Goal: Task Accomplishment & Management: Use online tool/utility

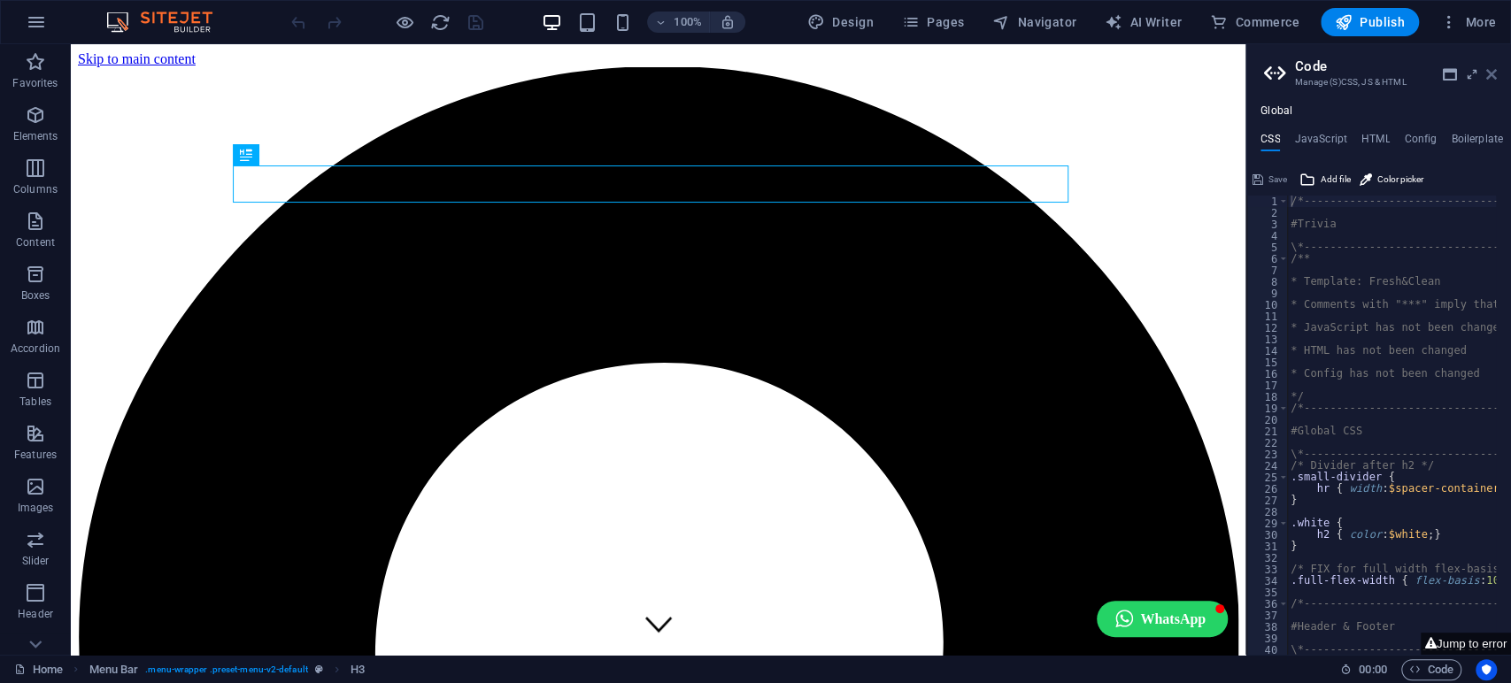
click at [1494, 76] on icon at bounding box center [1491, 74] width 11 height 14
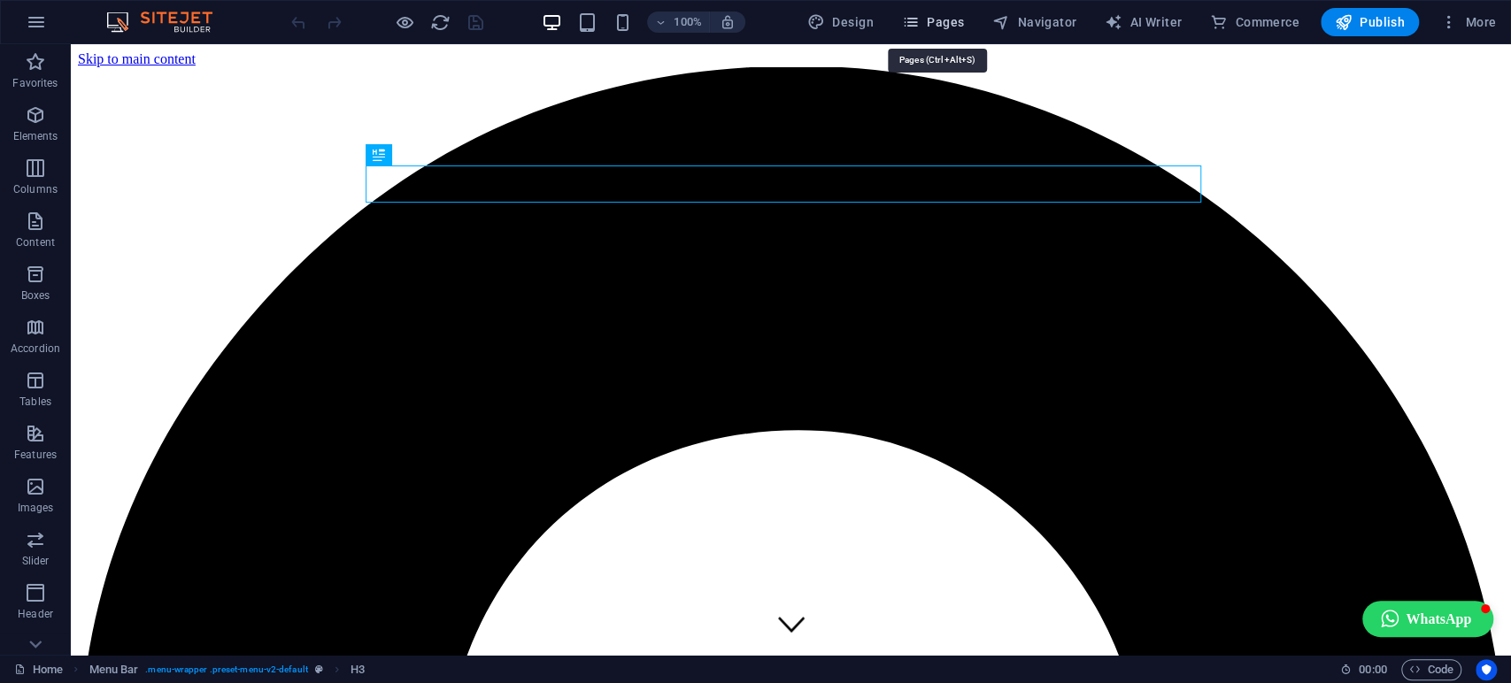
click at [940, 23] on span "Pages" at bounding box center [933, 22] width 62 height 18
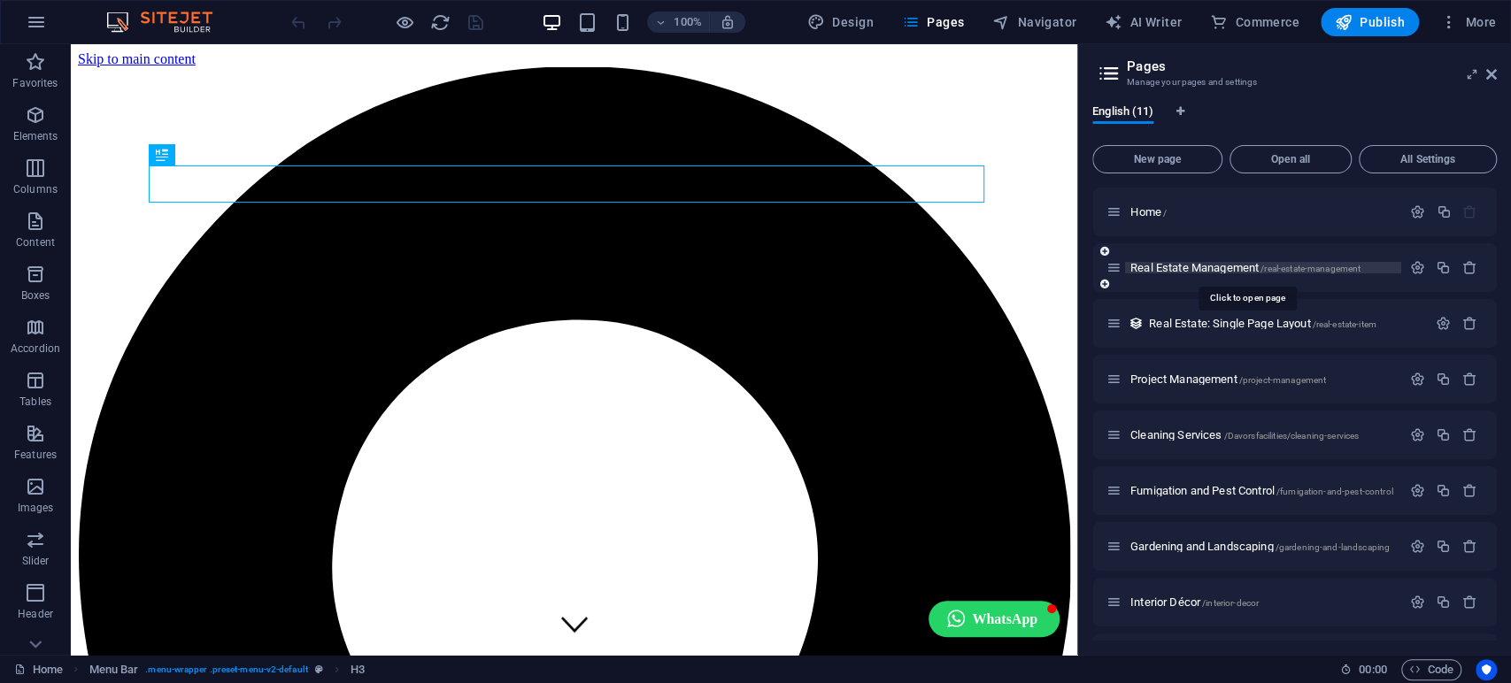
click at [1199, 273] on span "Real Estate Management /real-estate-management" at bounding box center [1245, 267] width 230 height 13
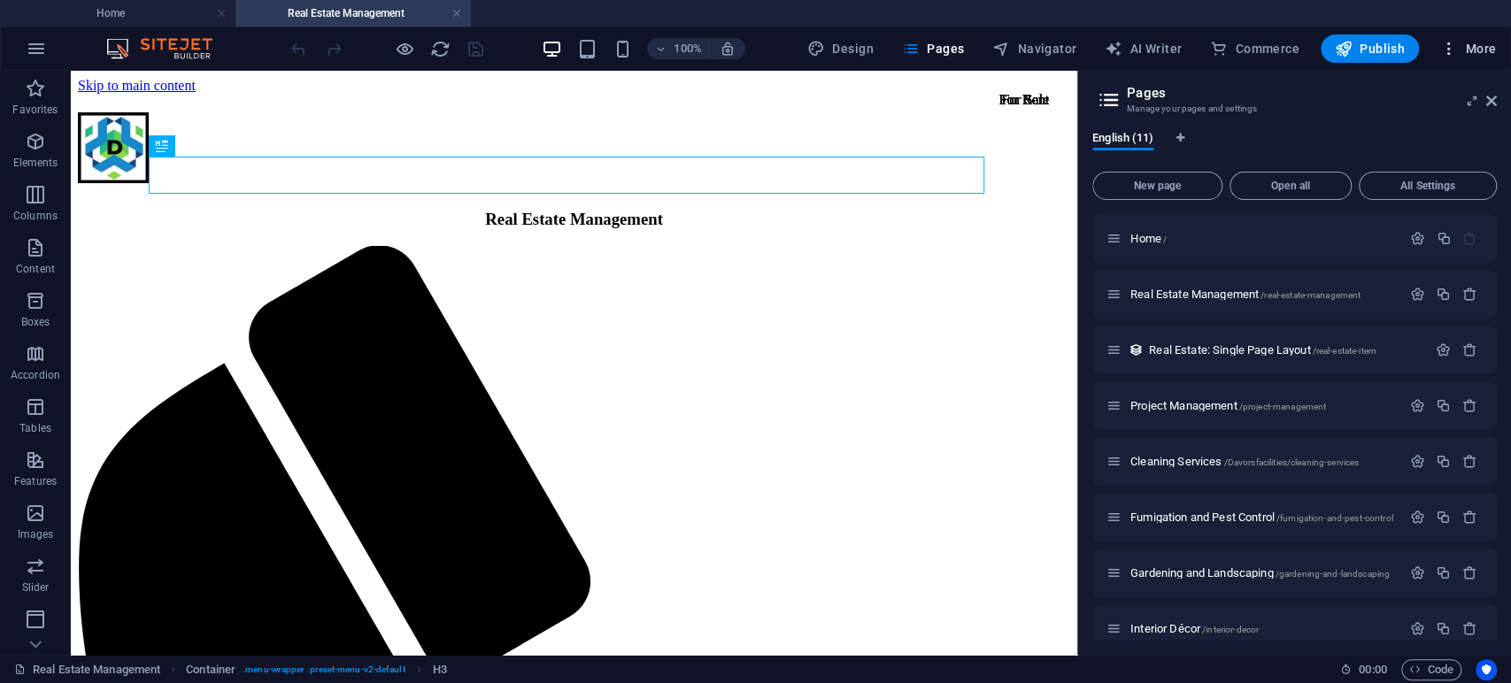
click at [1458, 47] on icon "button" at bounding box center [1449, 49] width 18 height 18
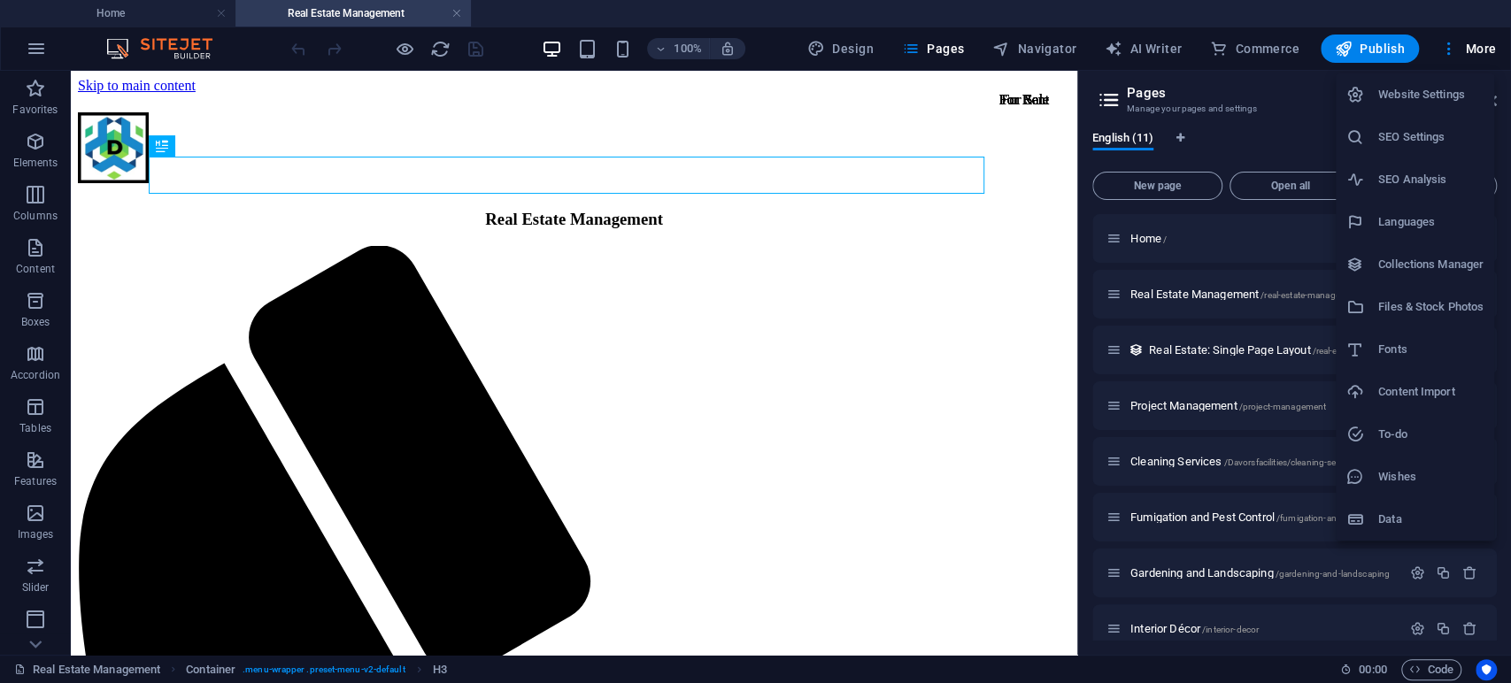
click at [1427, 309] on h6 "Files & Stock Photos" at bounding box center [1430, 307] width 105 height 21
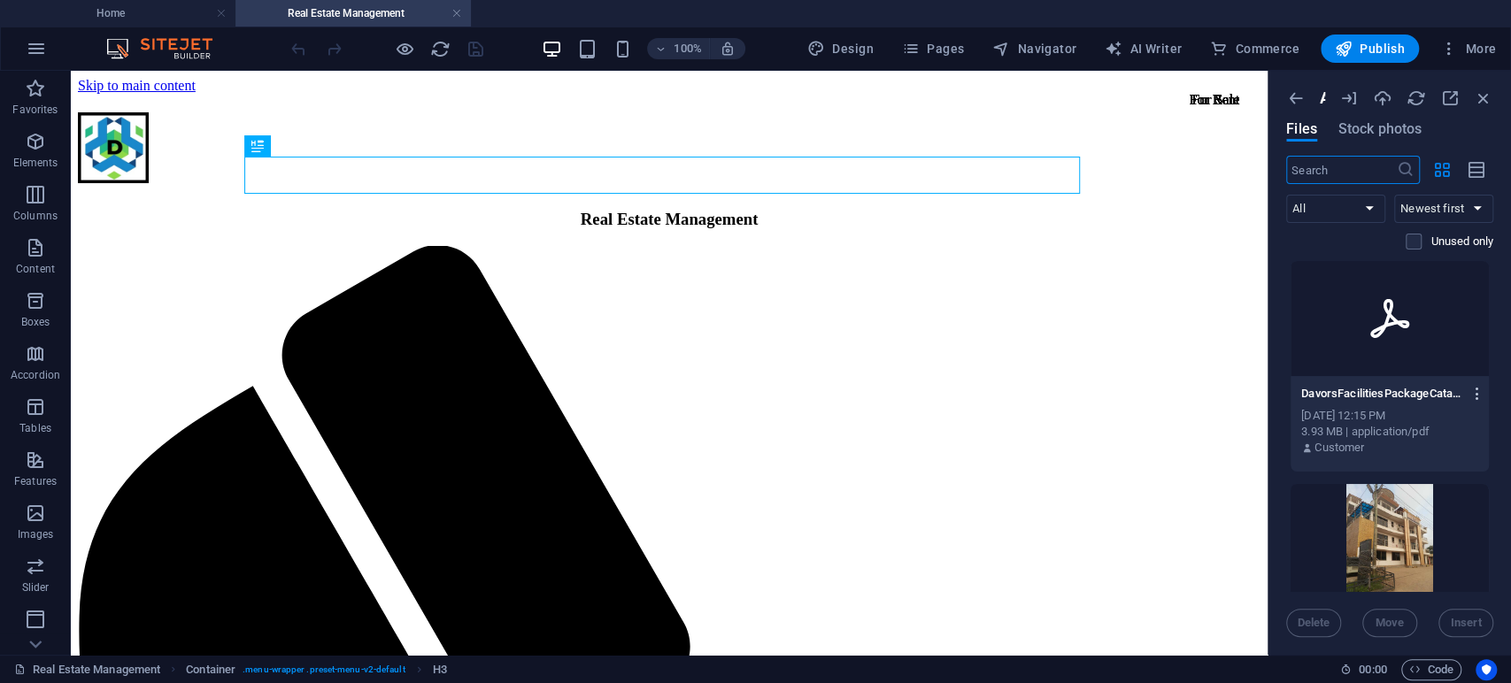
click at [1473, 393] on icon "button" at bounding box center [1477, 394] width 17 height 16
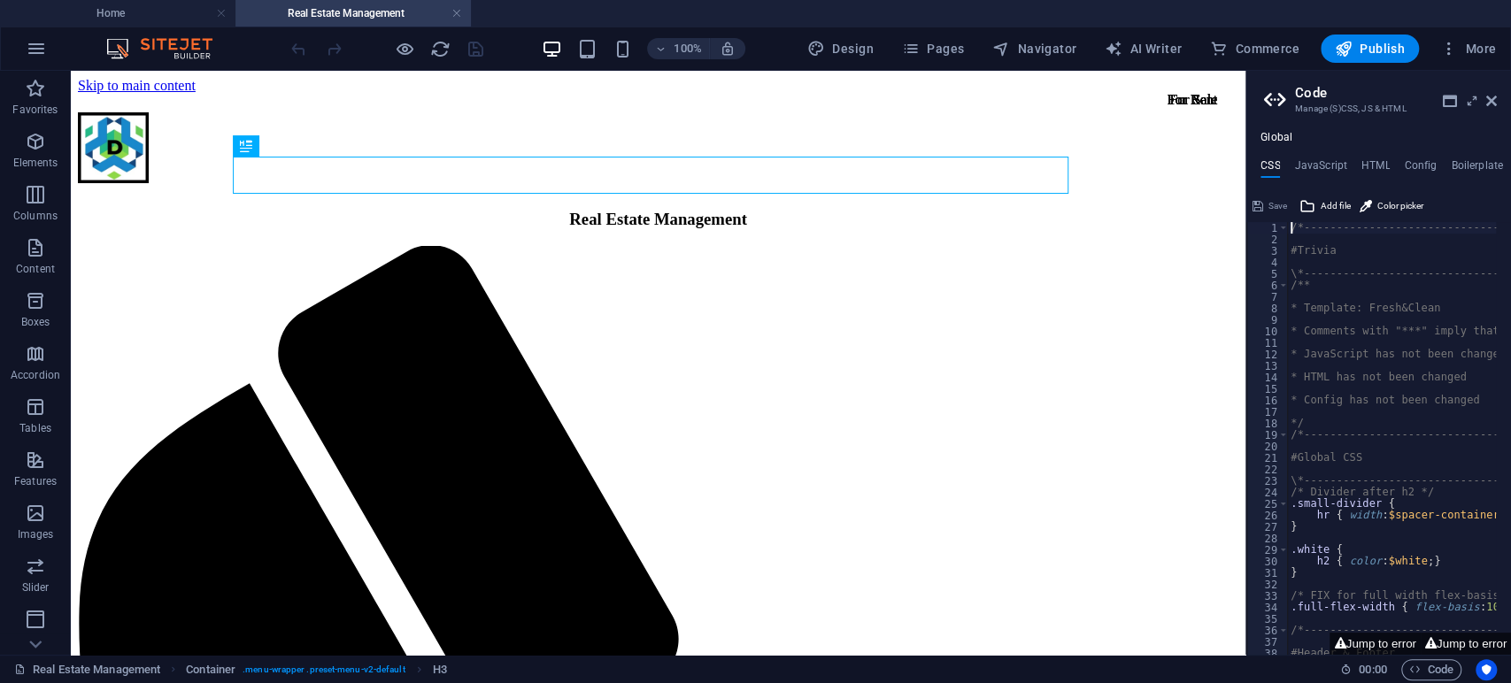
click at [1435, 655] on button "Jump to error" at bounding box center [1466, 644] width 90 height 22
type textarea "$menu-logo-width: default,"
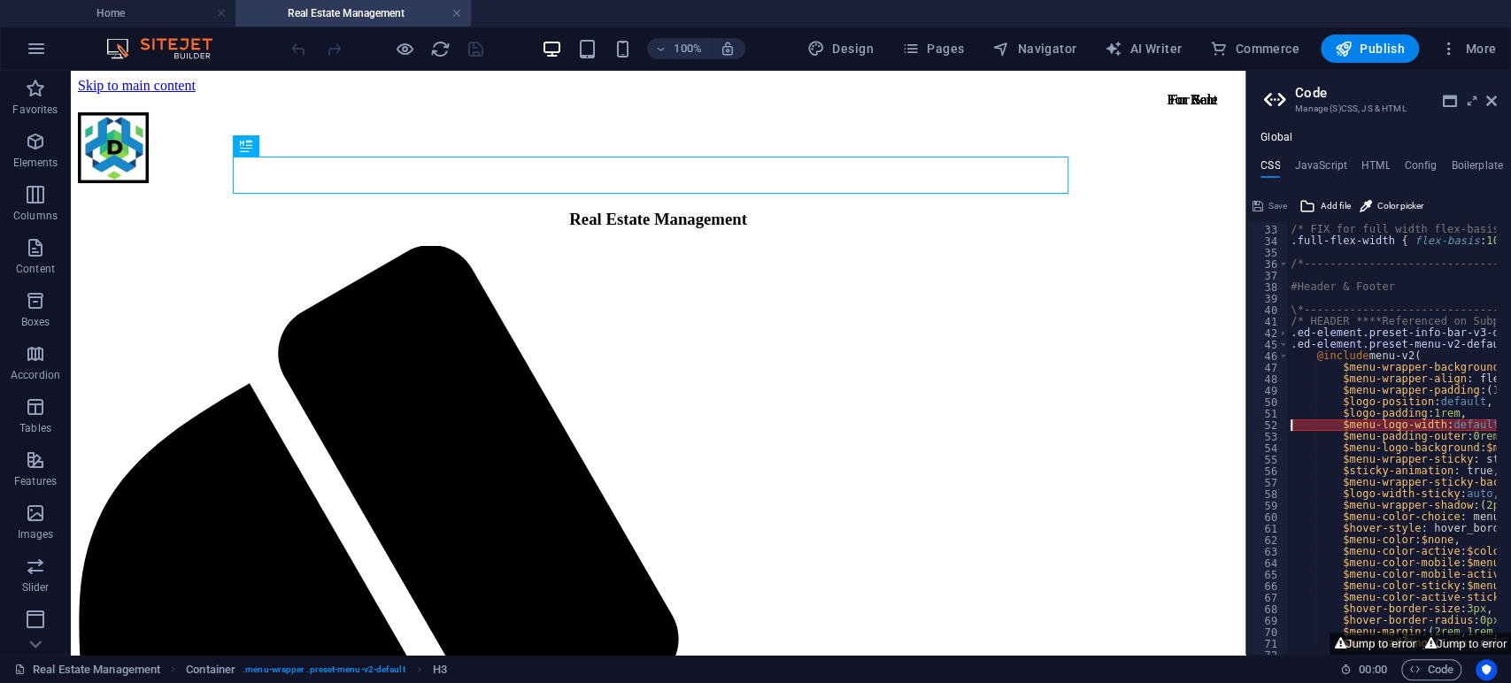
scroll to position [366, 0]
click at [1485, 104] on header "Code Manage (S)CSS, JS & HTML" at bounding box center [1380, 94] width 233 height 46
click at [1487, 95] on icon at bounding box center [1491, 101] width 11 height 14
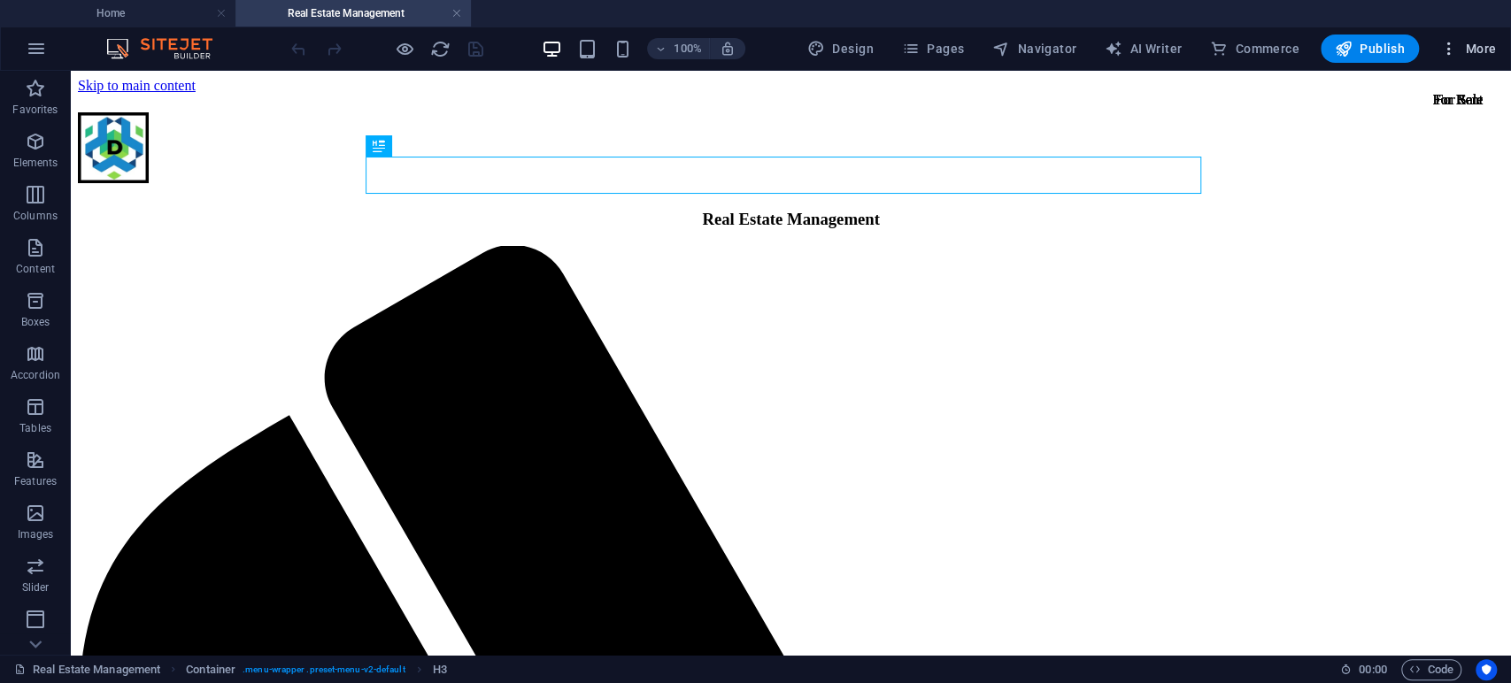
drag, startPoint x: 1462, startPoint y: 55, endPoint x: 1469, endPoint y: 61, distance: 9.4
click at [1469, 61] on button "More" at bounding box center [1468, 49] width 70 height 28
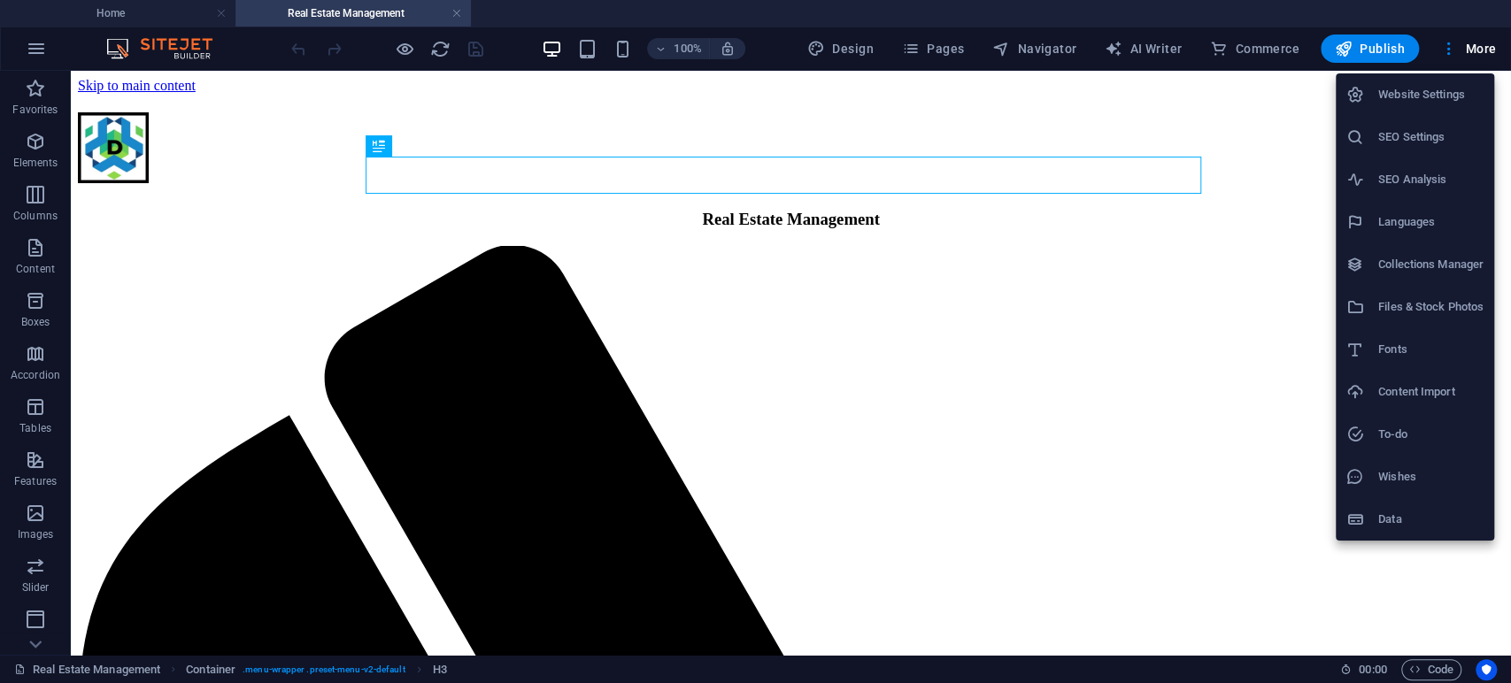
click at [1432, 303] on h6 "Files & Stock Photos" at bounding box center [1430, 307] width 105 height 21
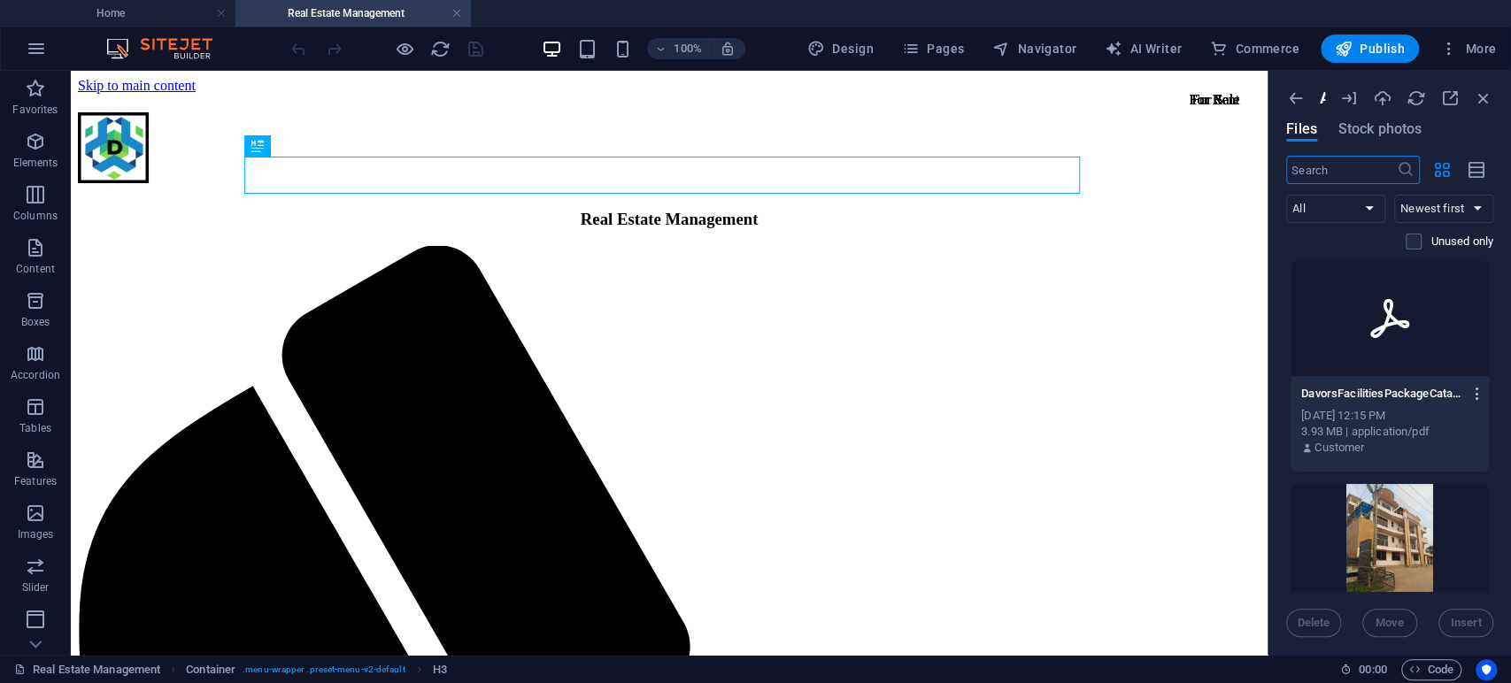
click at [1473, 392] on icon "button" at bounding box center [1477, 394] width 17 height 16
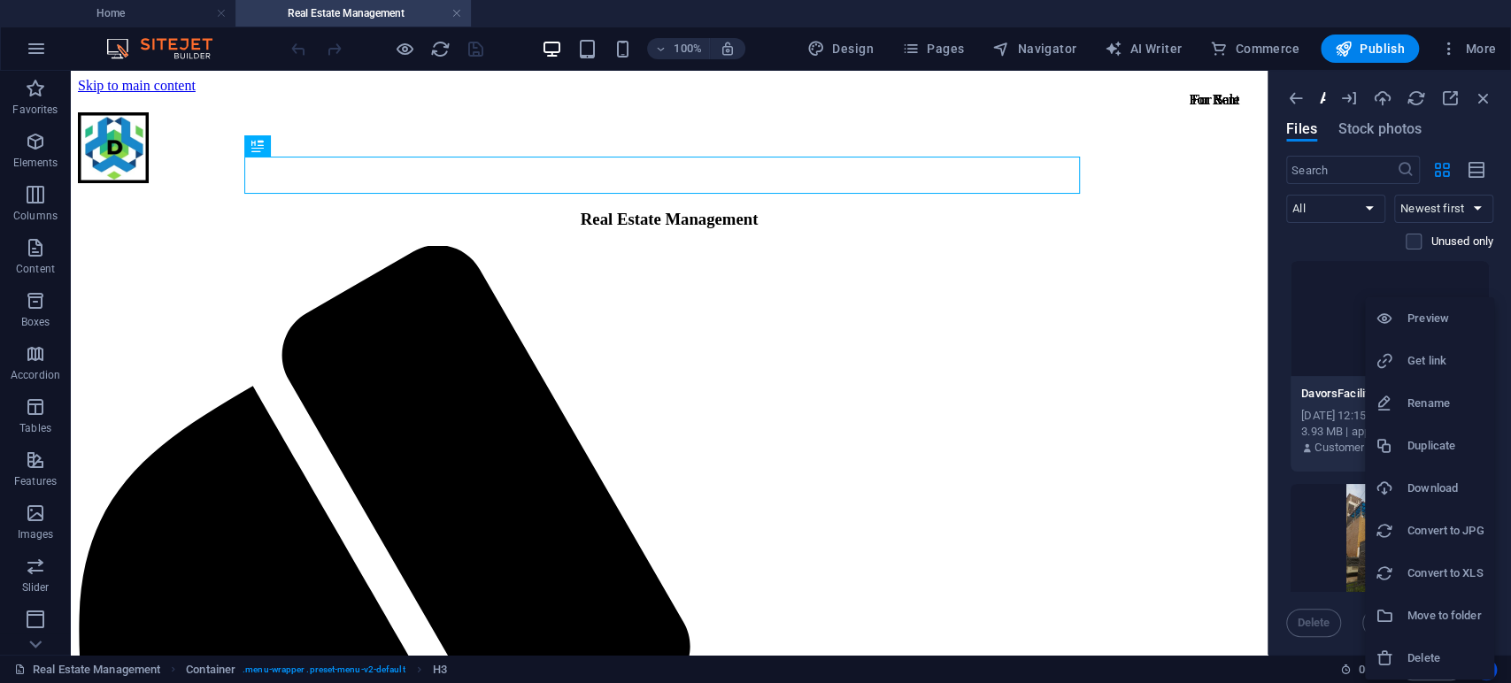
click at [1428, 650] on h6 "Delete" at bounding box center [1445, 658] width 76 height 21
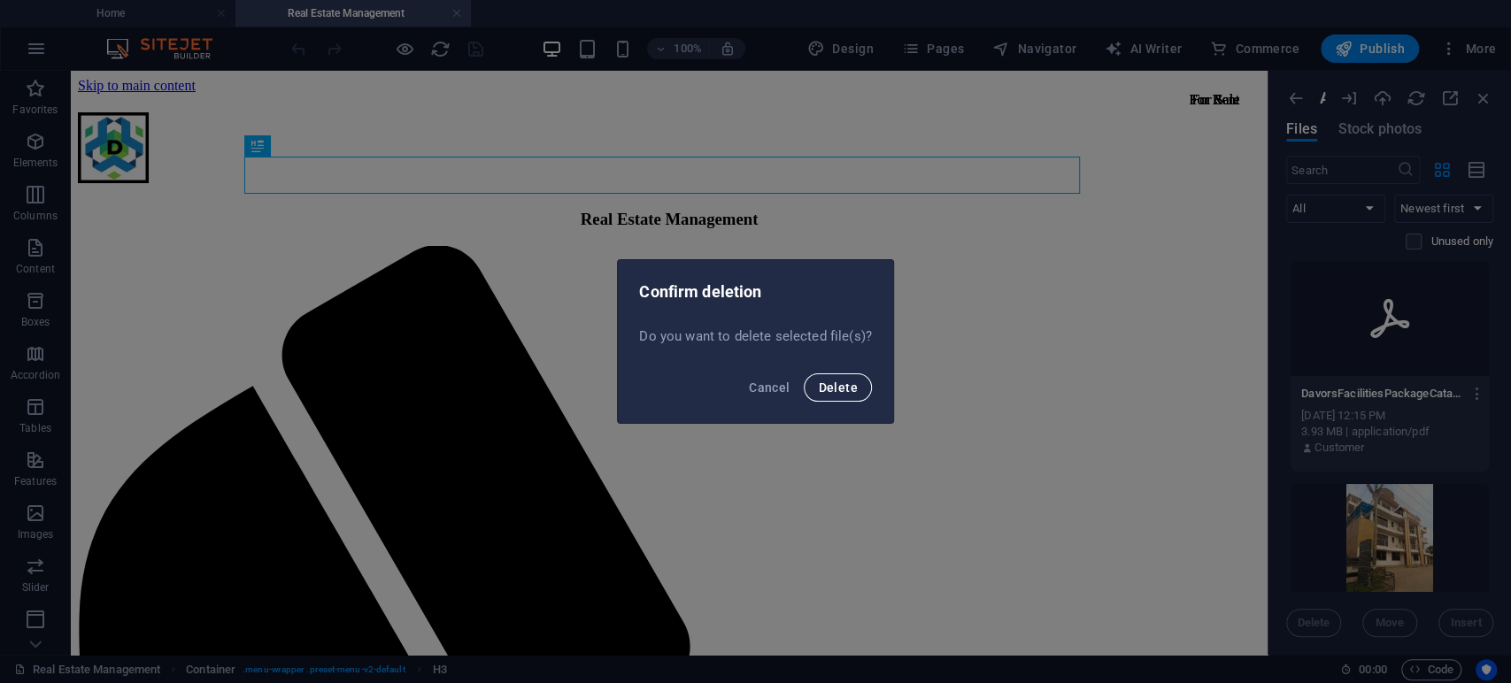
click at [837, 385] on span "Delete" at bounding box center [837, 388] width 39 height 14
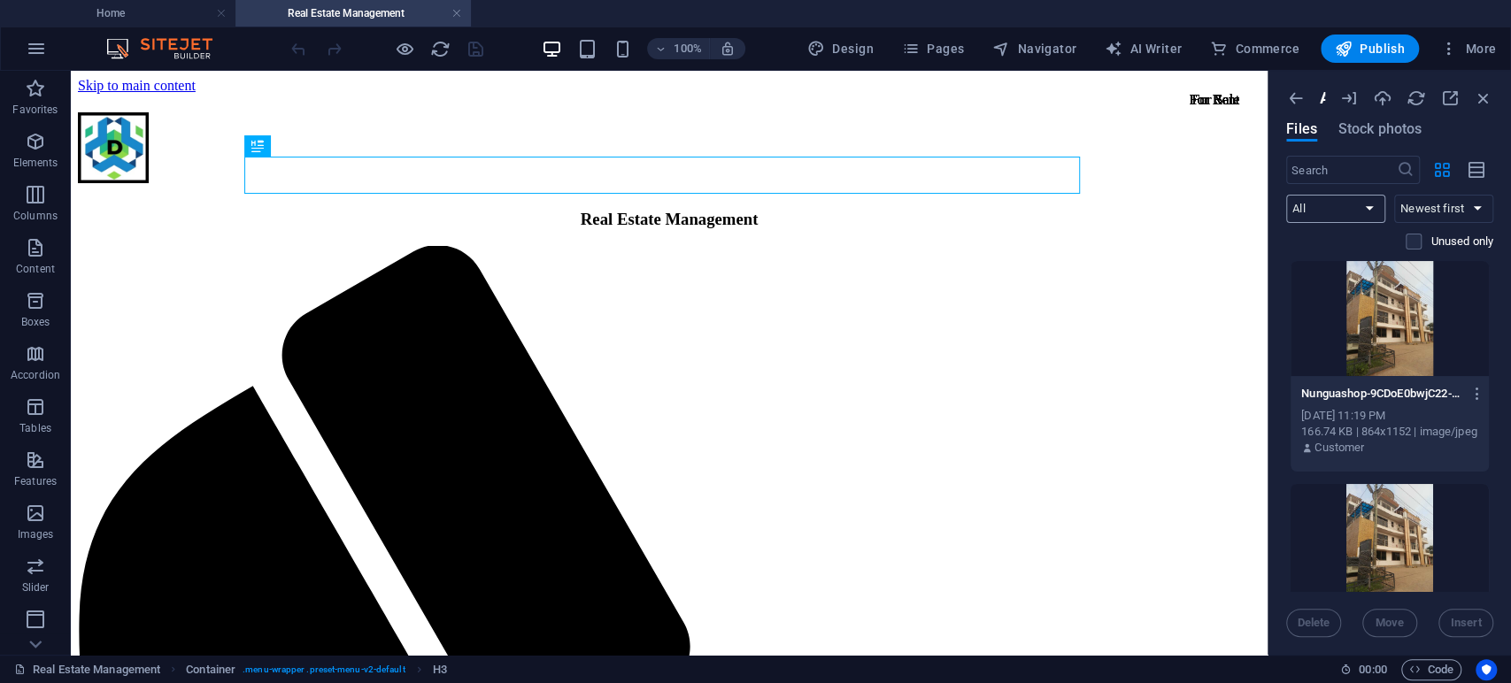
click at [1363, 212] on select "All Images Documents Audio Video Vector Other" at bounding box center [1335, 209] width 99 height 28
select select "document"
click at [1286, 195] on select "All Images Documents Audio Video Vector Other" at bounding box center [1335, 209] width 99 height 28
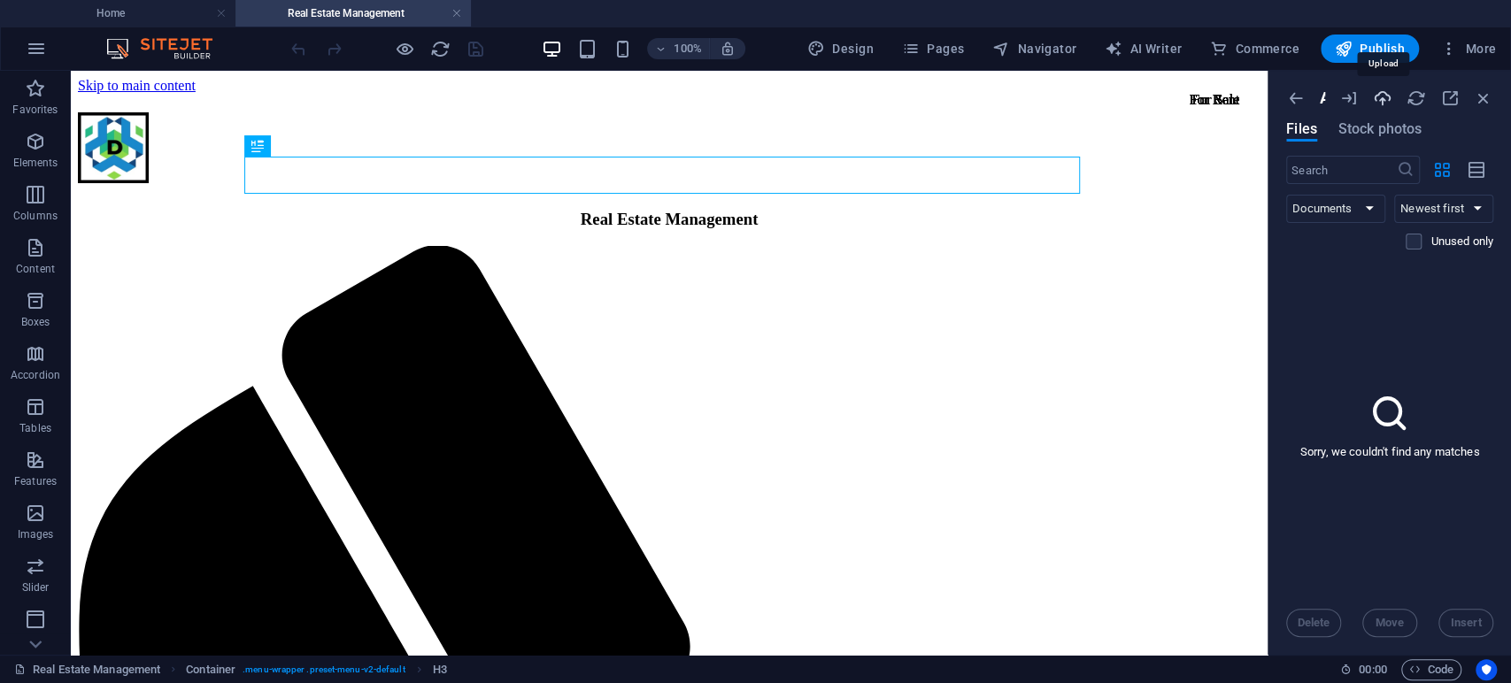
click at [1388, 97] on icon "button" at bounding box center [1382, 98] width 19 height 19
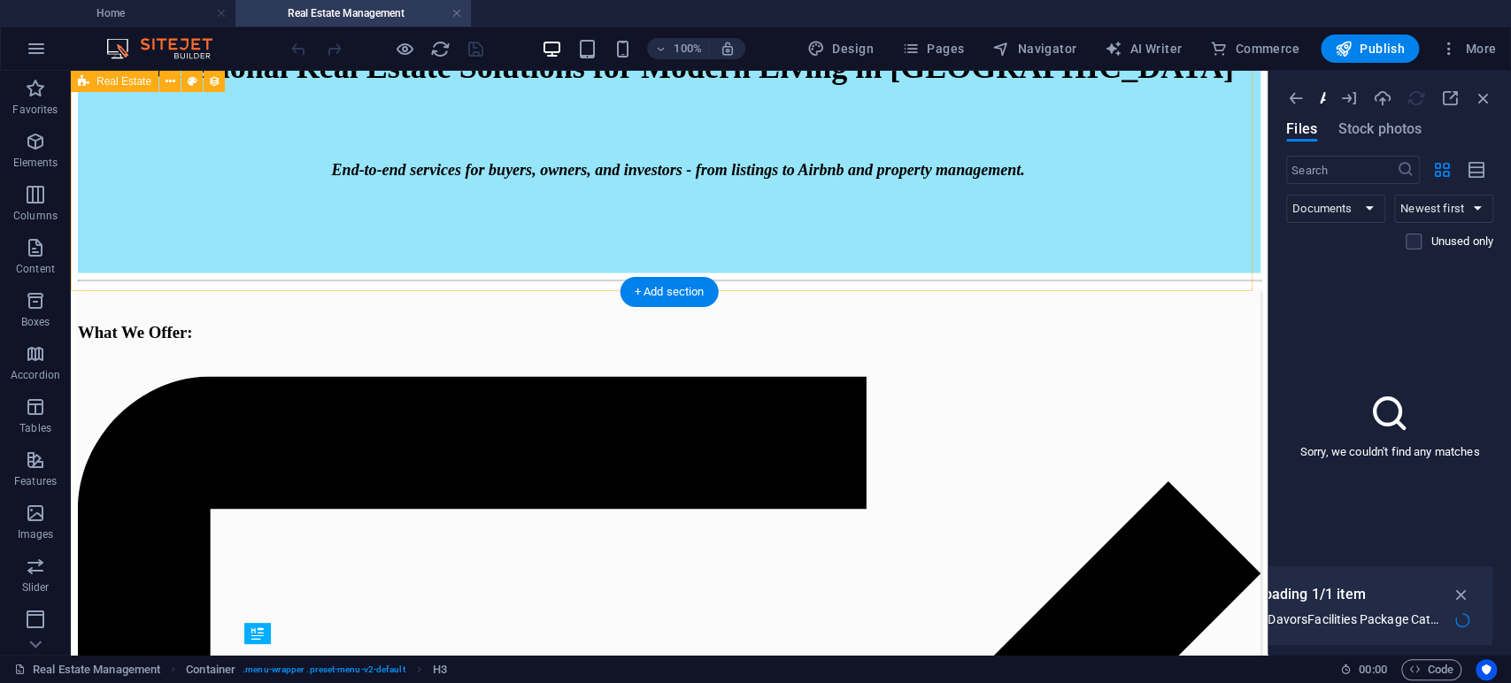
scroll to position [2163, 0]
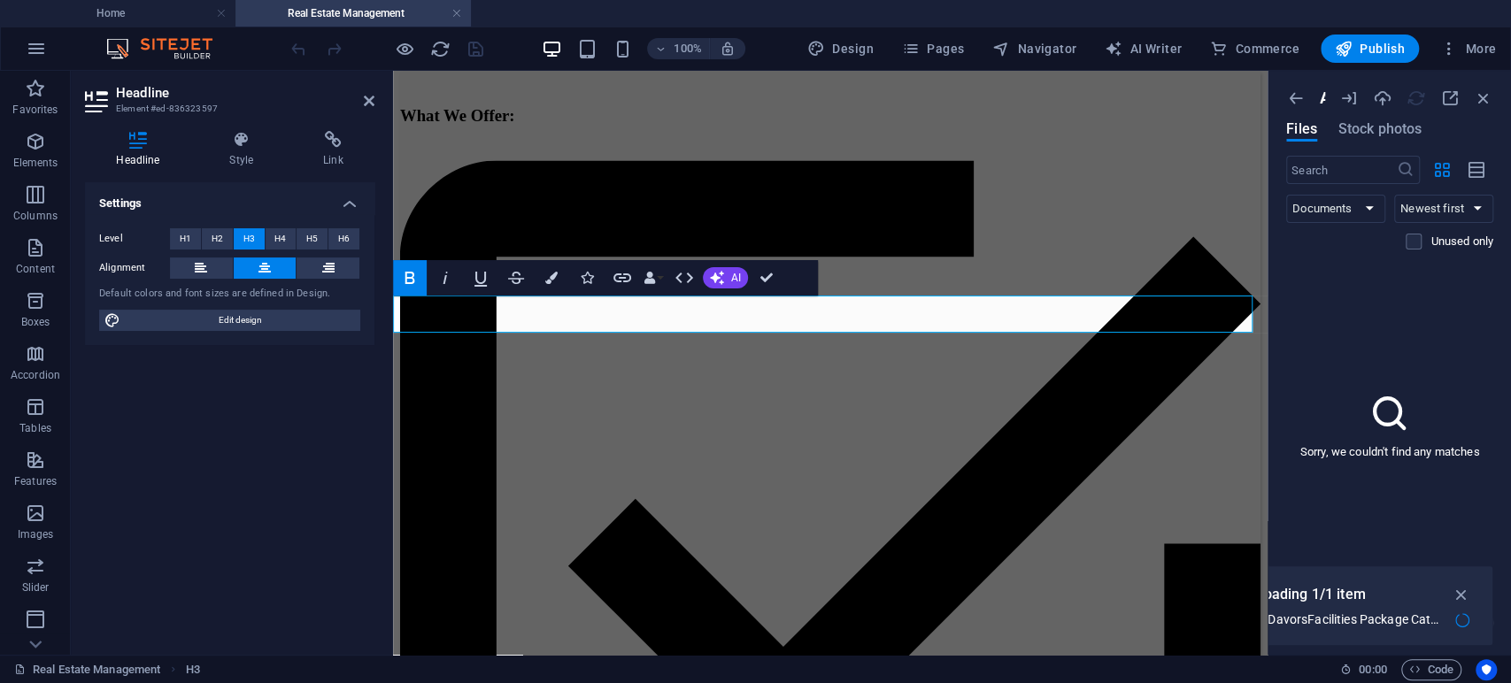
drag, startPoint x: 794, startPoint y: 318, endPoint x: 669, endPoint y: 313, distance: 124.9
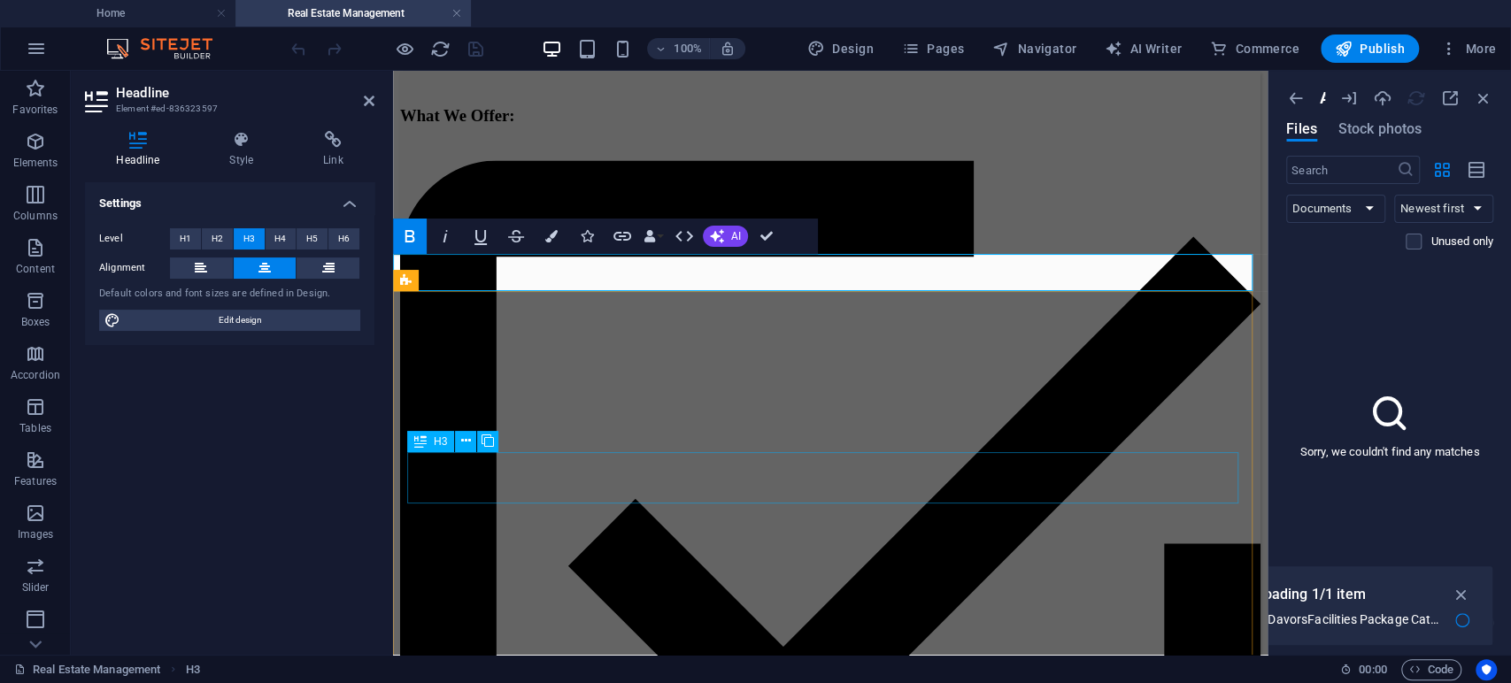
scroll to position [2262, 0]
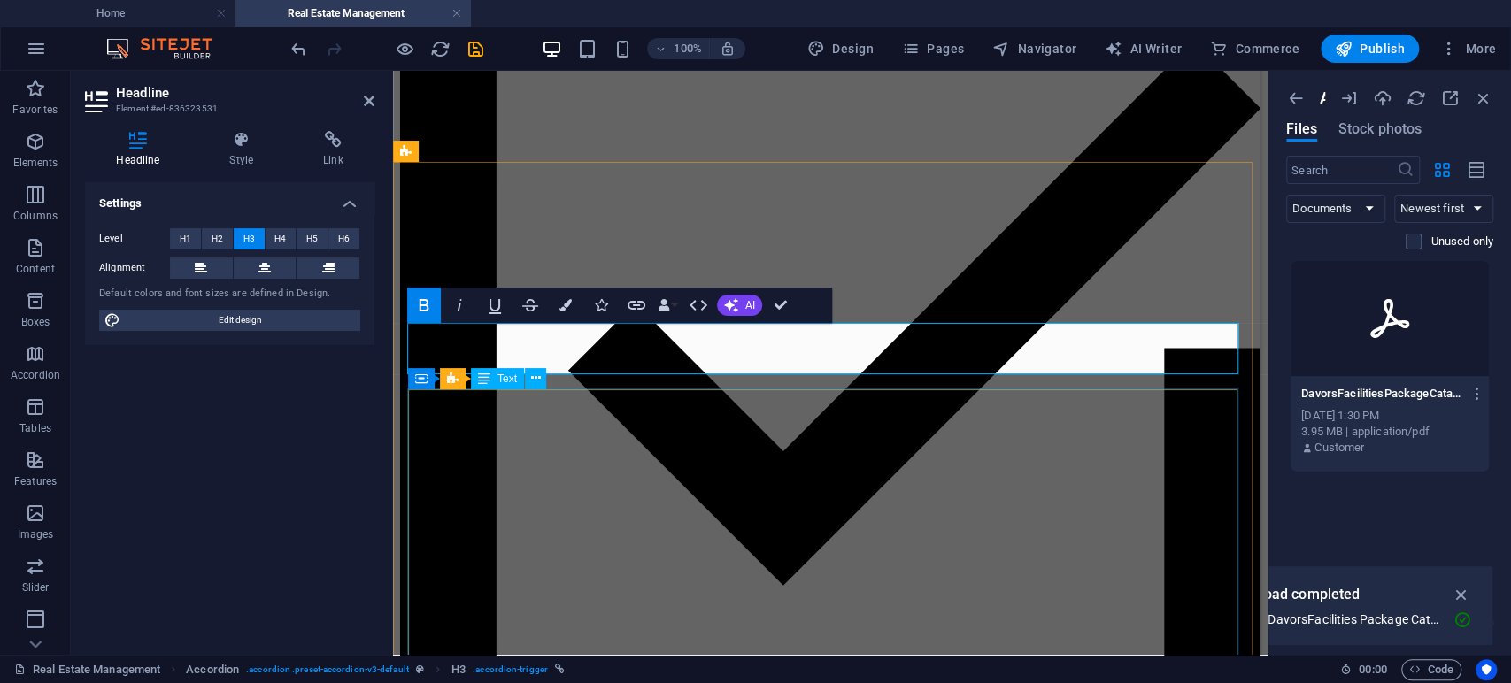
scroll to position [2360, 0]
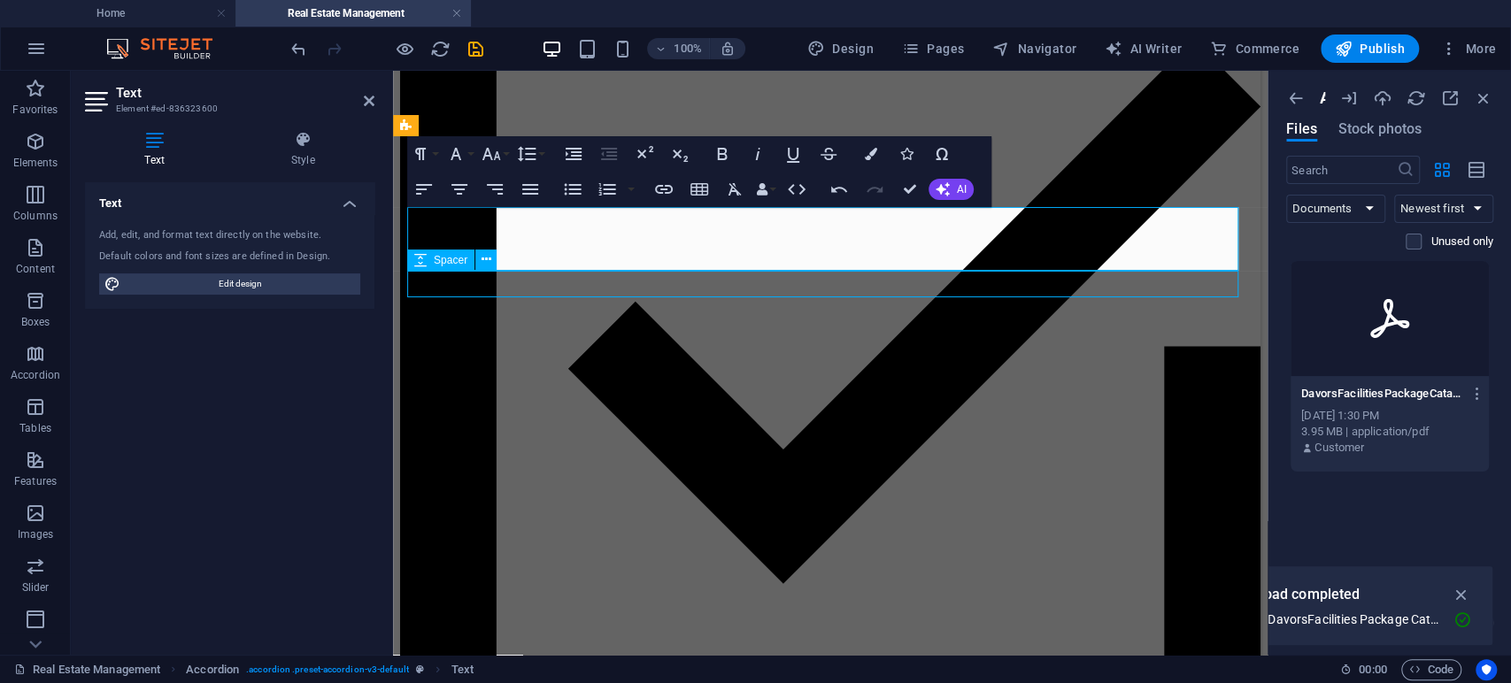
select select "px"
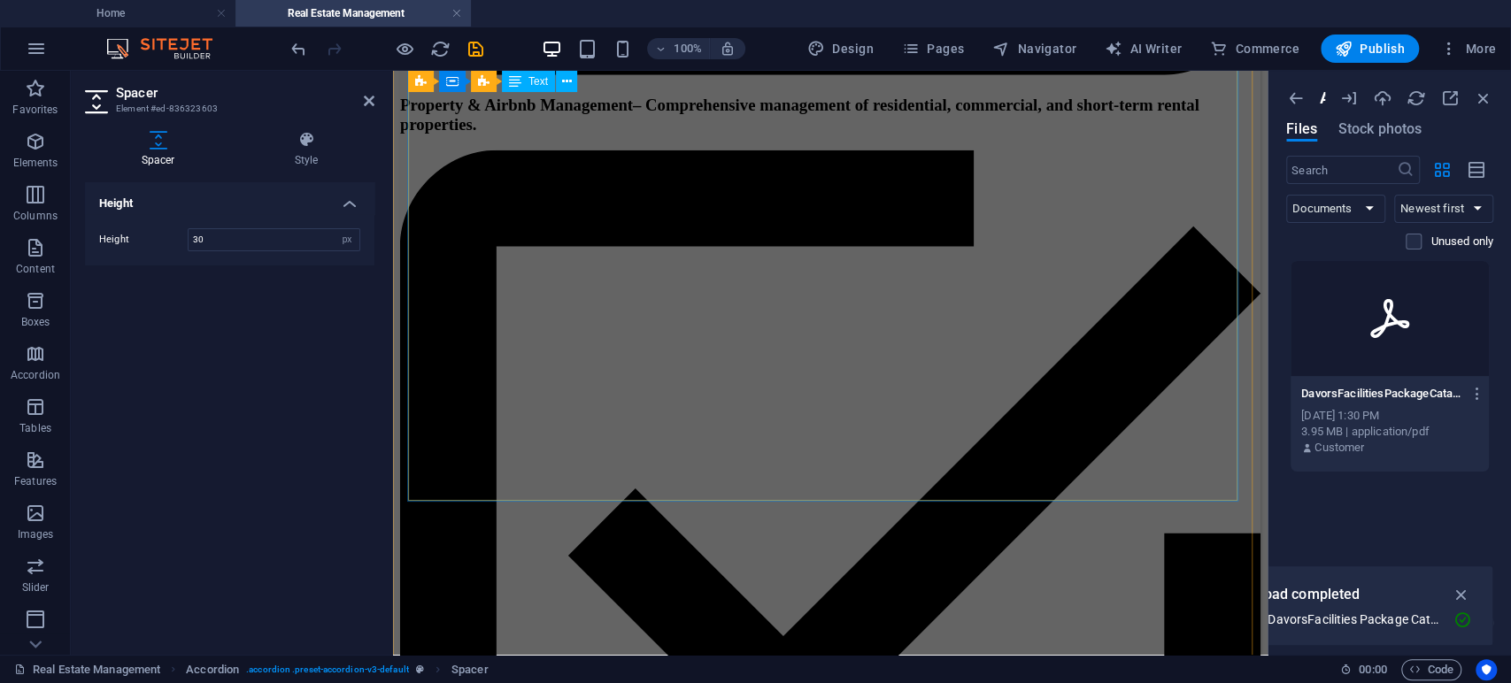
scroll to position [3147, 0]
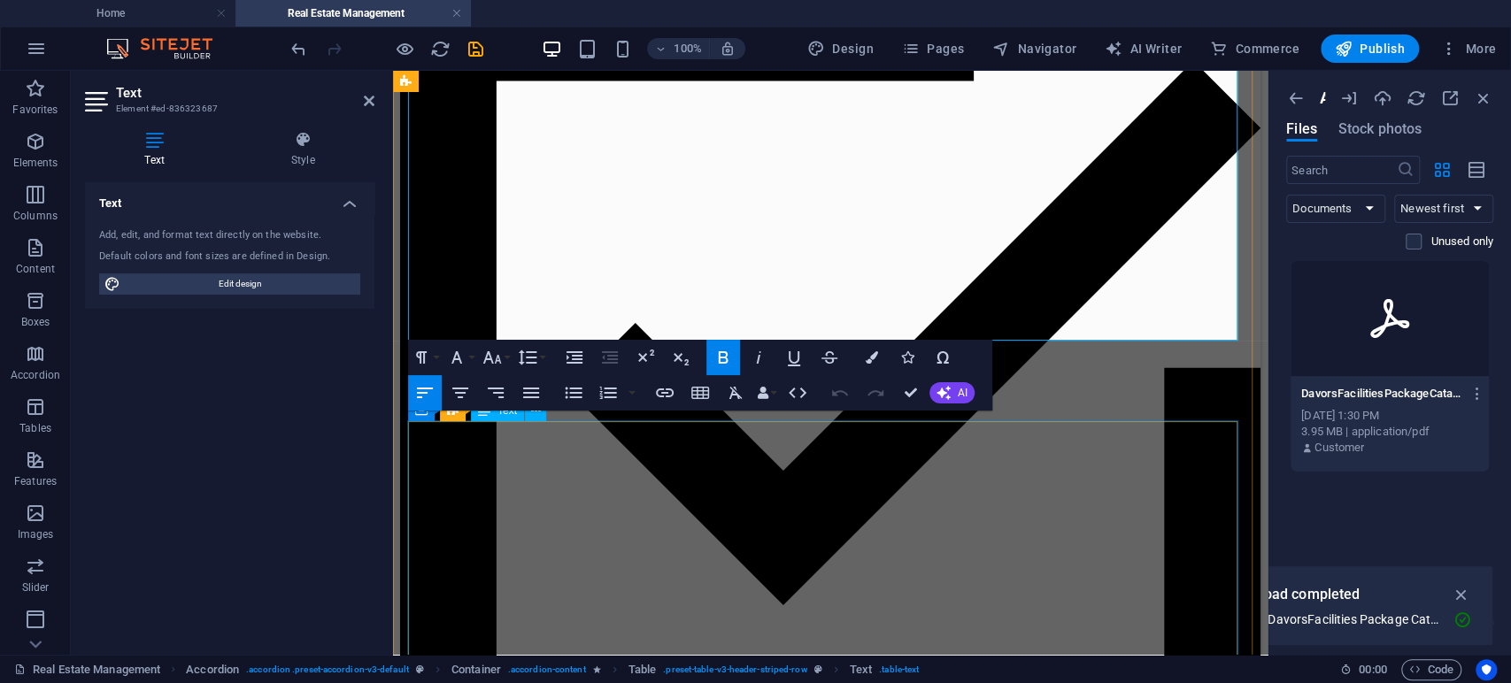
scroll to position [3243, 0]
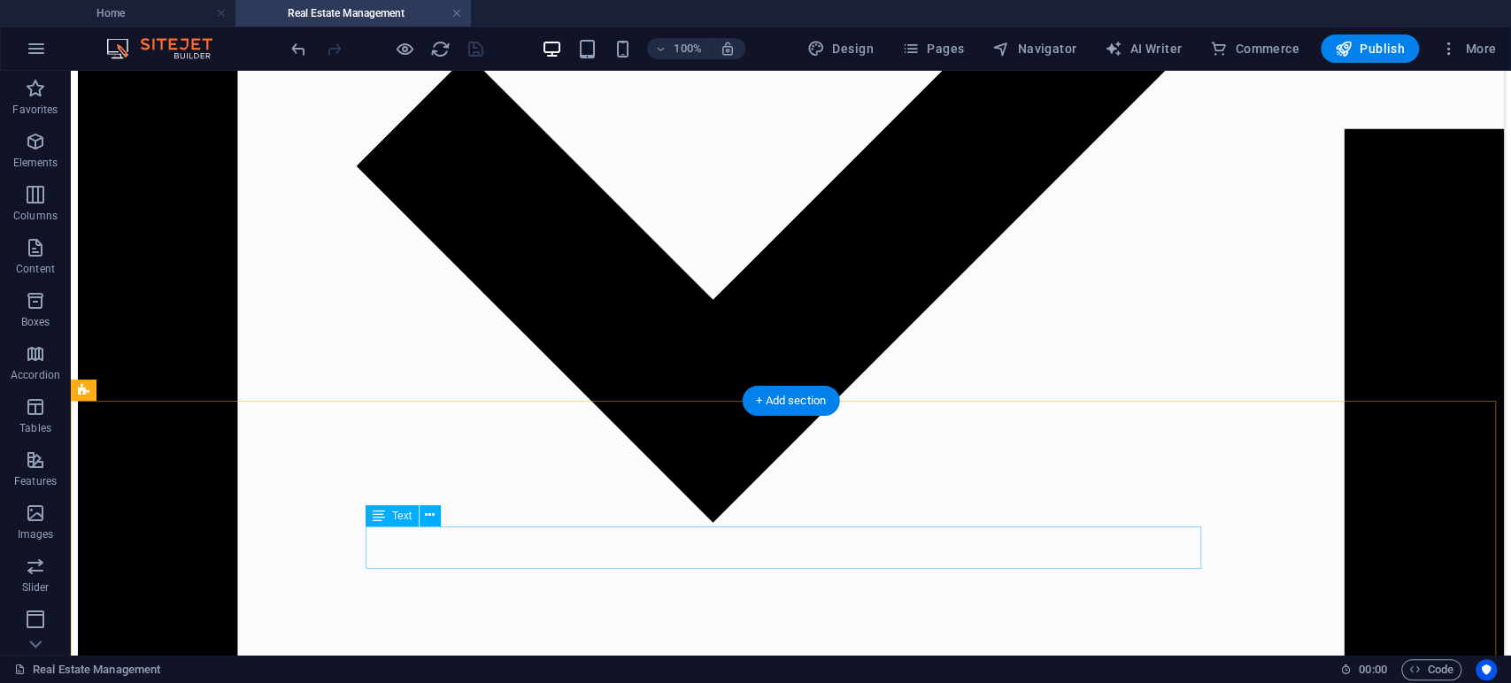
scroll to position [6784, 0]
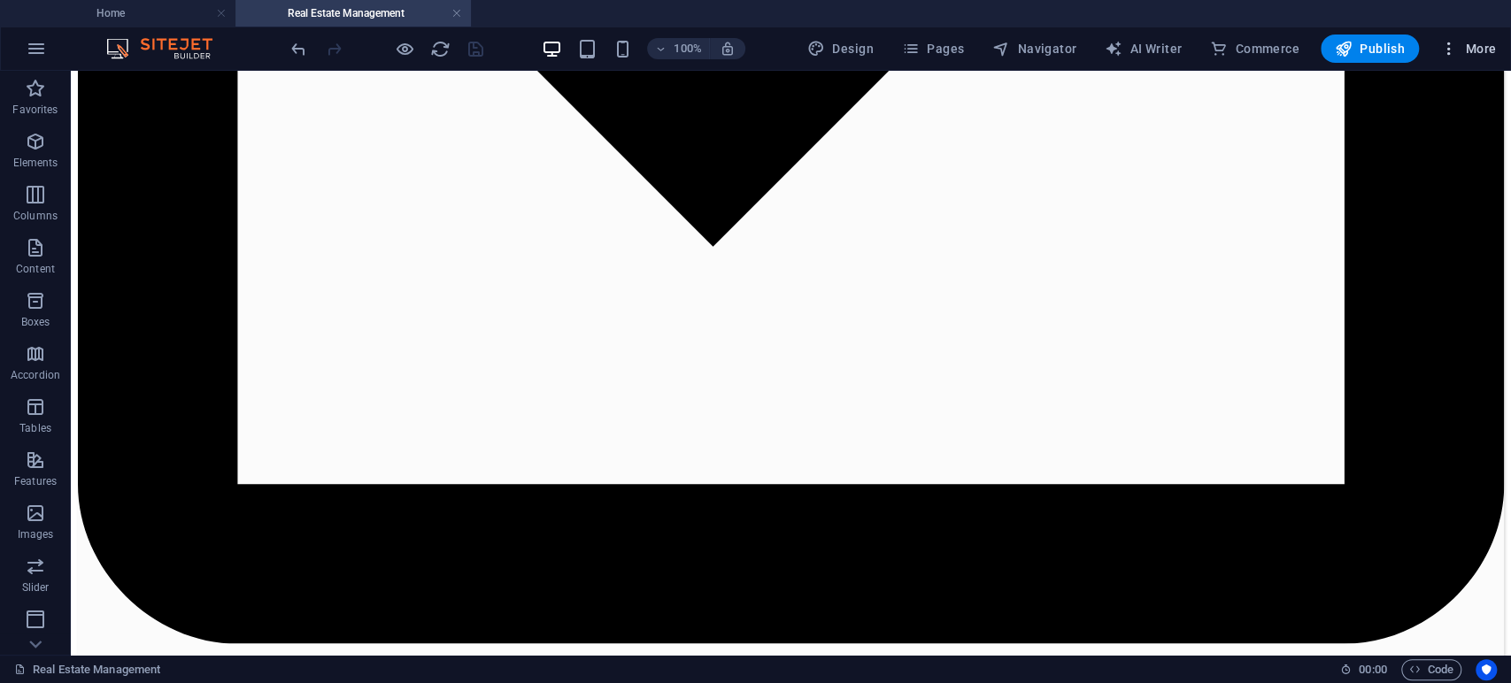
click at [1458, 52] on icon "button" at bounding box center [1449, 49] width 18 height 18
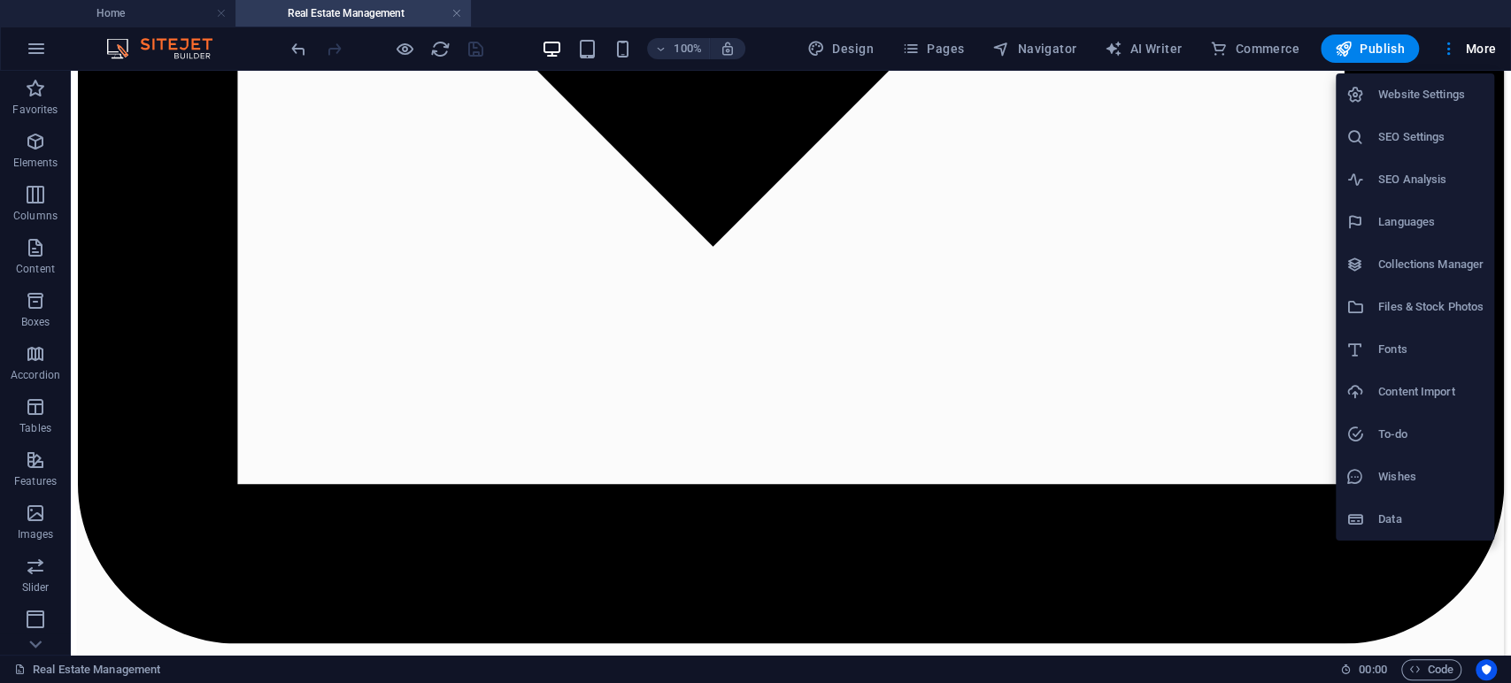
click at [1401, 312] on h6 "Files & Stock Photos" at bounding box center [1430, 307] width 105 height 21
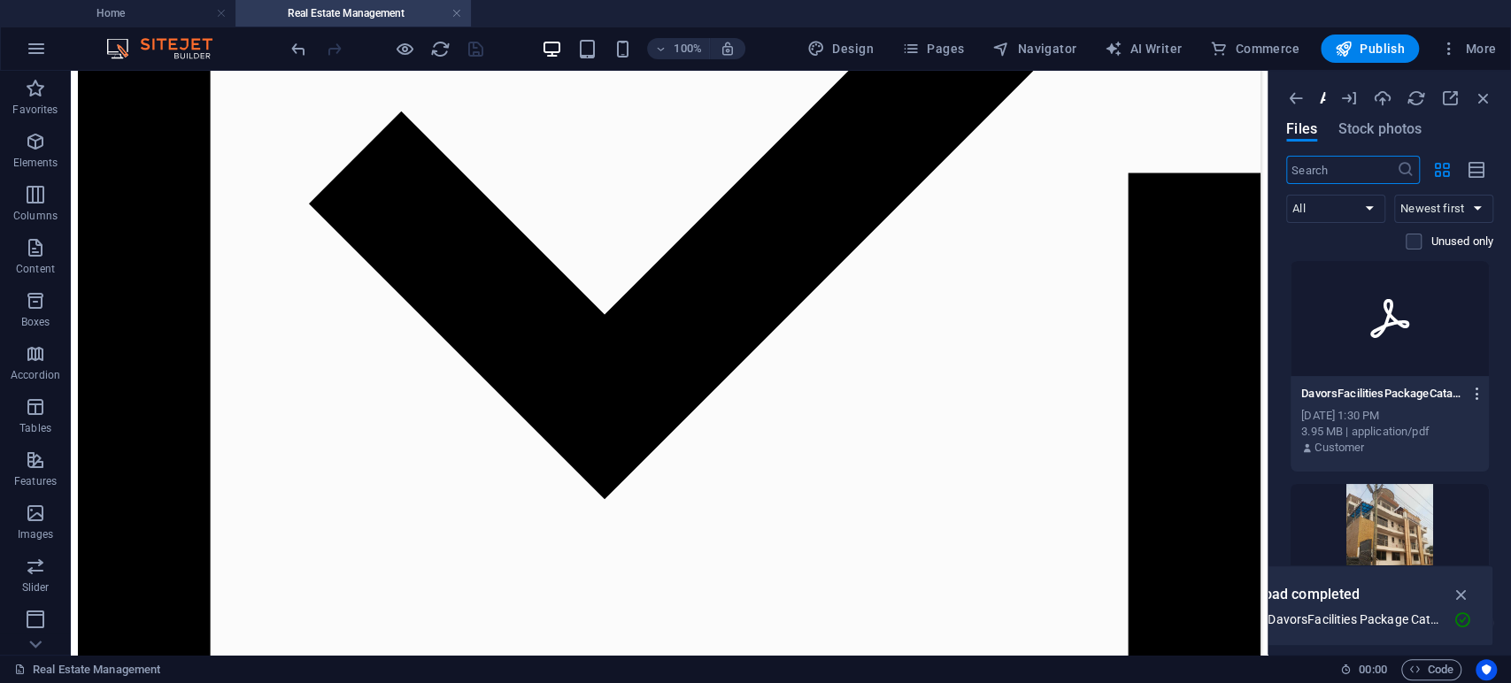
click at [1471, 389] on icon "button" at bounding box center [1477, 394] width 17 height 16
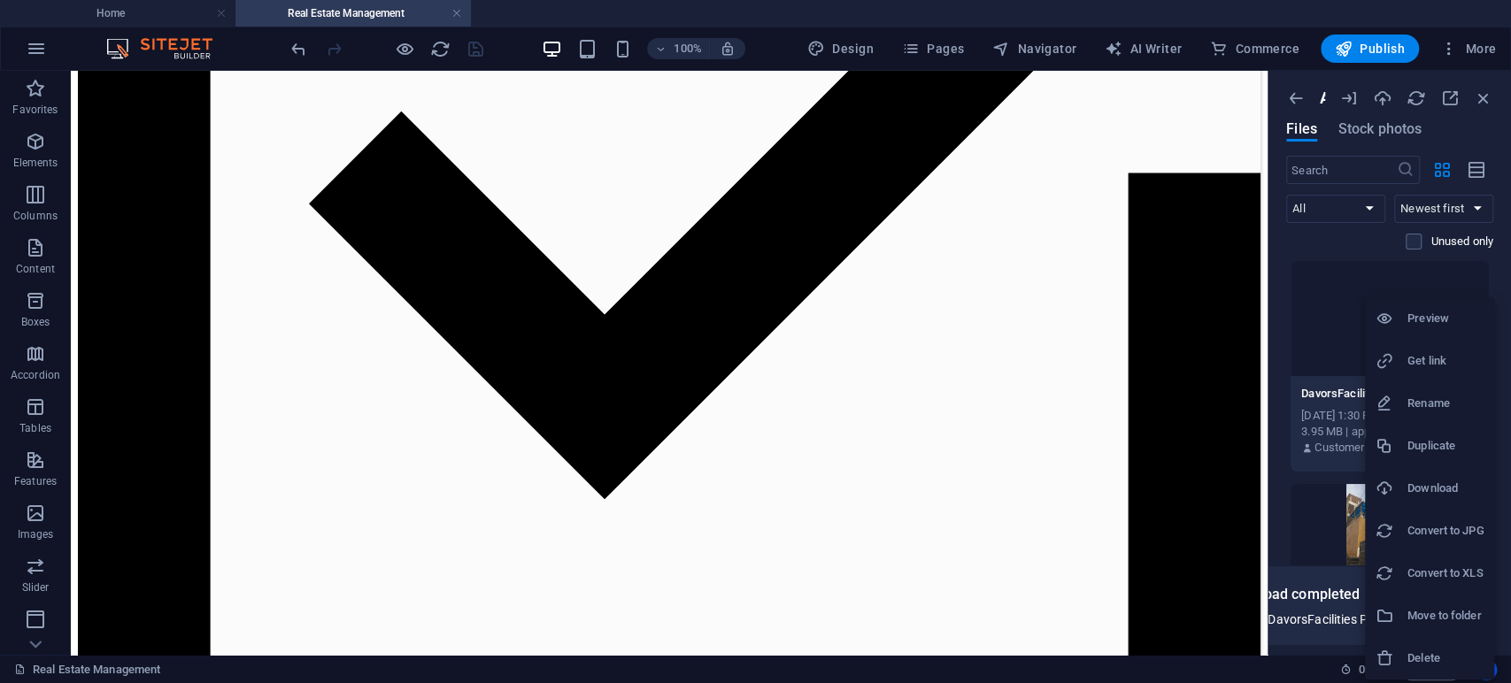
click at [1439, 363] on h6 "Get link" at bounding box center [1445, 361] width 76 height 21
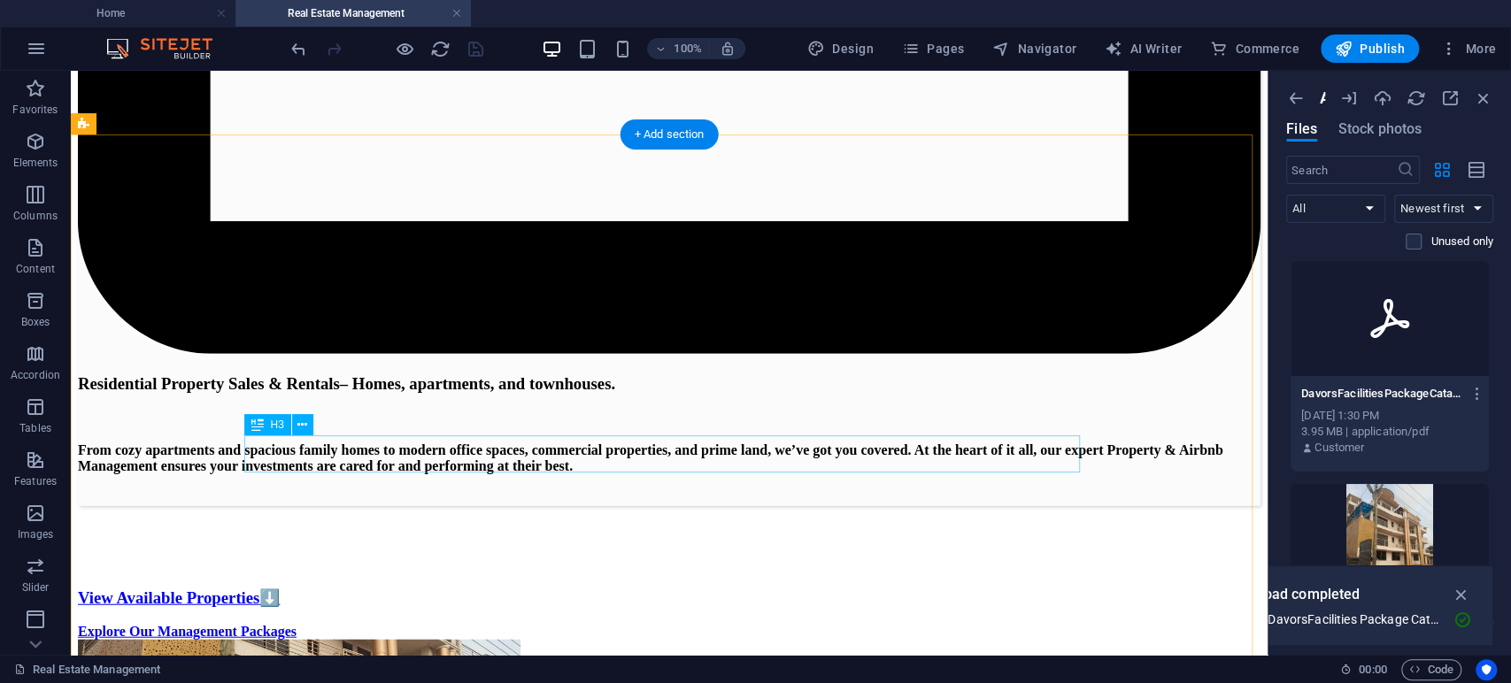
scroll to position [7374, 0]
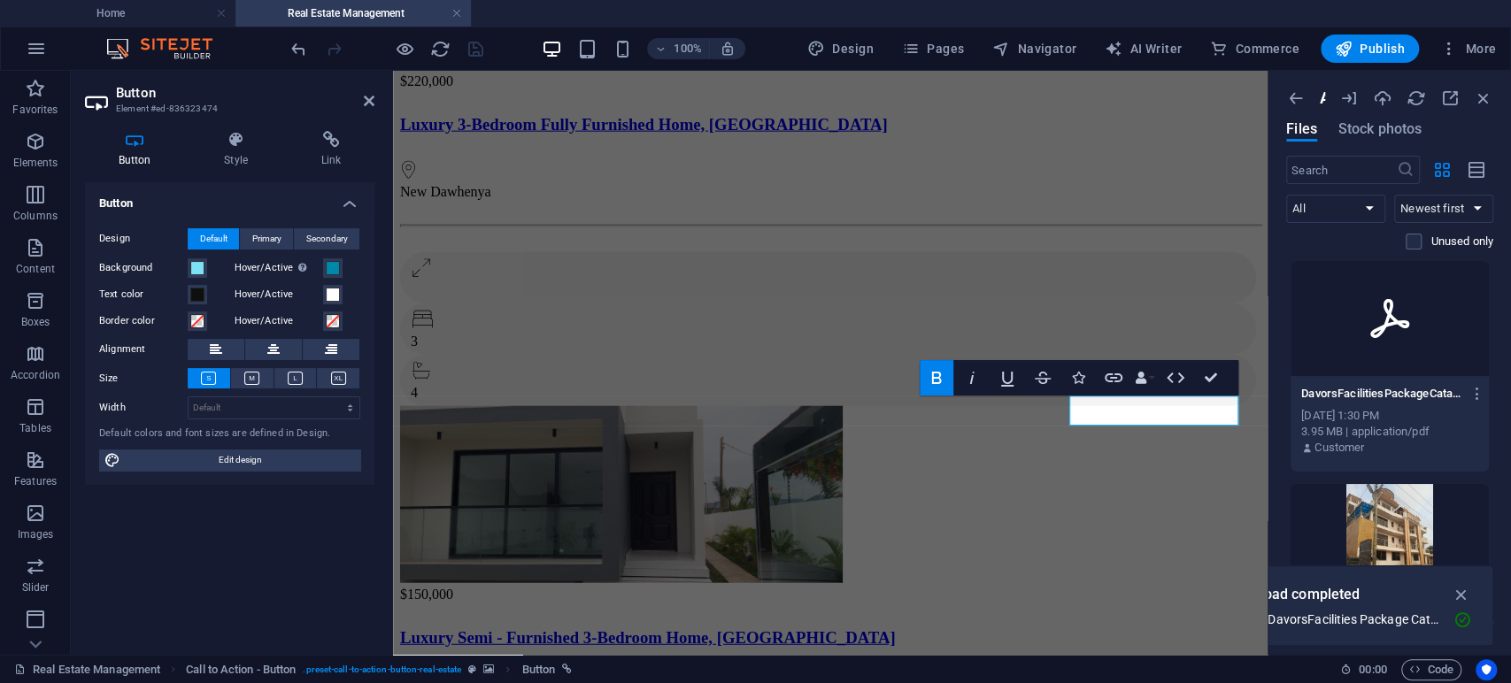
scroll to position [7394, 0]
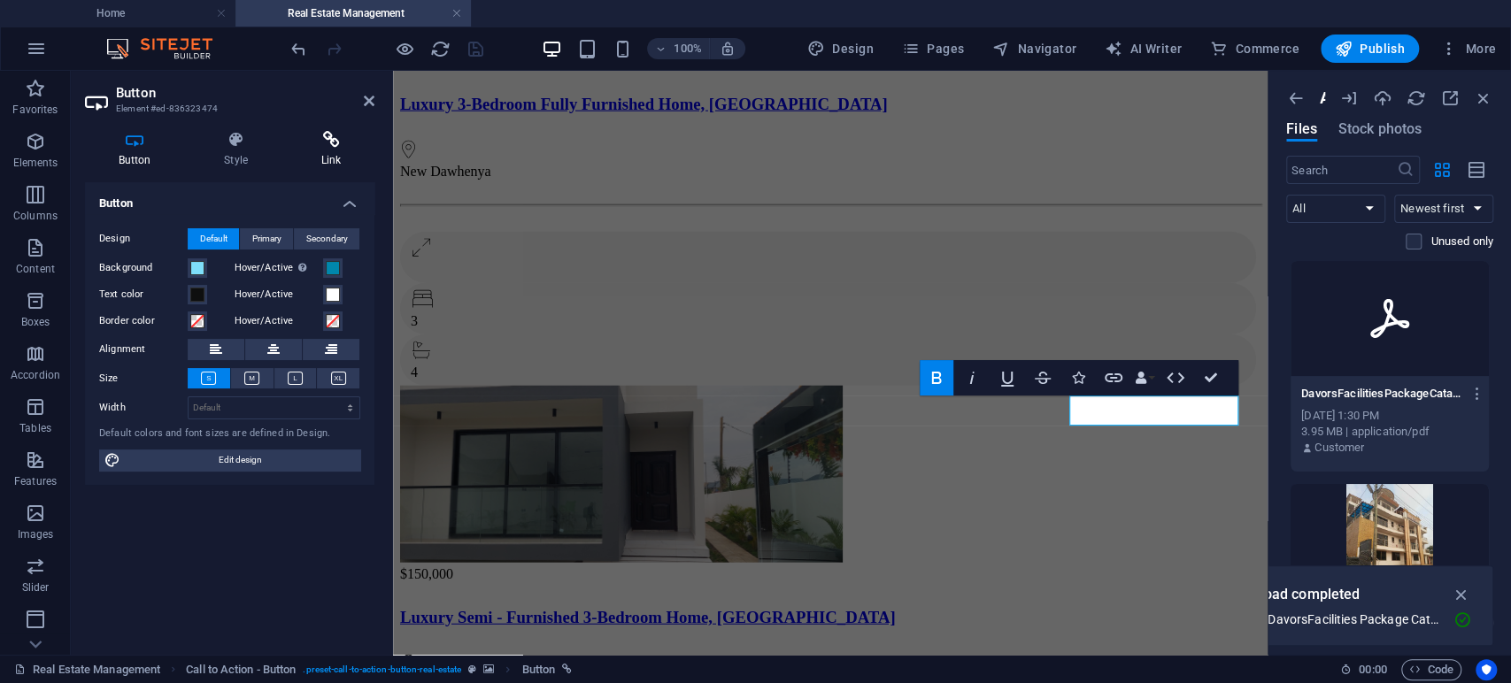
click at [331, 146] on icon at bounding box center [331, 140] width 87 height 18
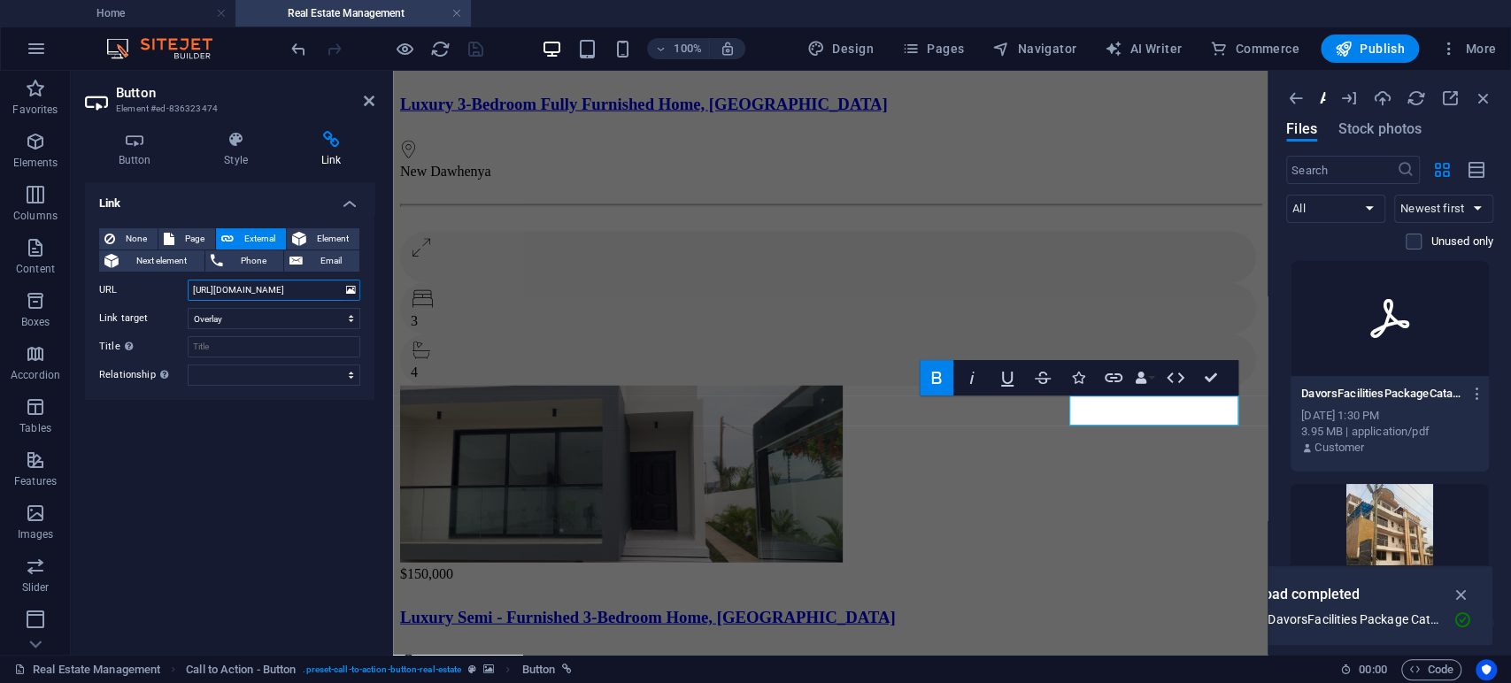
click at [295, 297] on input "https://cdn1.site-media.eu/images/document/18817277/DavorsFacilitiesPackageCata…" at bounding box center [274, 290] width 173 height 21
paste input "https://cdn1.site-media.eu/images/document/18862311/DavorsFacilitiesPackageCata…"
type input "https://cdn1.site-media.eu/images/document/18862311/DavorsFacilitiesPackageCata…"
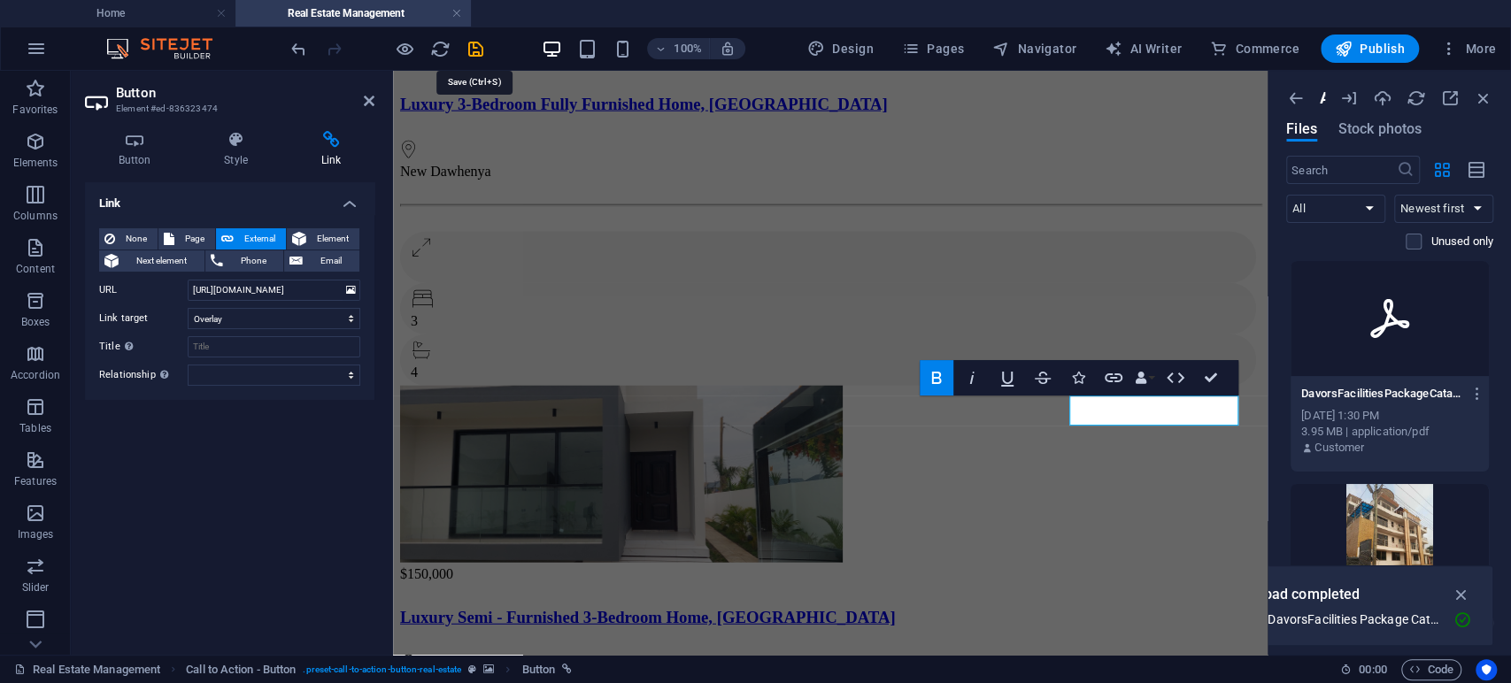
click at [474, 48] on icon "save" at bounding box center [476, 49] width 20 height 20
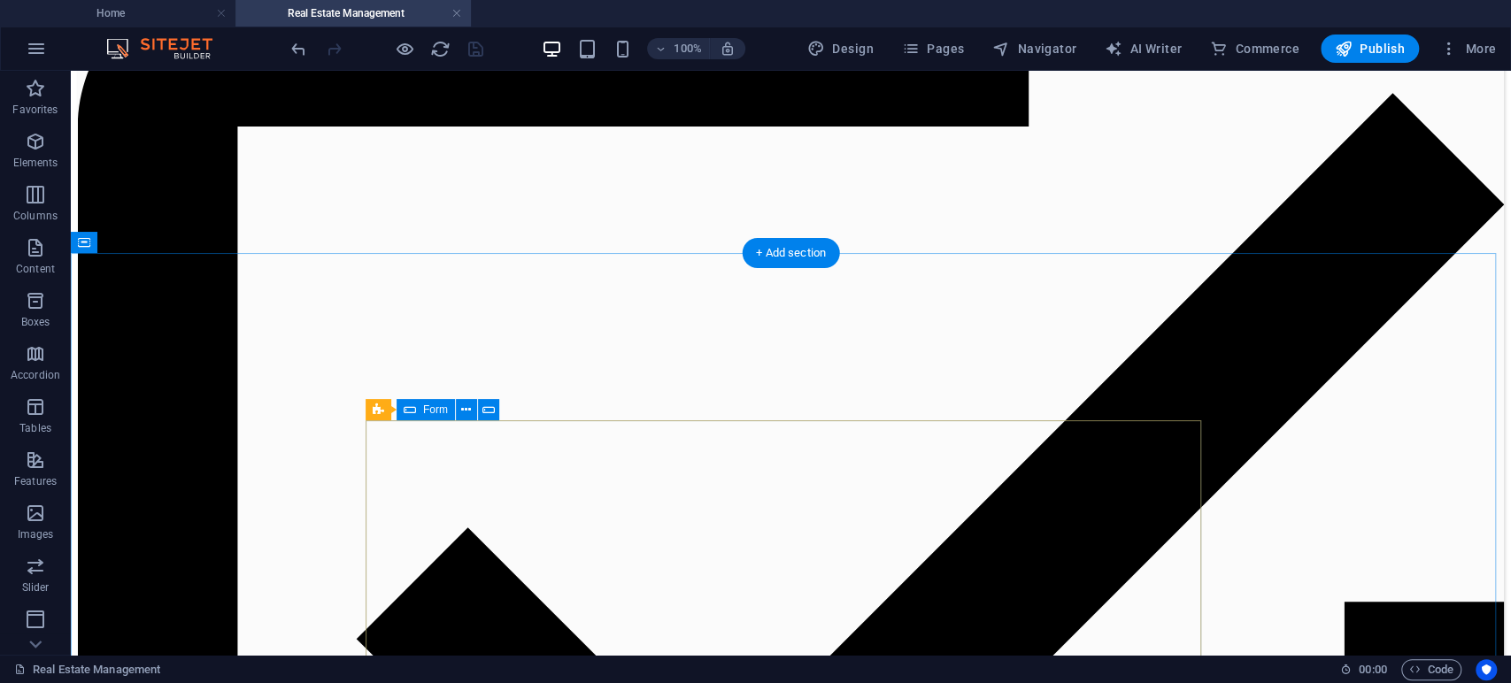
scroll to position [7570, 0]
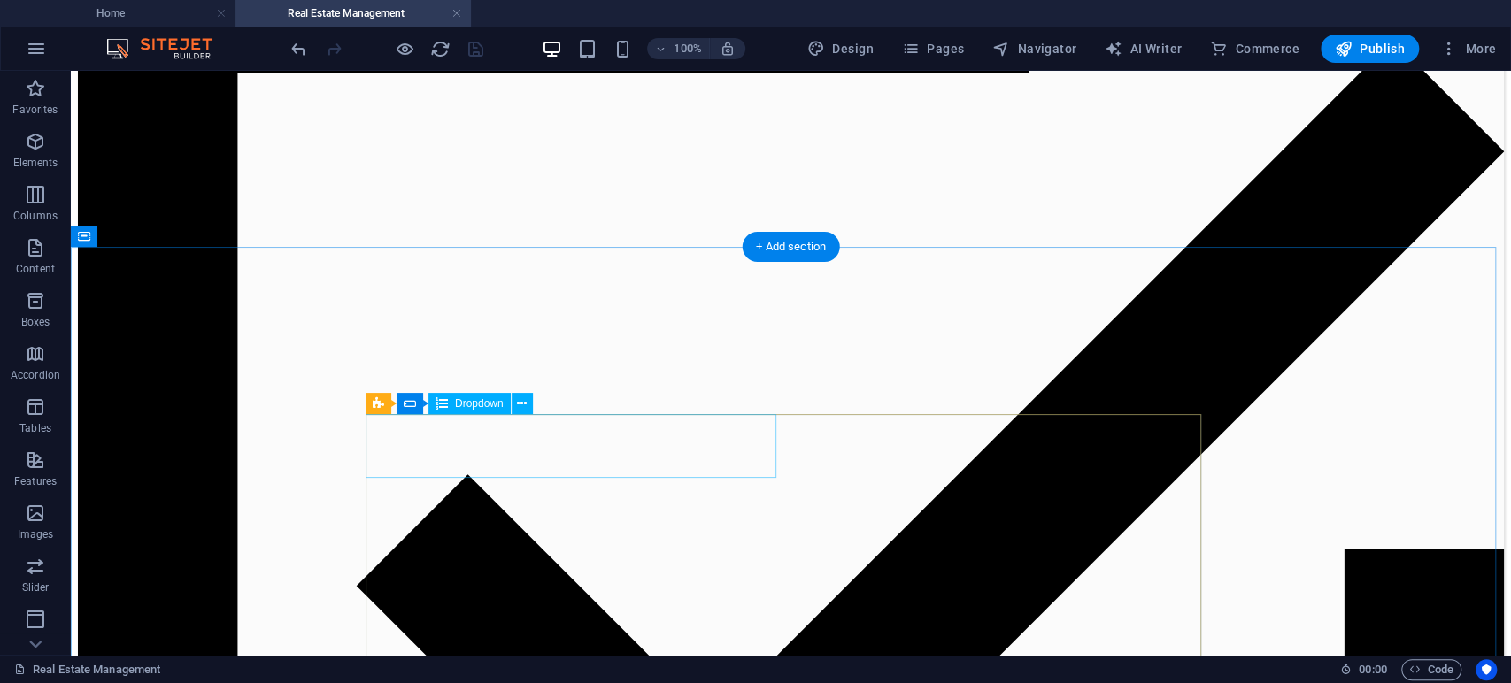
click div "AIRBNB MANAGEMENT PACKAGE Please choose a package COMMISSION - BASIC COMMISSION…"
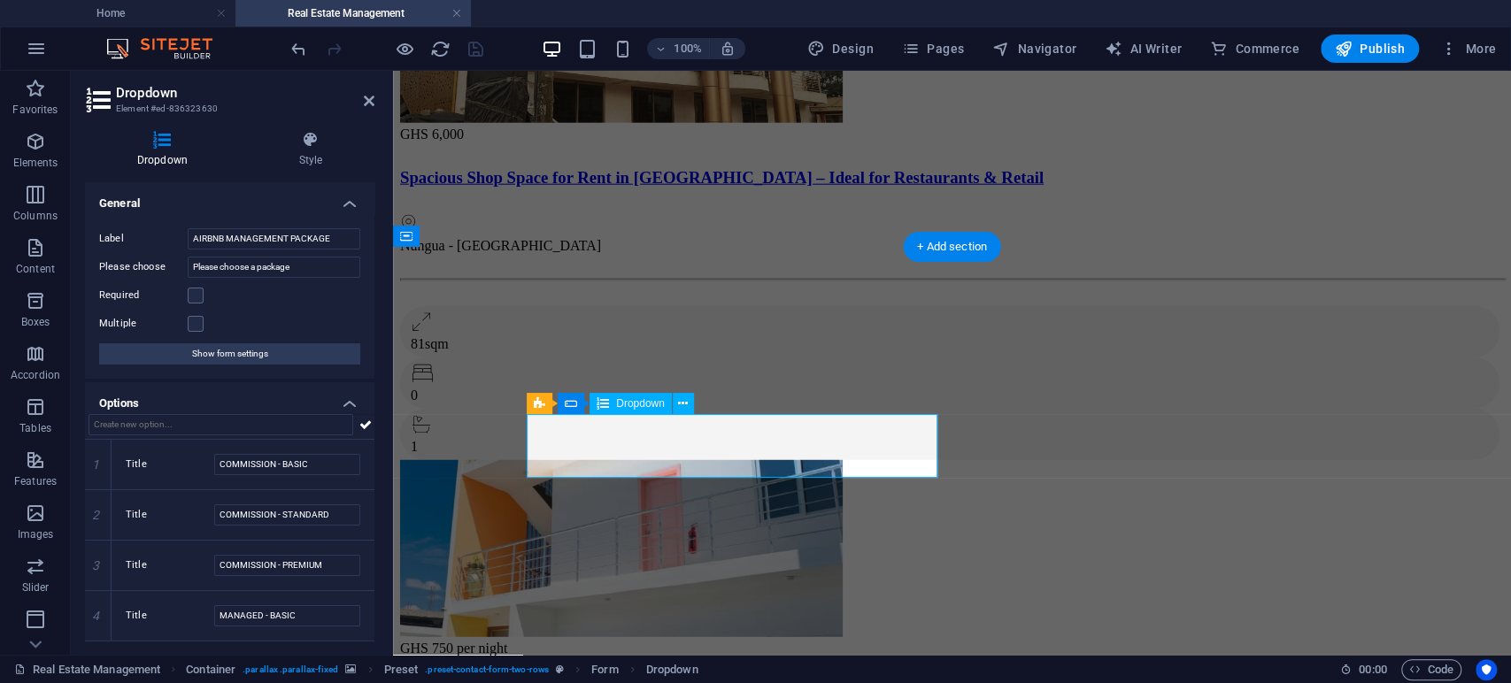
click div "AIRBNB MANAGEMENT PACKAGE Please choose a package COMMISSION - BASIC COMMISSION…"
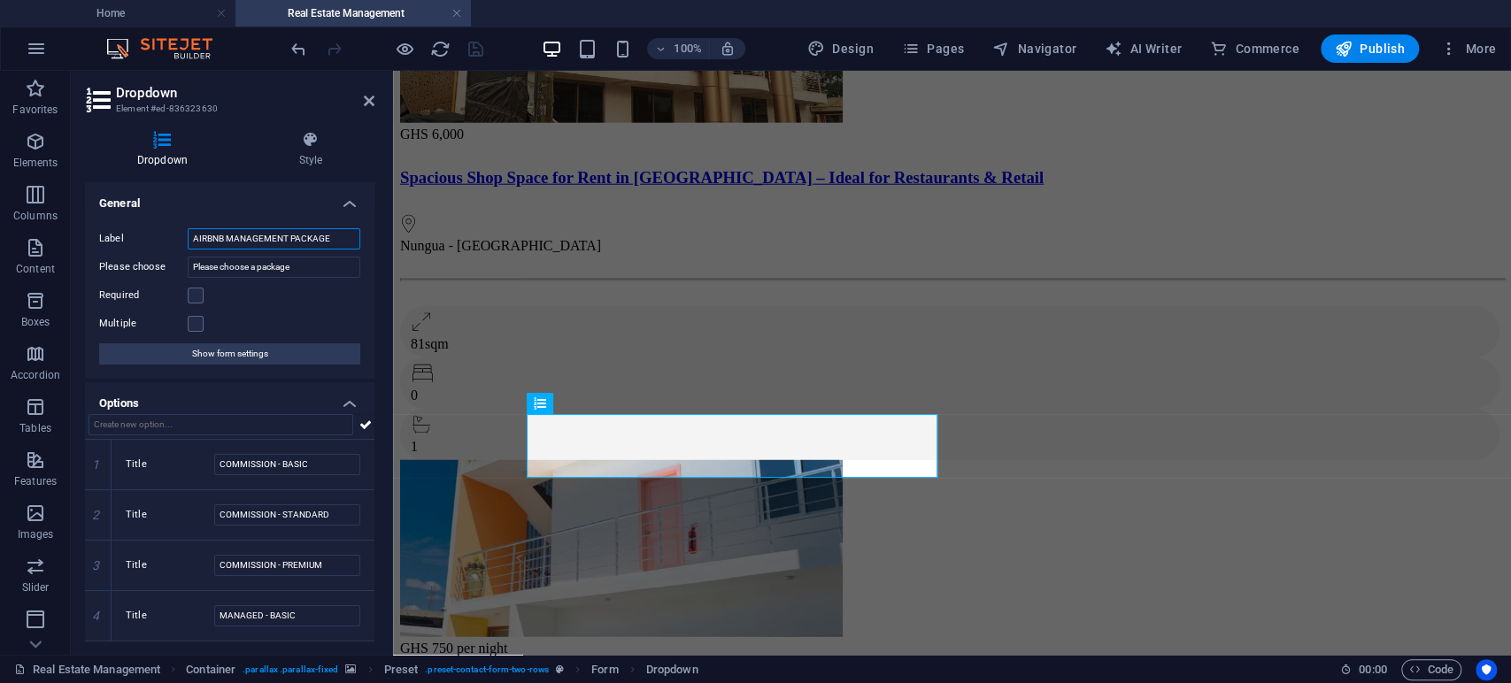
click at [225, 233] on input "AIRBNB MANAGEMENT PACKAGE" at bounding box center [274, 238] width 173 height 21
click at [226, 238] on input "AIRBNB MANAGEMENT PACKAGE" at bounding box center [274, 238] width 173 height 21
type input "AIRBNB/sho MANAGEMENT PACKAGE"
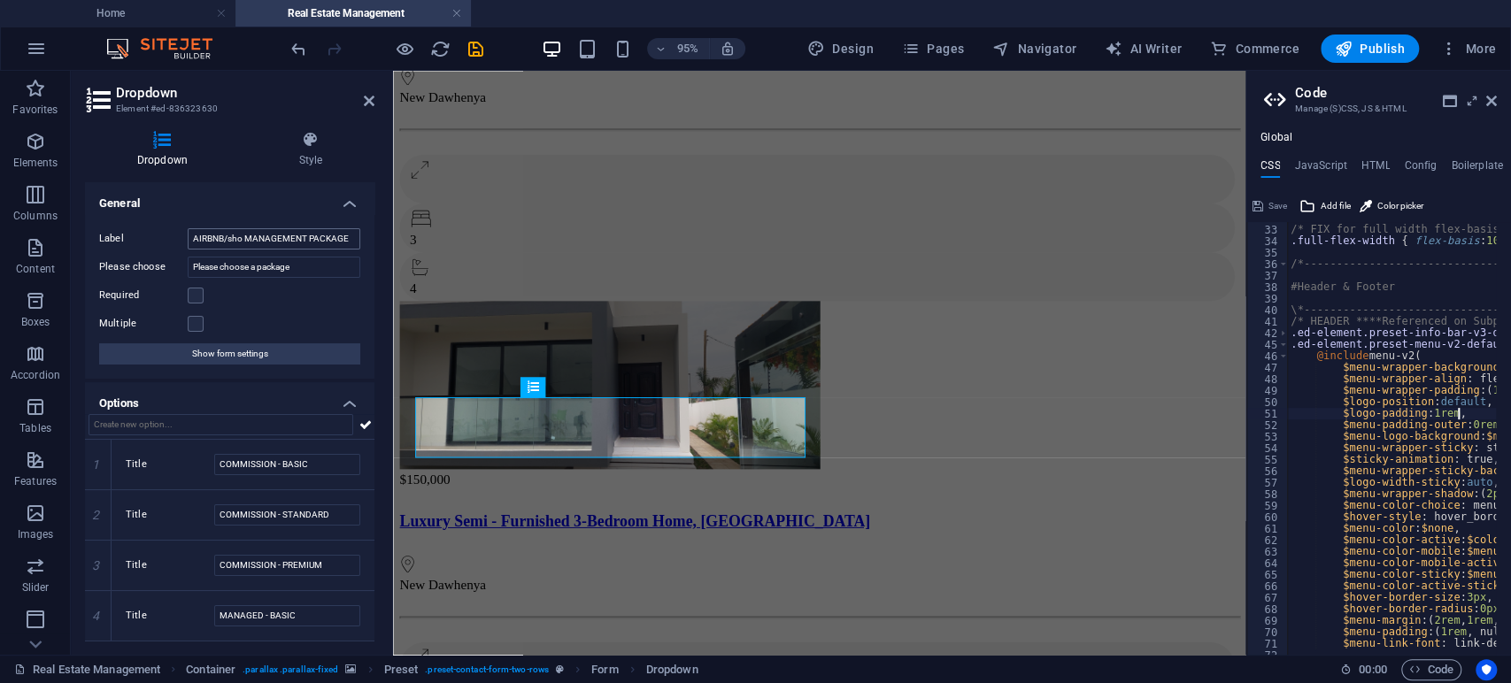
scroll to position [366, 0]
click at [253, 235] on input "AIRBNB/sho MANAGEMENT PACKAGE" at bounding box center [274, 238] width 173 height 21
click at [242, 235] on input "AIRBNB/sho MANAGEMENT PACKAGE" at bounding box center [274, 238] width 173 height 21
type textarea "$hover-border-radius: 0px,"
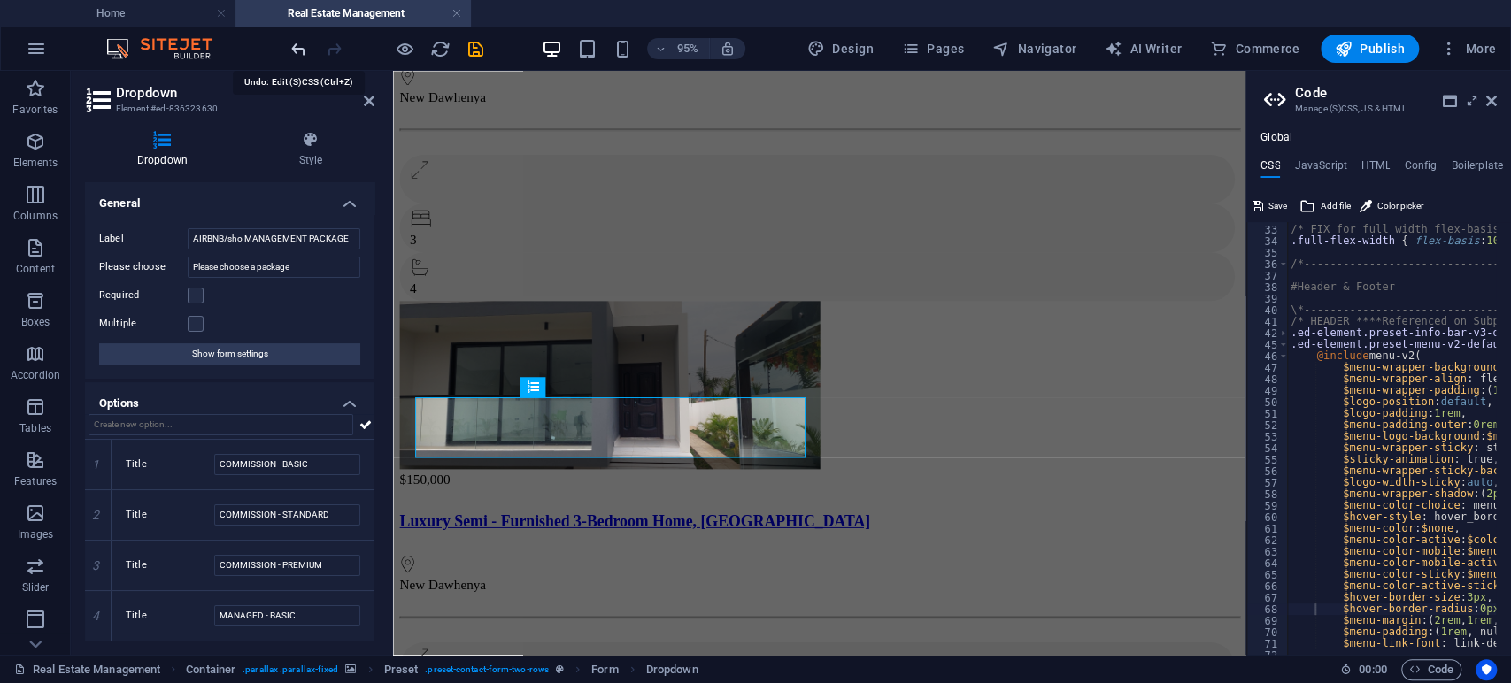
click at [296, 47] on icon "undo" at bounding box center [299, 49] width 20 height 20
click at [295, 47] on icon "undo" at bounding box center [299, 49] width 20 height 20
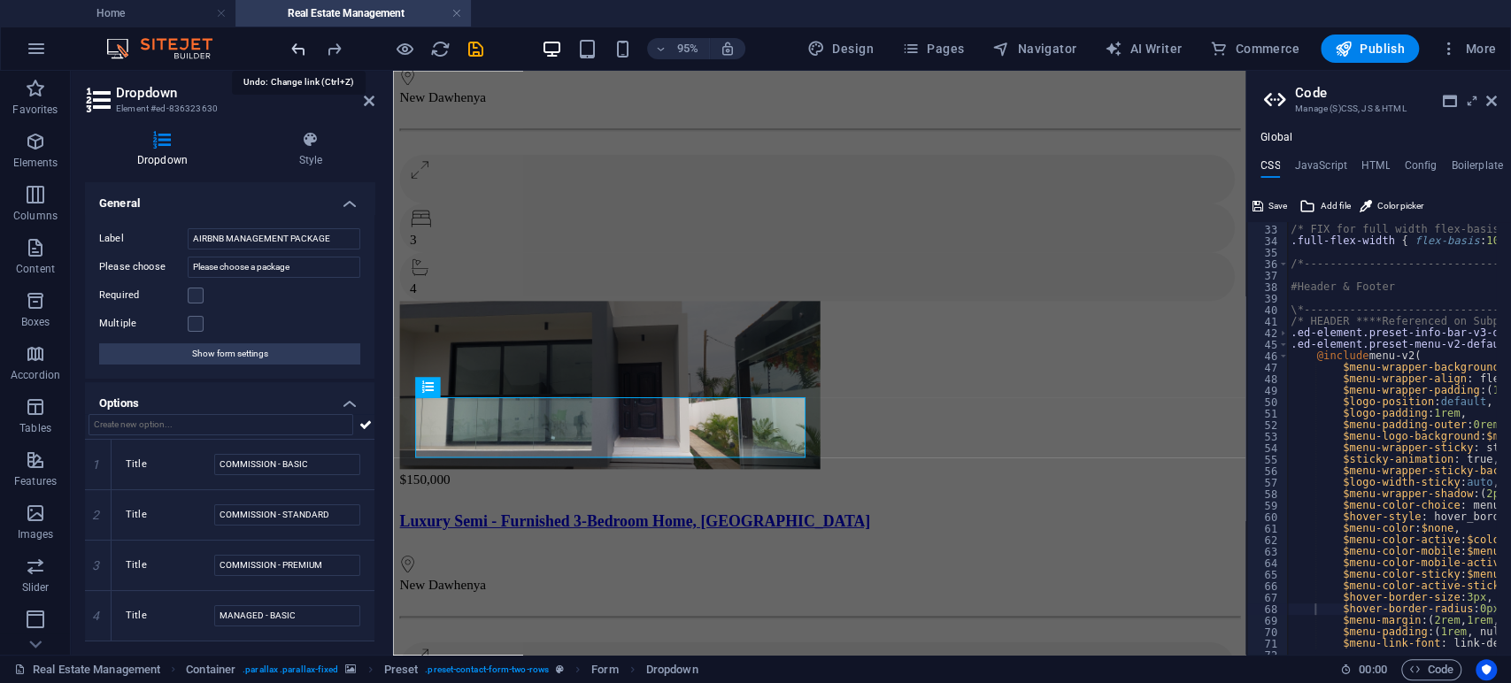
click at [295, 47] on icon "undo" at bounding box center [299, 49] width 20 height 20
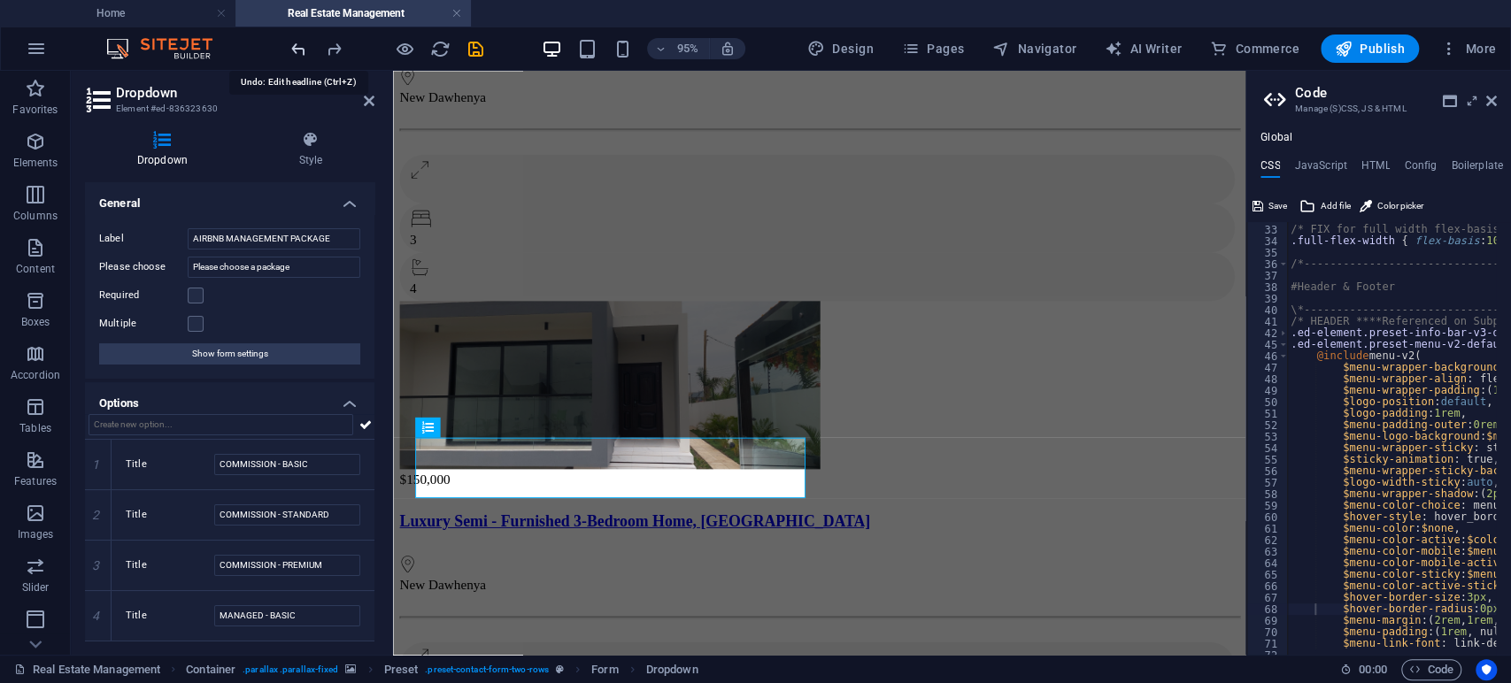
click at [295, 47] on icon "undo" at bounding box center [299, 49] width 20 height 20
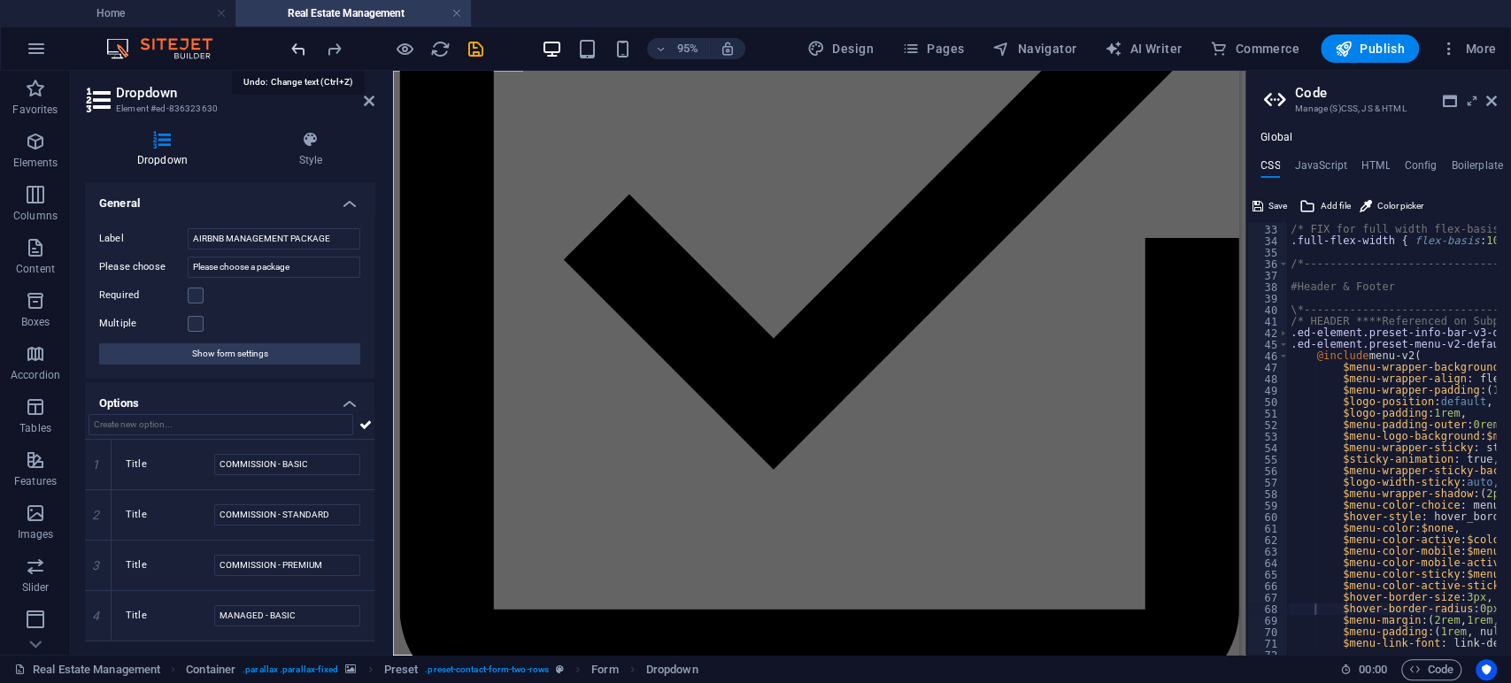
scroll to position [3248, 0]
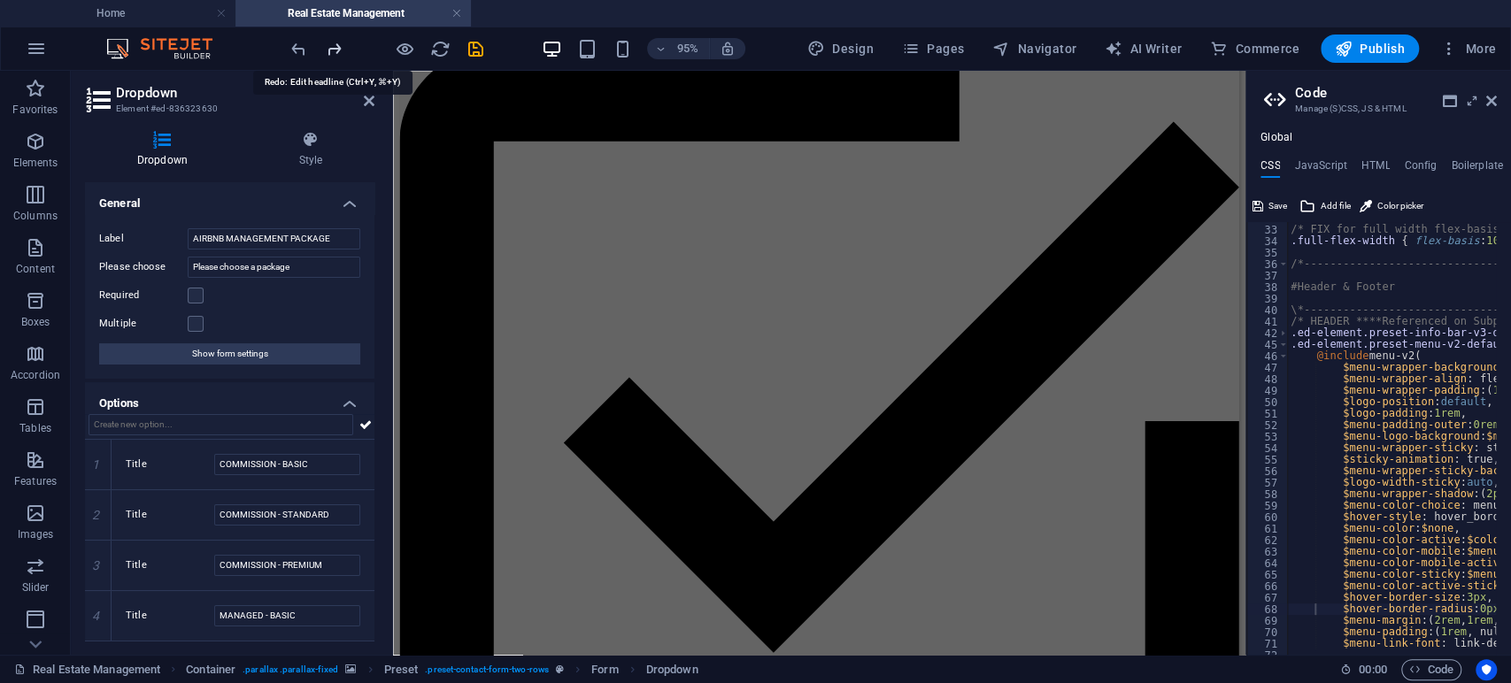
click at [330, 50] on icon "redo" at bounding box center [334, 49] width 20 height 20
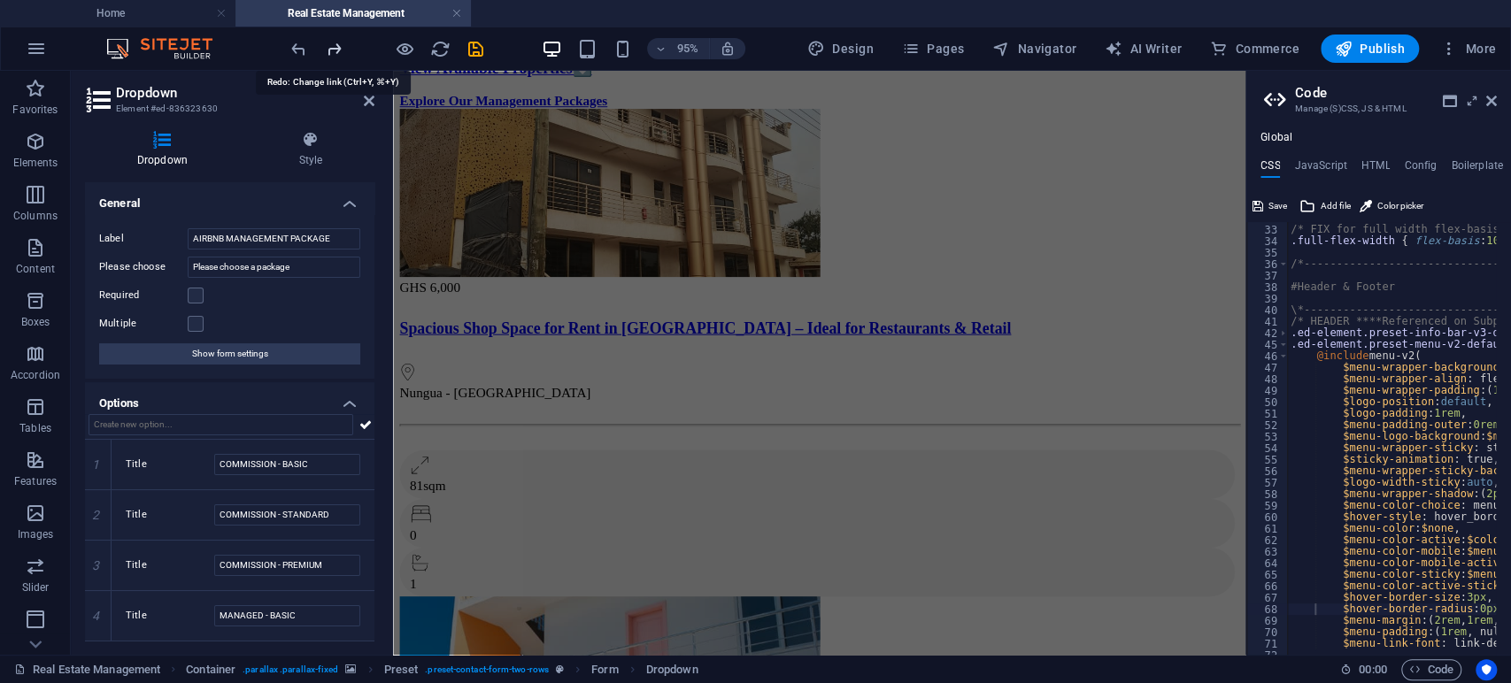
scroll to position [7407, 0]
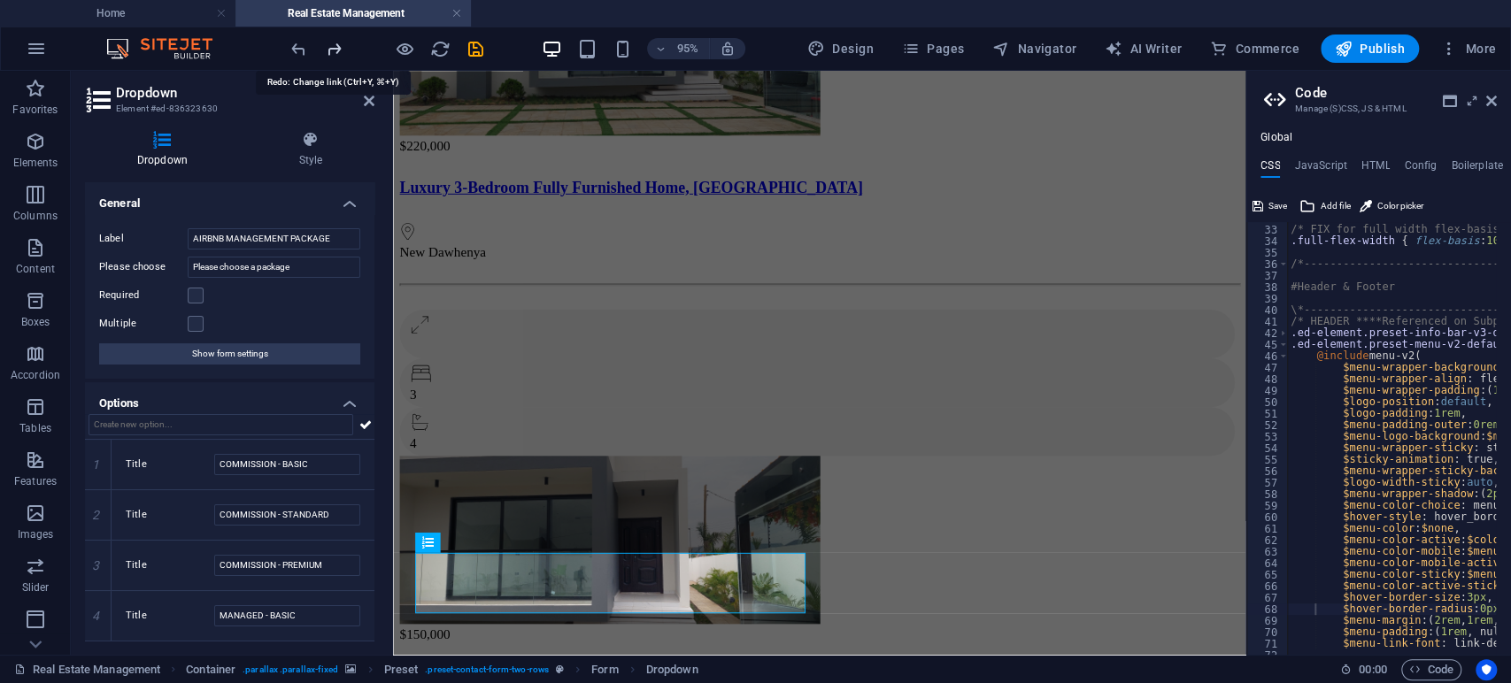
click at [327, 50] on icon "redo" at bounding box center [334, 49] width 20 height 20
click at [327, 50] on div at bounding box center [387, 49] width 198 height 28
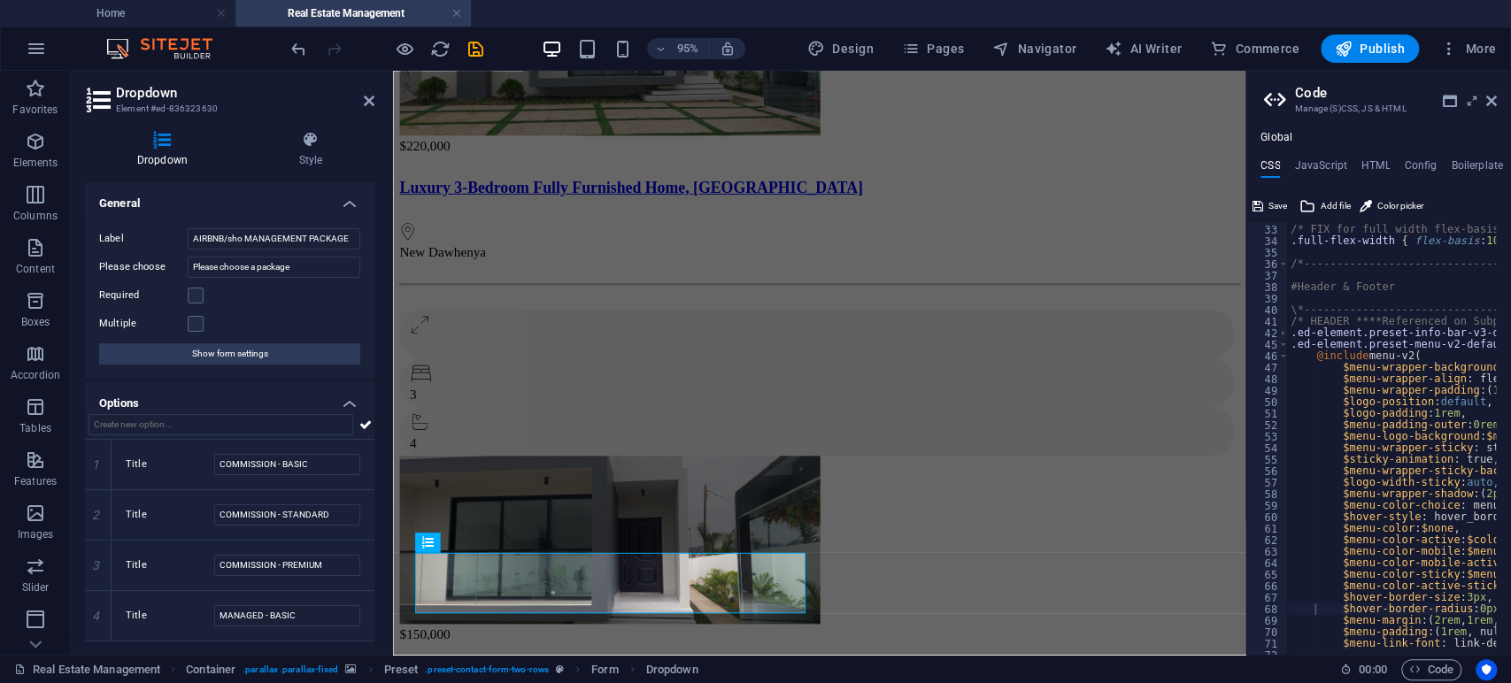
click at [327, 50] on div at bounding box center [387, 49] width 198 height 28
click at [293, 44] on icon "undo" at bounding box center [299, 49] width 20 height 20
click at [254, 234] on input "AIRBNB/ MANAGEMENT PACKAGE" at bounding box center [274, 238] width 173 height 21
click at [227, 235] on input "AIRBNB/ MANAGEMENT PACKAGE" at bounding box center [274, 238] width 173 height 21
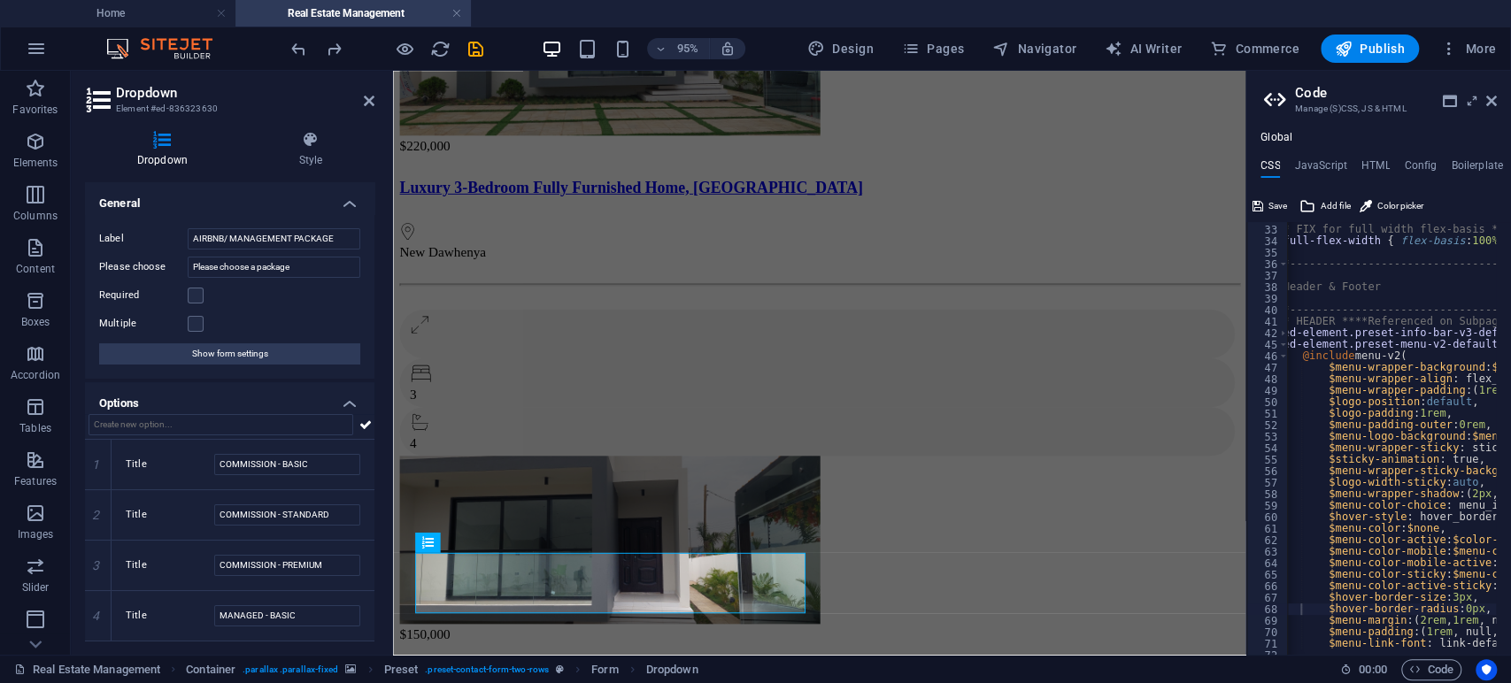
scroll to position [0, 14]
click at [227, 232] on input "AIRBNB/ MANAGEMENT PACKAGE" at bounding box center [274, 238] width 173 height 21
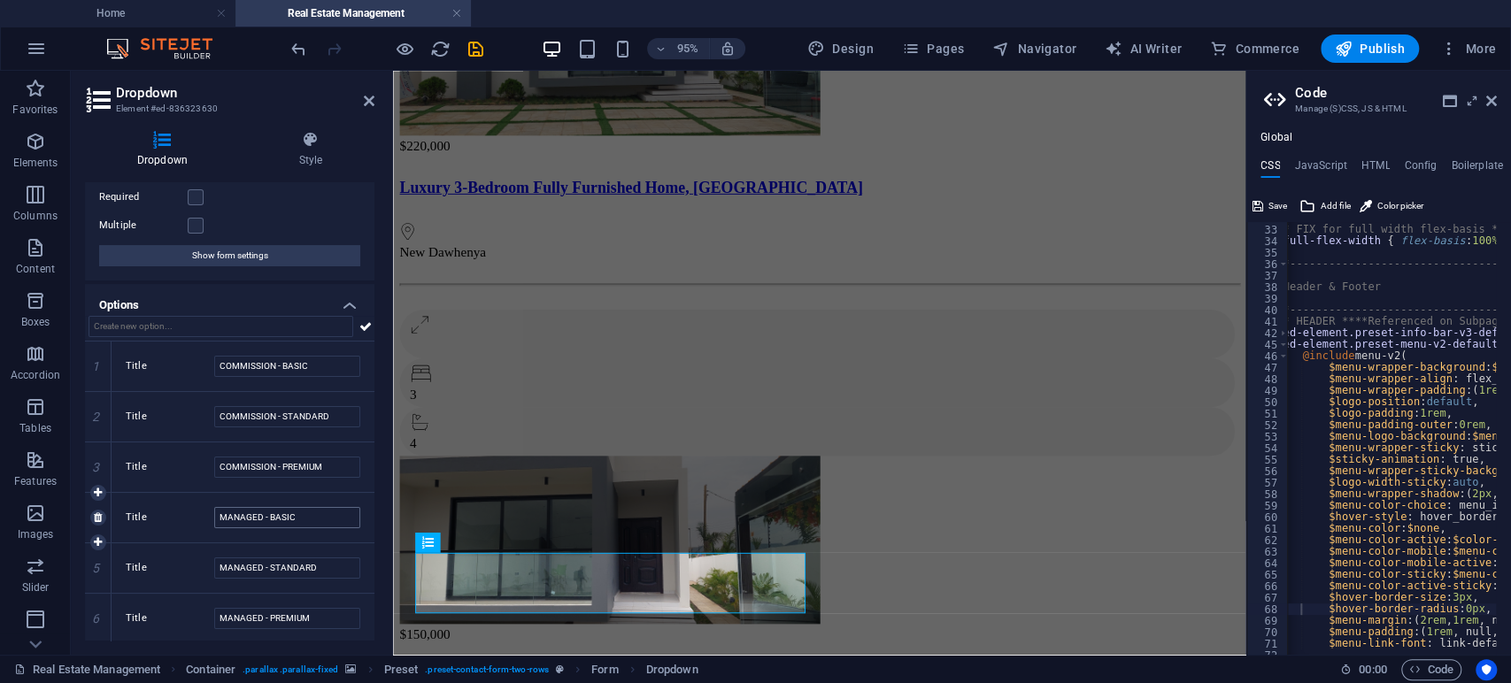
scroll to position [99, 0]
type input "AIRBNB/SHORT-LET MANAGEMENT PACKAGE"
click div "AIRBNB/SHORT-LET MANAGEMENT PACKAGE Please choose a package COMMISSION - BASIC …"
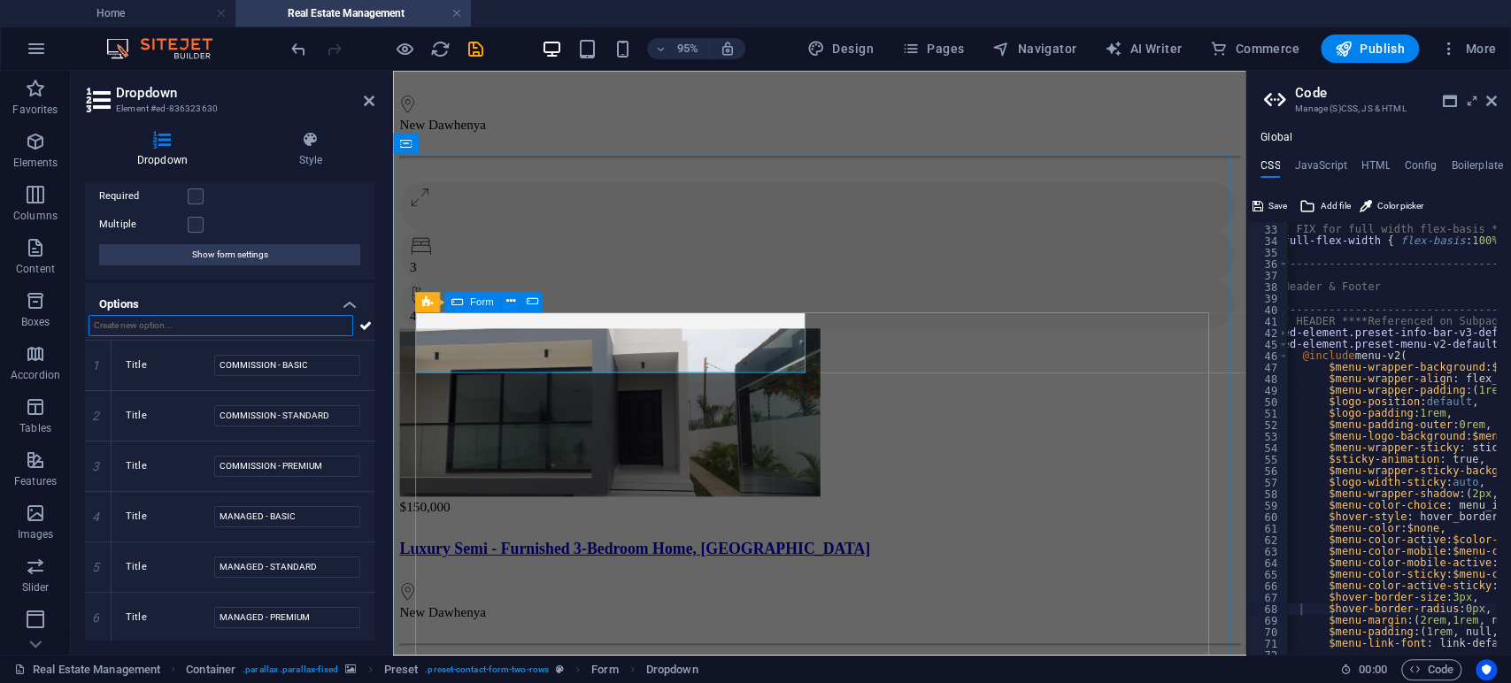
scroll to position [7702, 0]
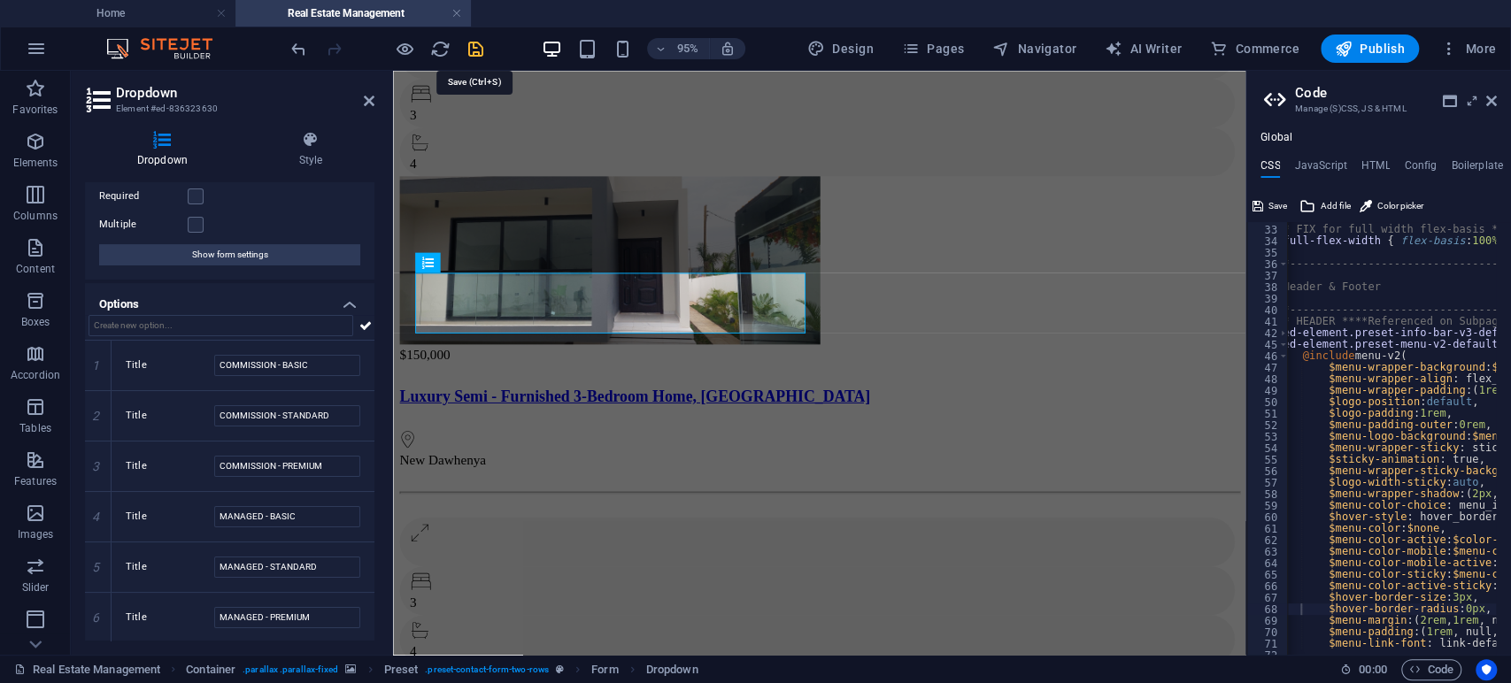
click at [482, 50] on icon "save" at bounding box center [476, 49] width 20 height 20
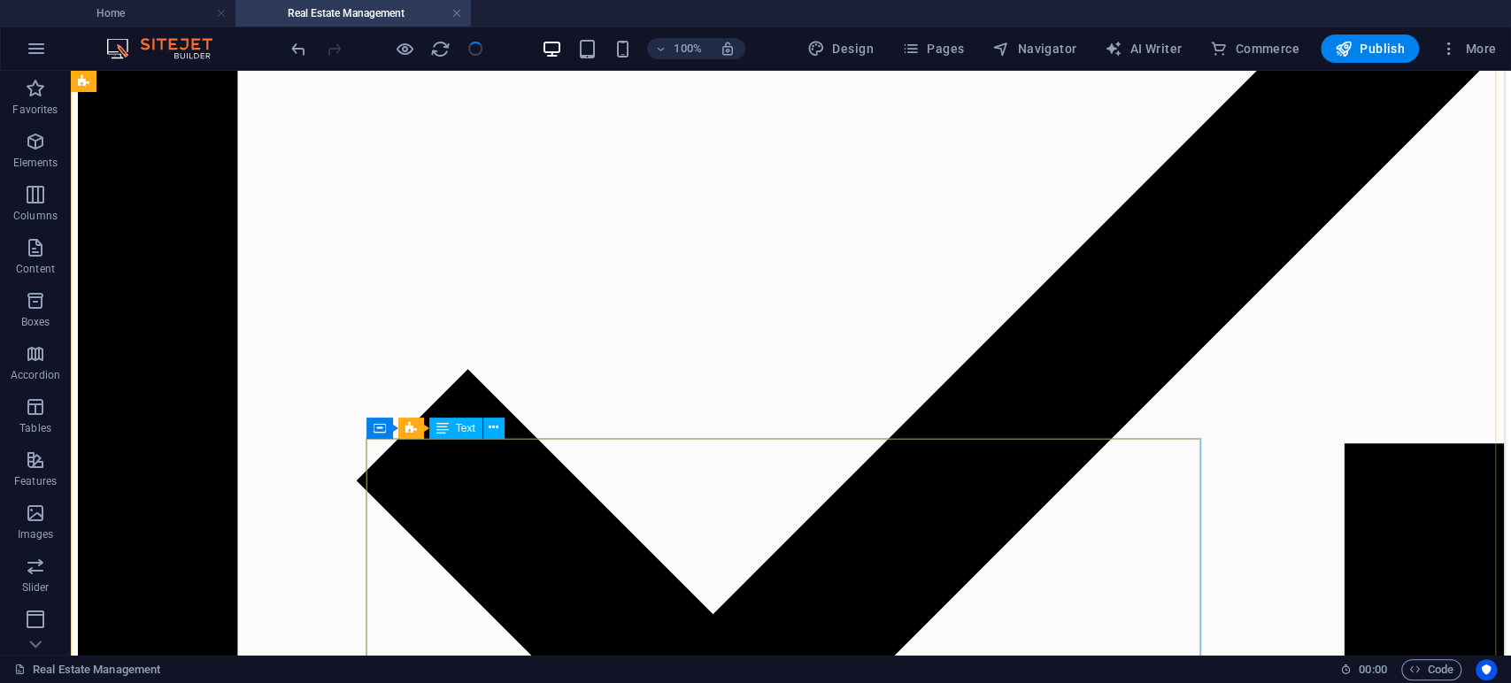
scroll to position [3180, 0]
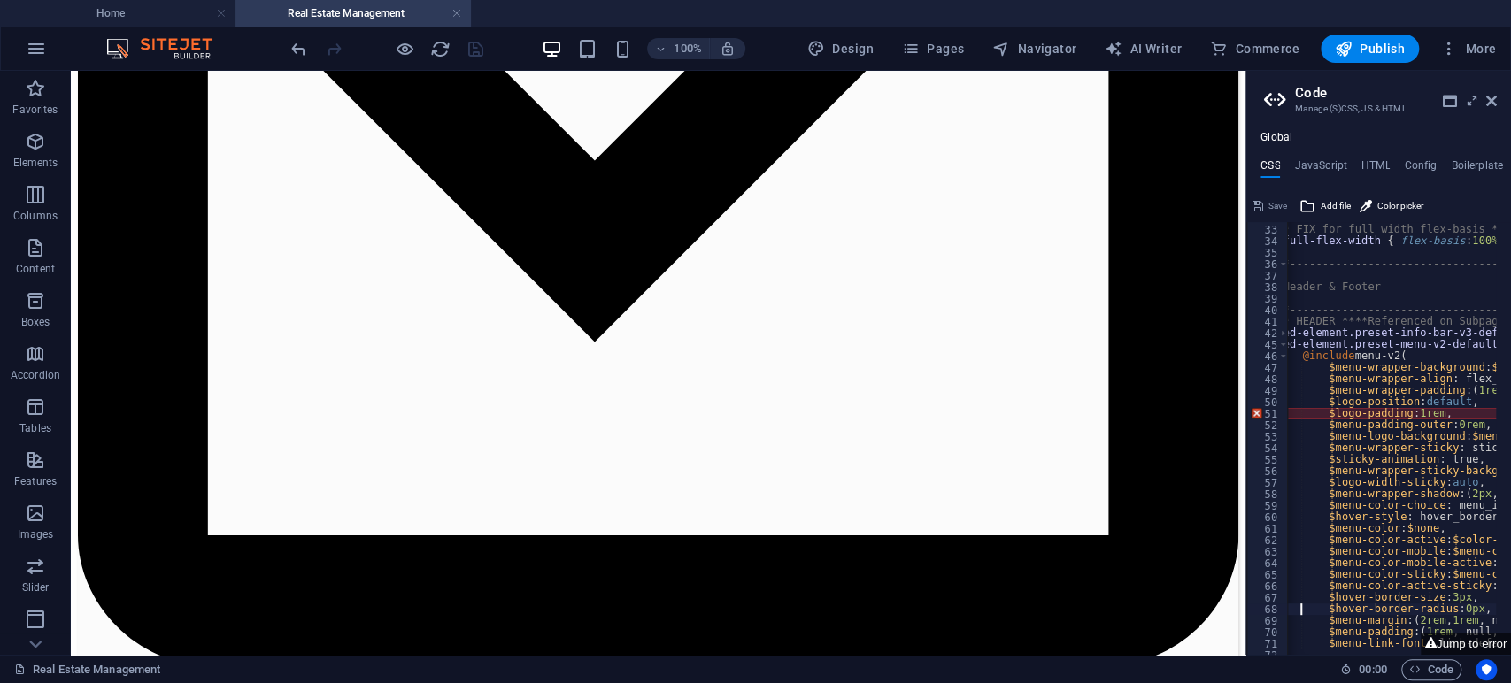
click at [1497, 101] on aside "Code Manage (S)CSS, JS & HTML Global CSS JavaScript HTML Config Boilerplate $ho…" at bounding box center [1378, 363] width 266 height 584
click at [1492, 97] on icon at bounding box center [1491, 101] width 11 height 14
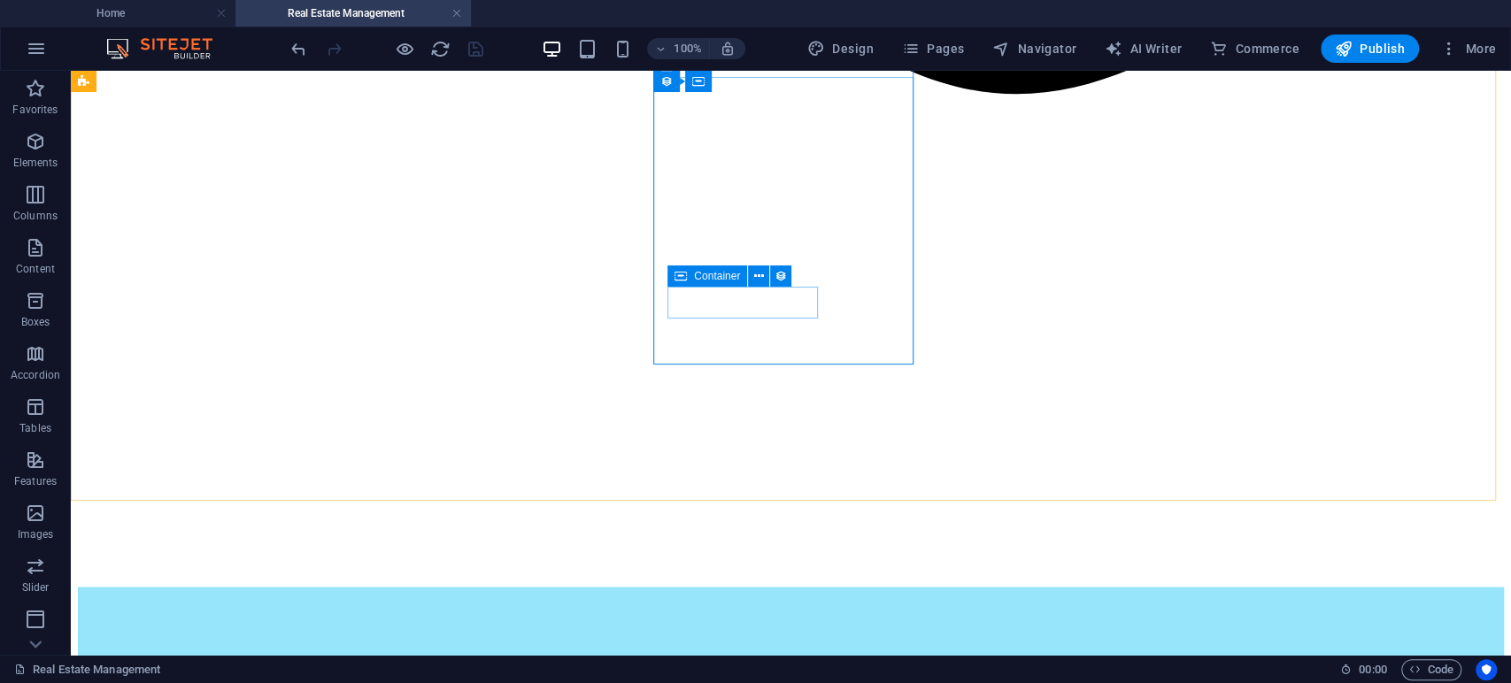
scroll to position [2097, 0]
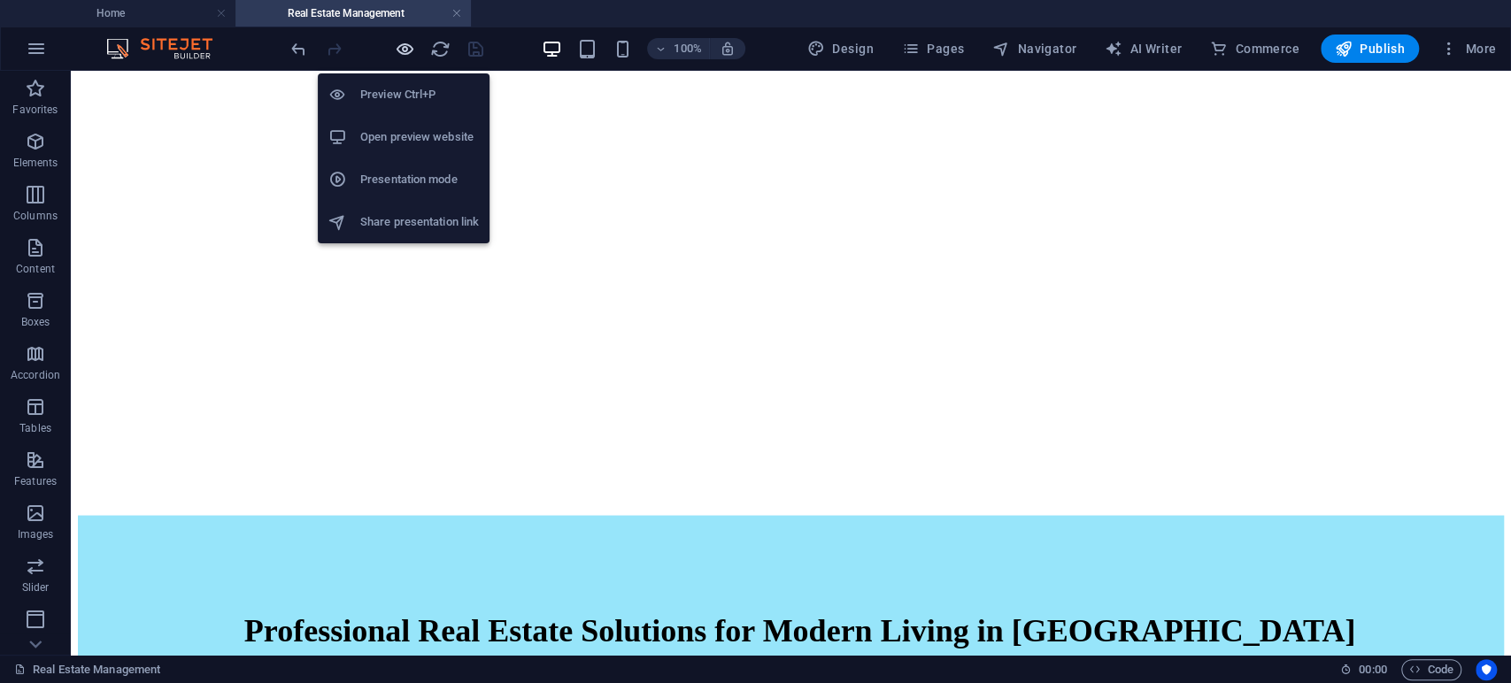
click at [404, 48] on icon "button" at bounding box center [405, 49] width 20 height 20
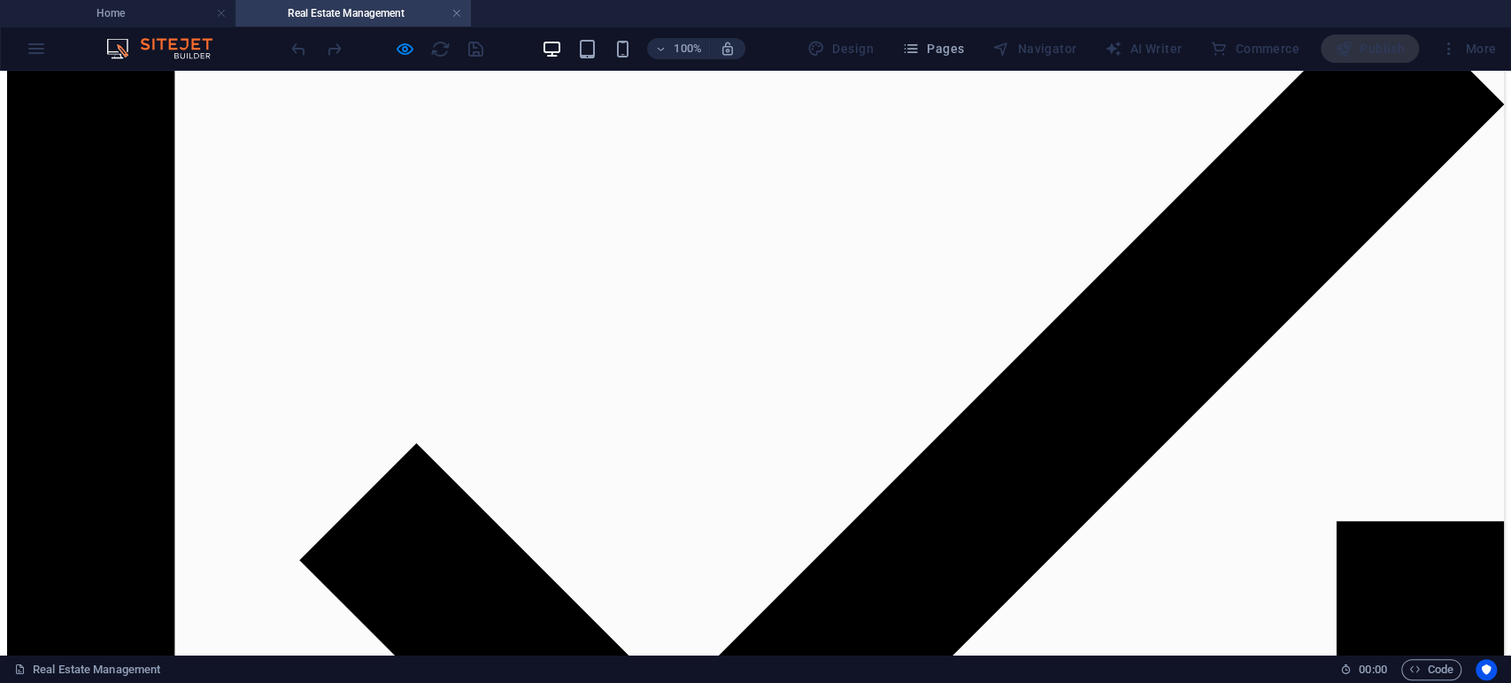
scroll to position [4753, 0]
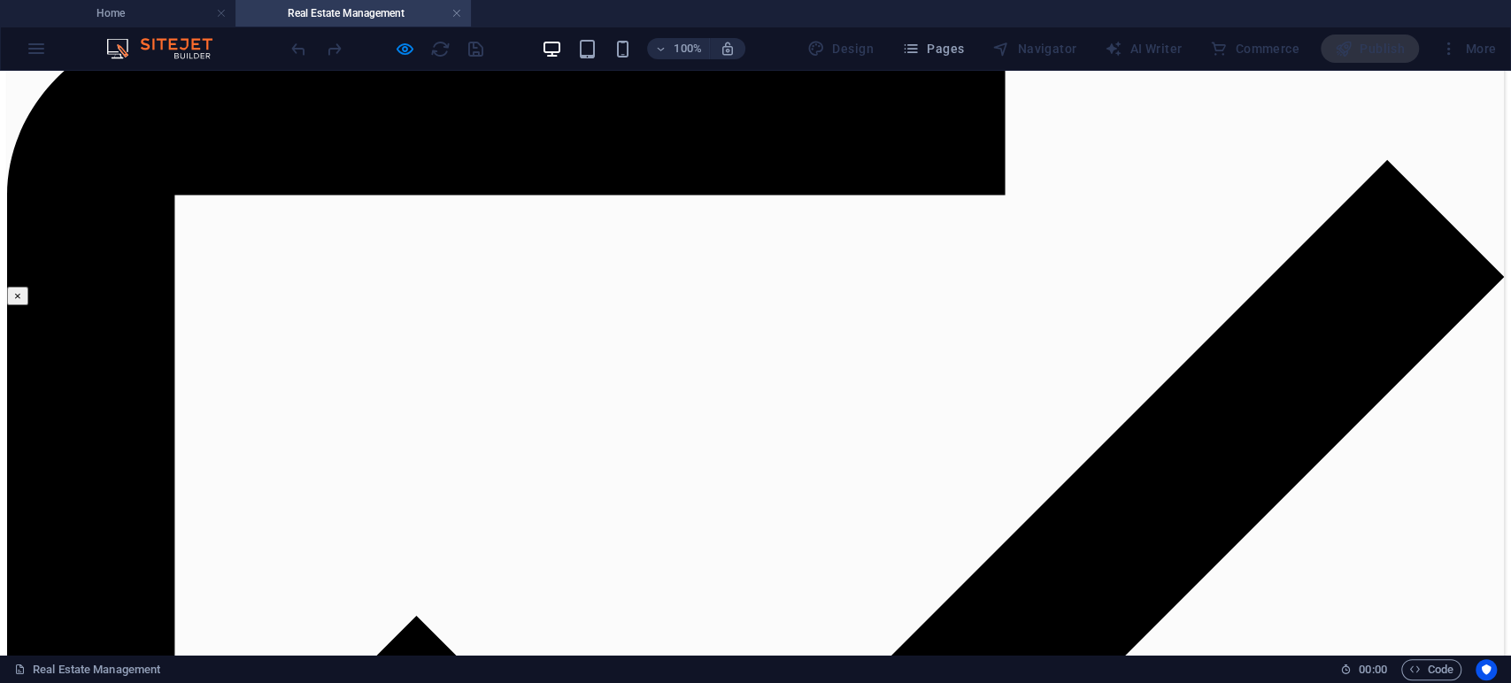
scroll to position [4654, 0]
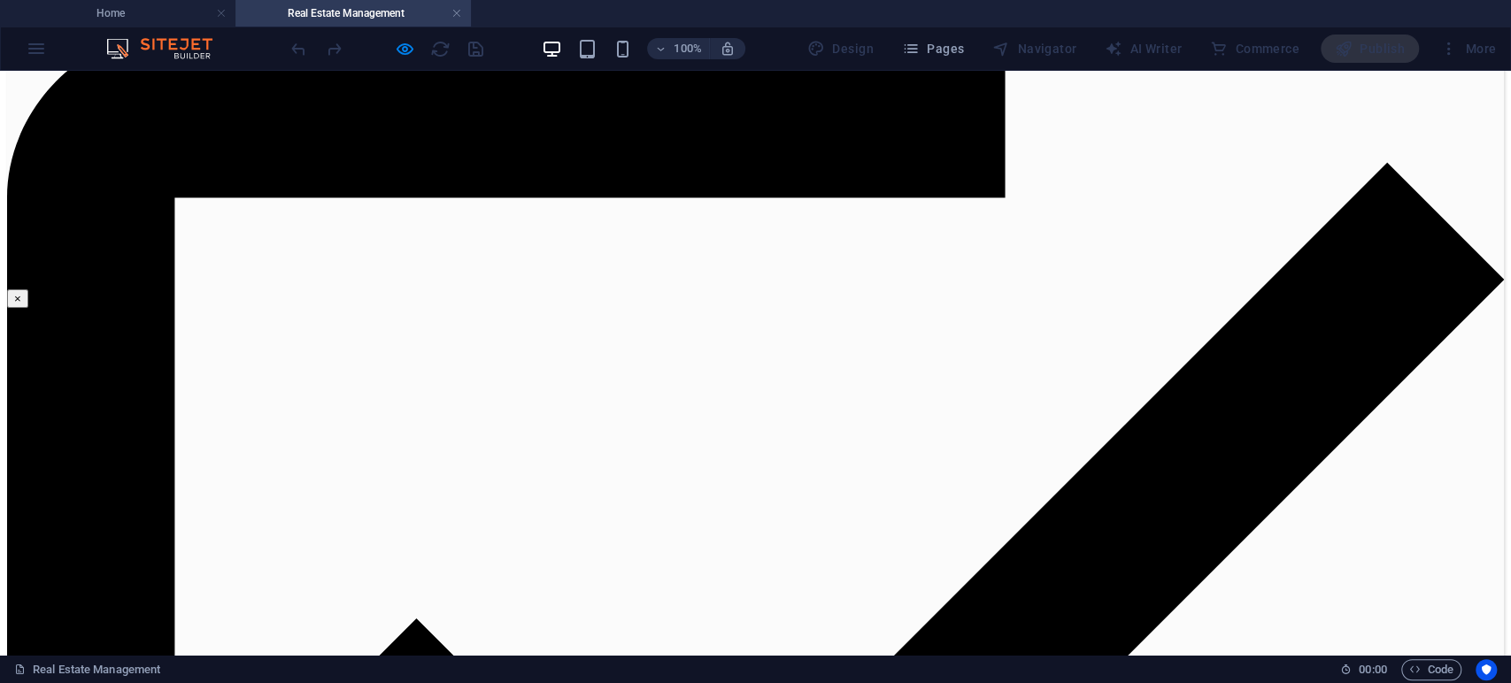
click at [28, 289] on button "×" at bounding box center [17, 298] width 21 height 19
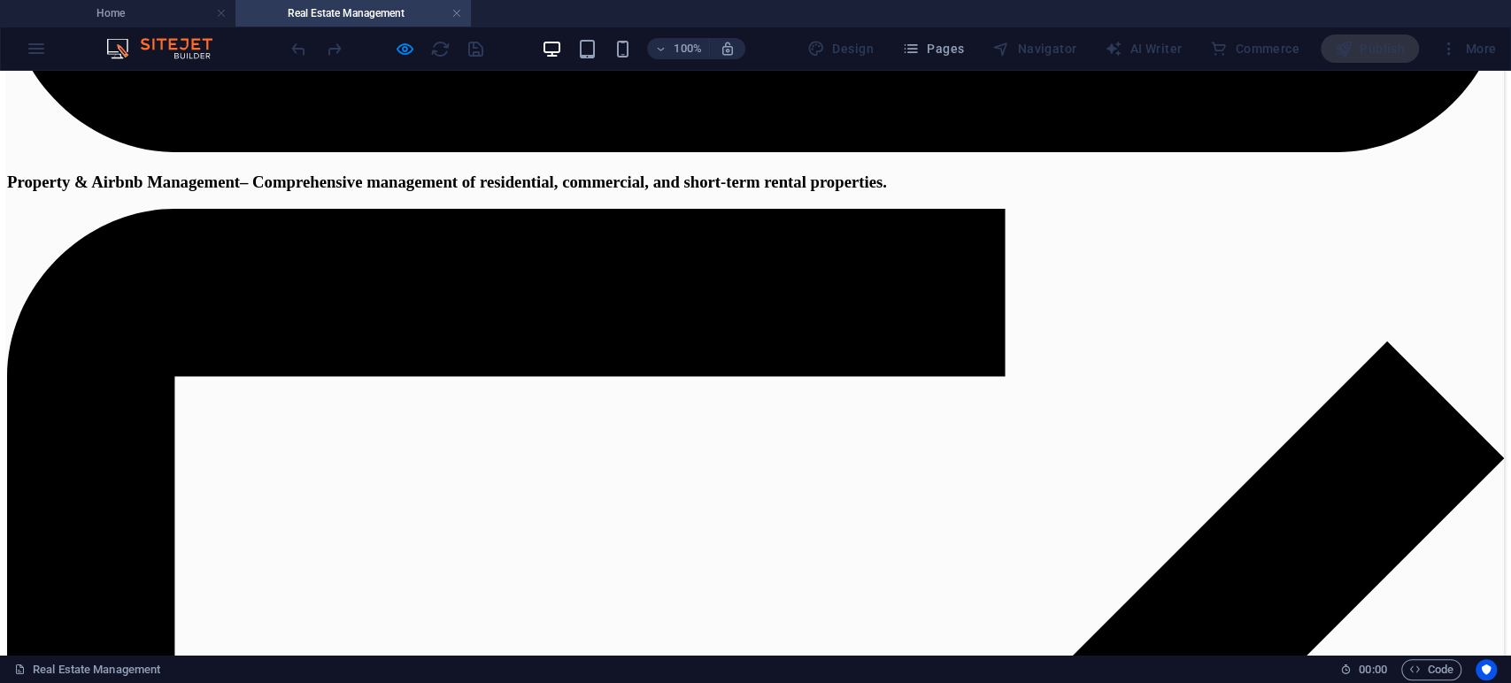
scroll to position [4458, 0]
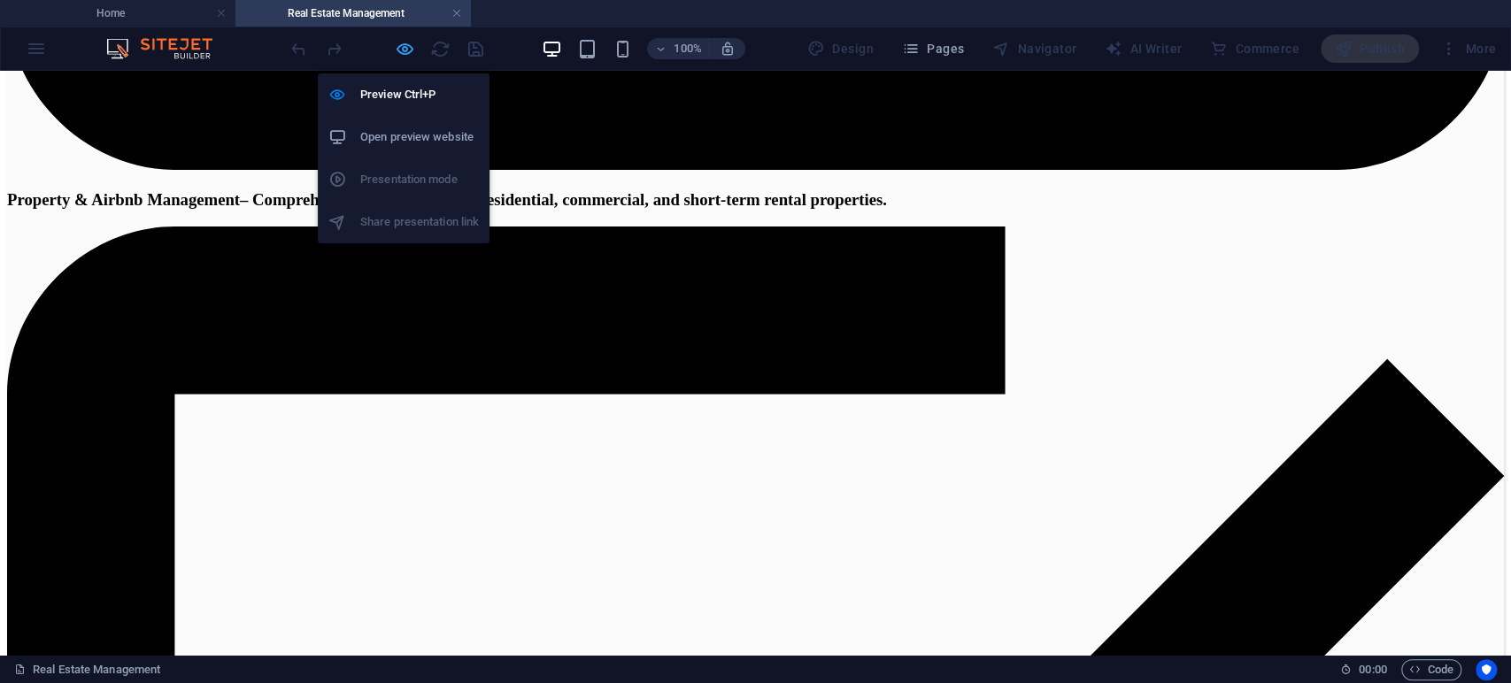
click at [404, 52] on icon "button" at bounding box center [405, 49] width 20 height 20
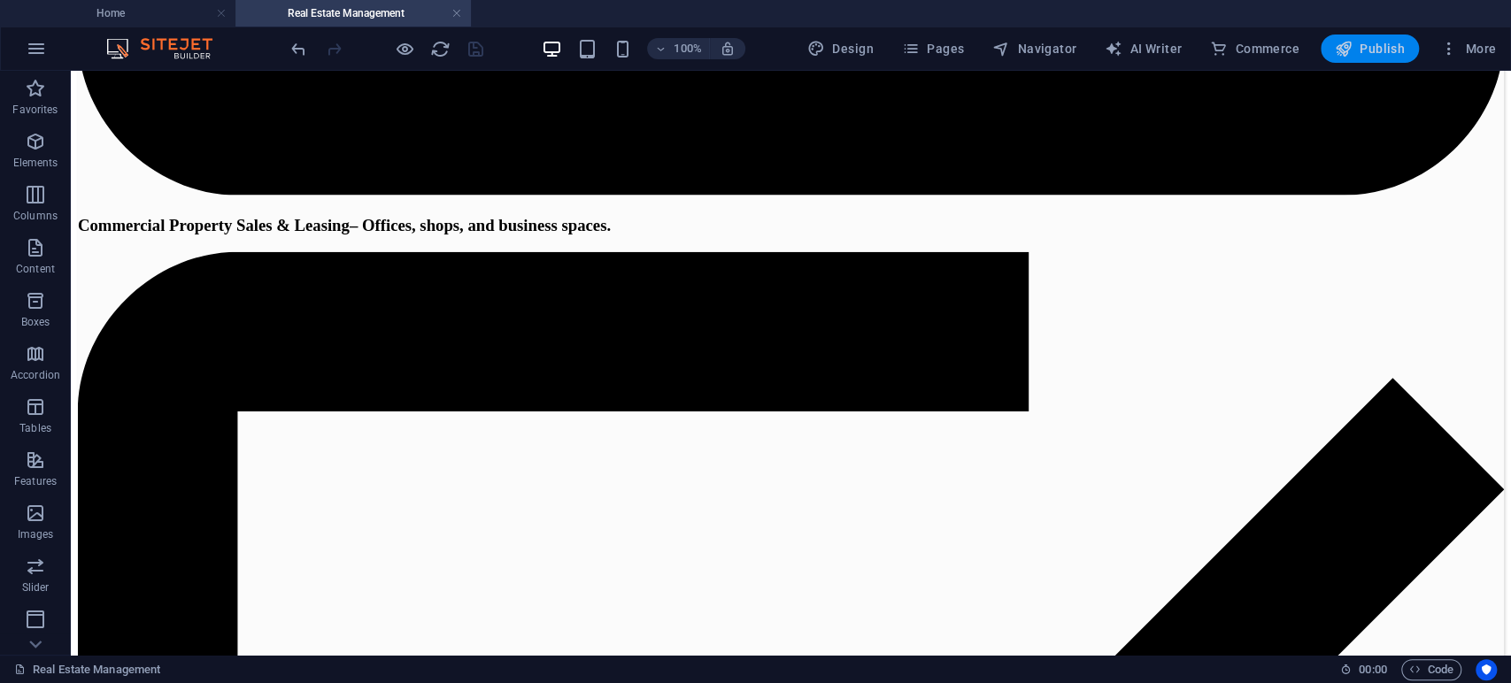
click at [1367, 48] on span "Publish" at bounding box center [1370, 49] width 70 height 18
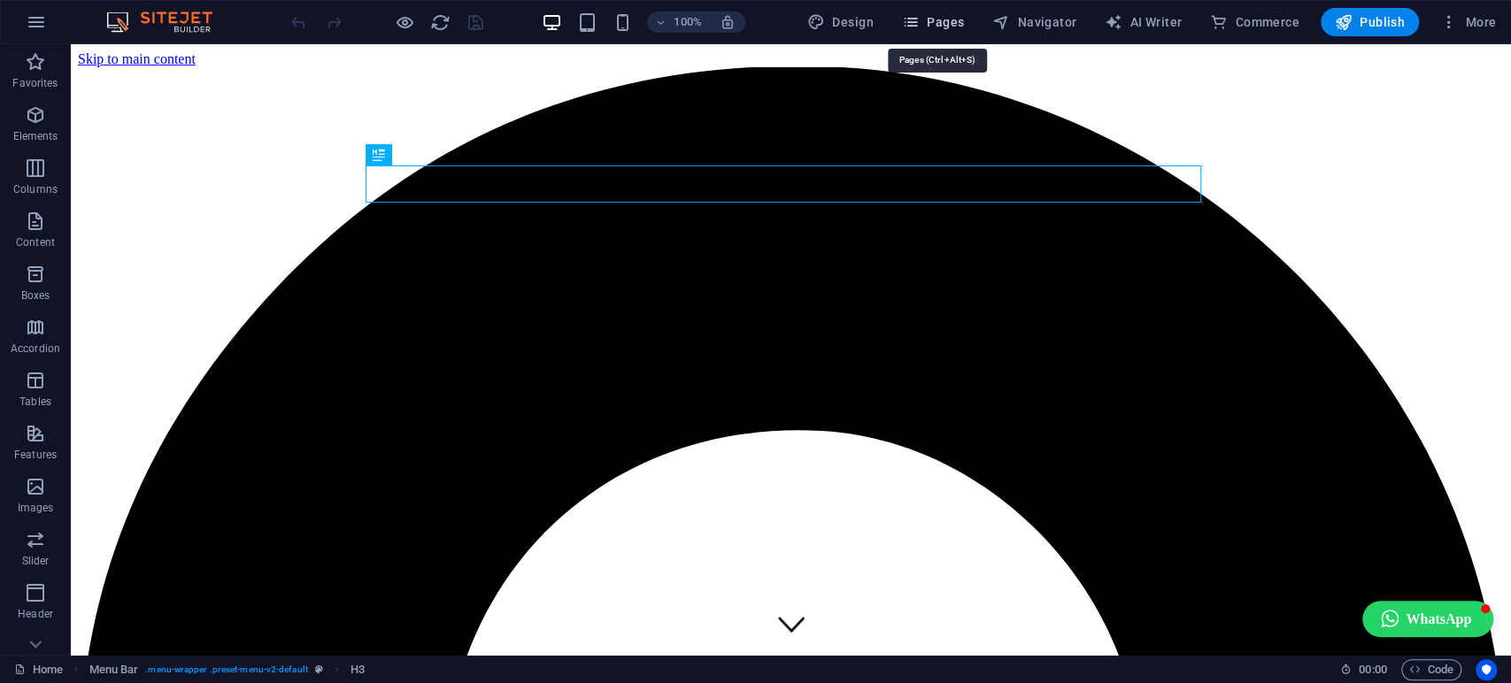
click at [945, 29] on span "Pages" at bounding box center [933, 22] width 62 height 18
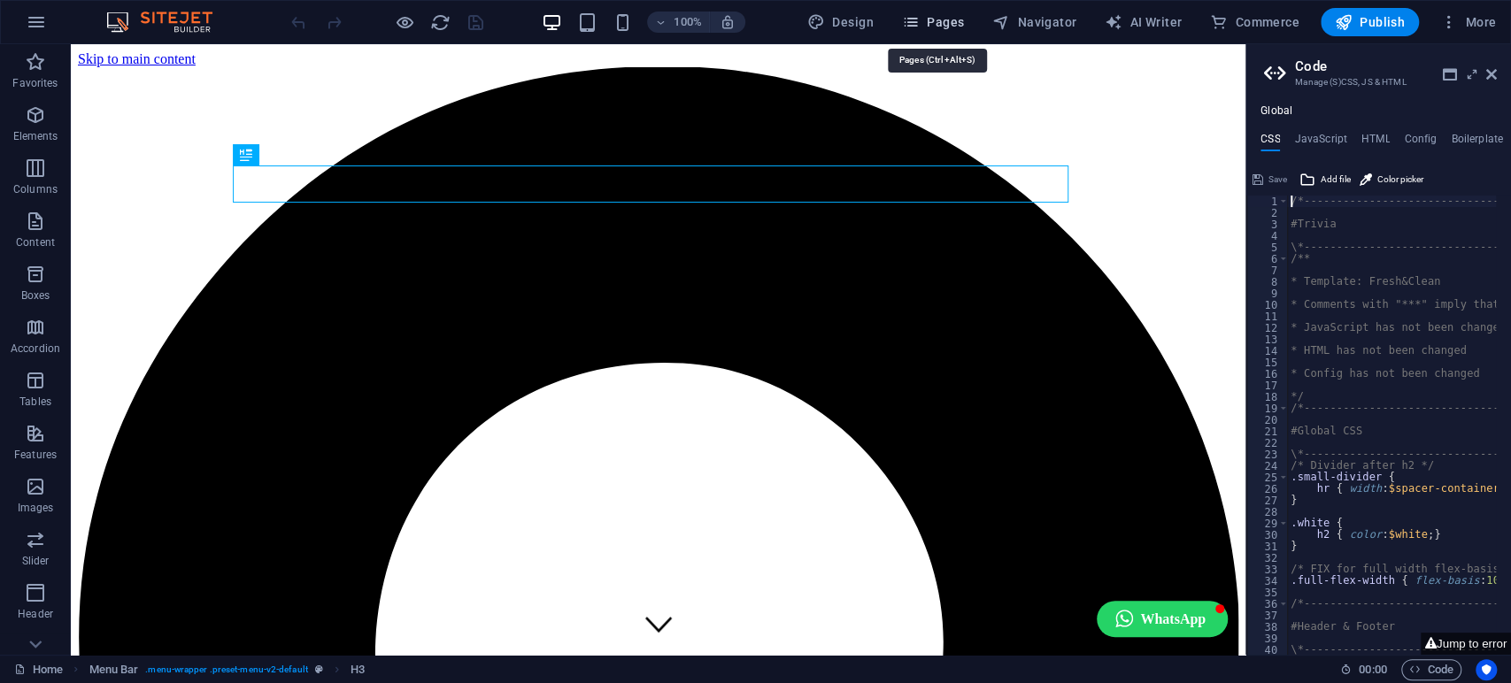
click at [914, 24] on icon "button" at bounding box center [911, 22] width 18 height 18
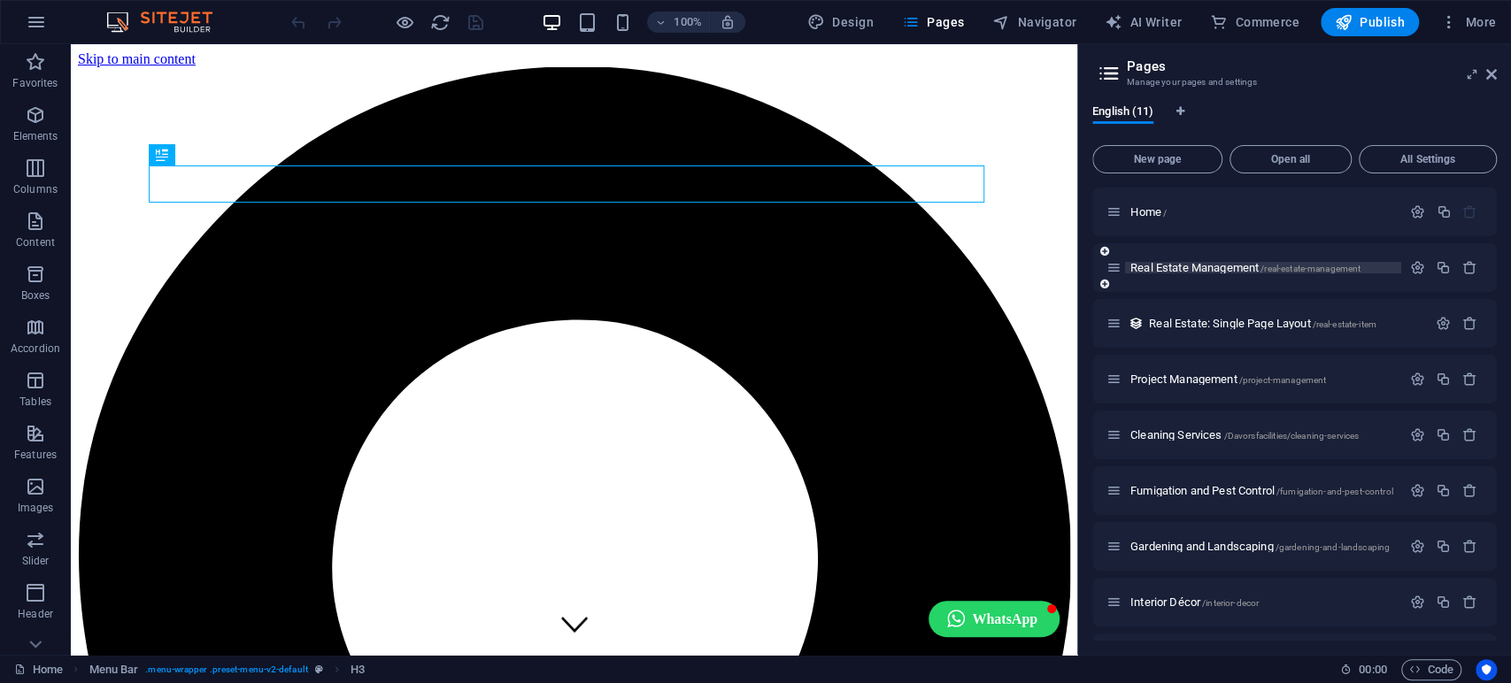
click at [1211, 272] on span "Real Estate Management /real-estate-management" at bounding box center [1245, 267] width 230 height 13
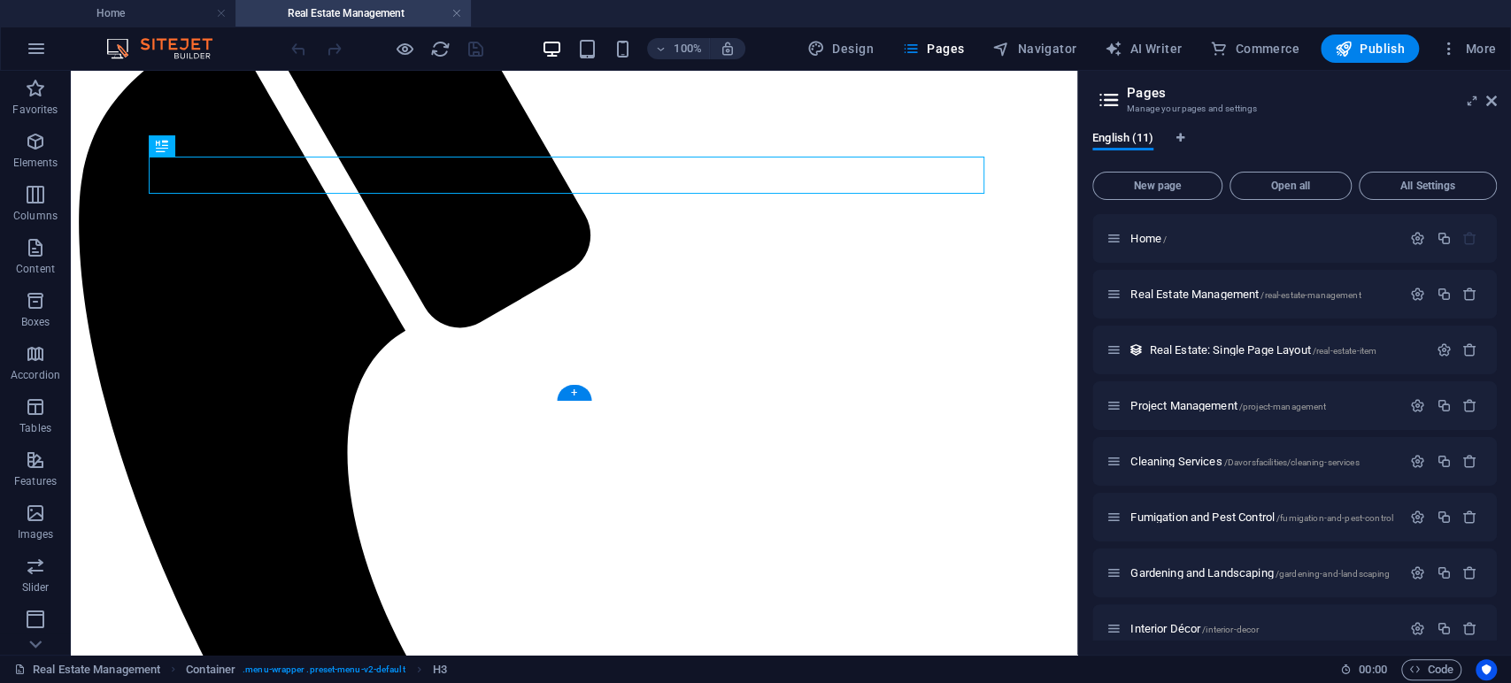
scroll to position [491, 0]
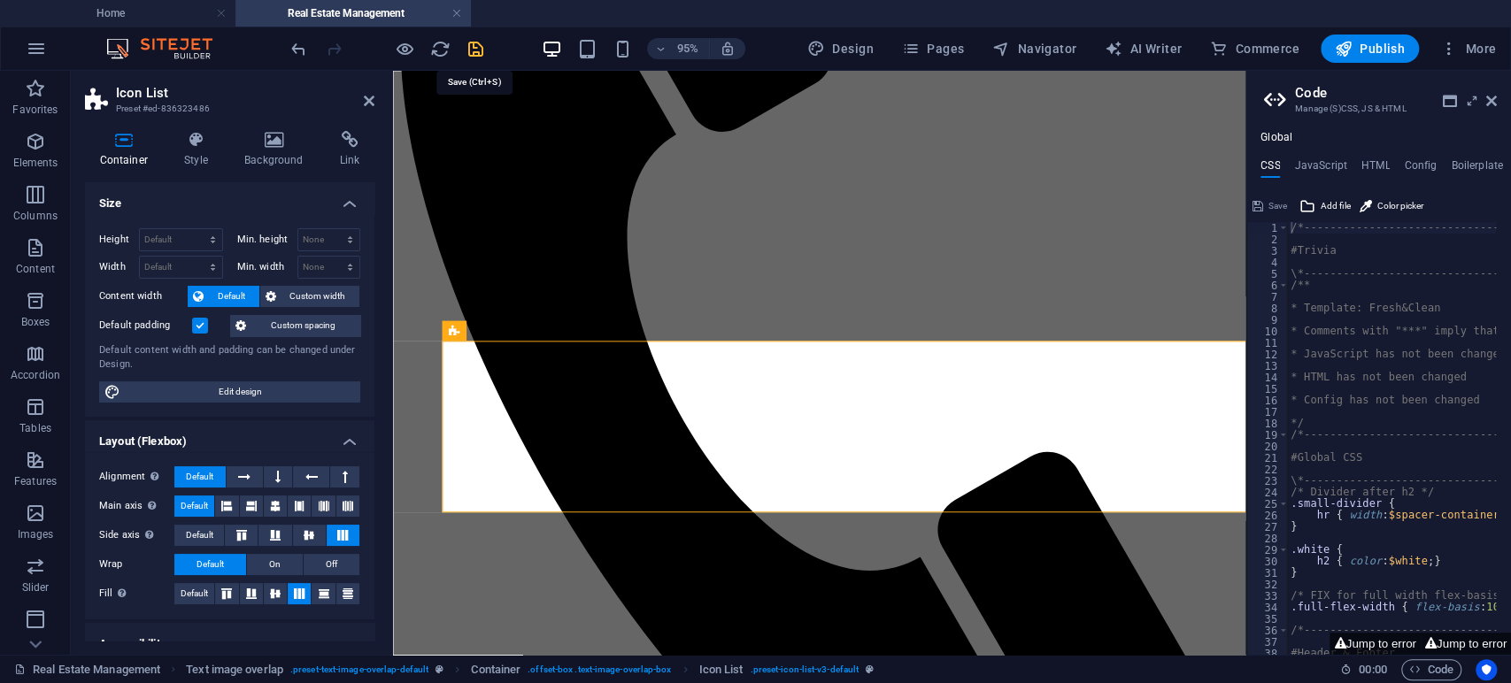
click at [473, 53] on icon "save" at bounding box center [476, 49] width 20 height 20
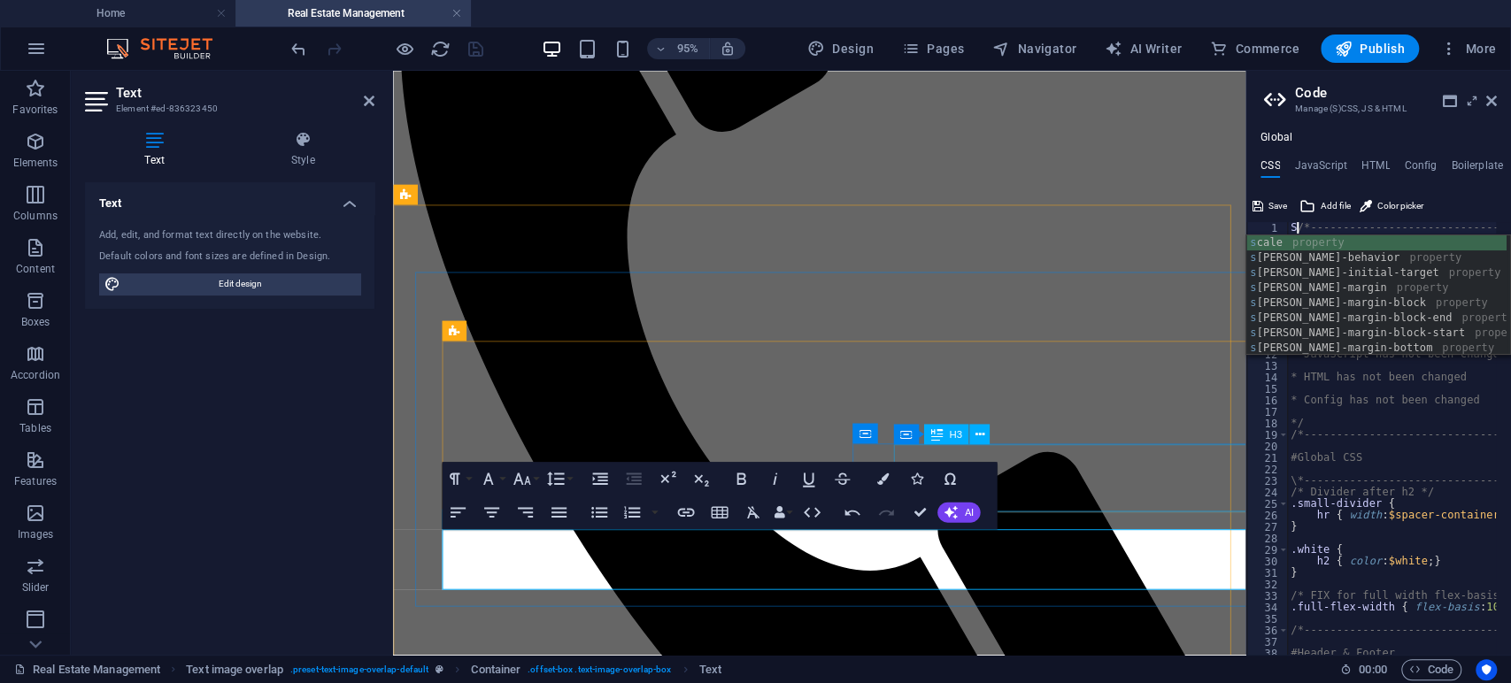
type textarea "/*------------------------------------*\"
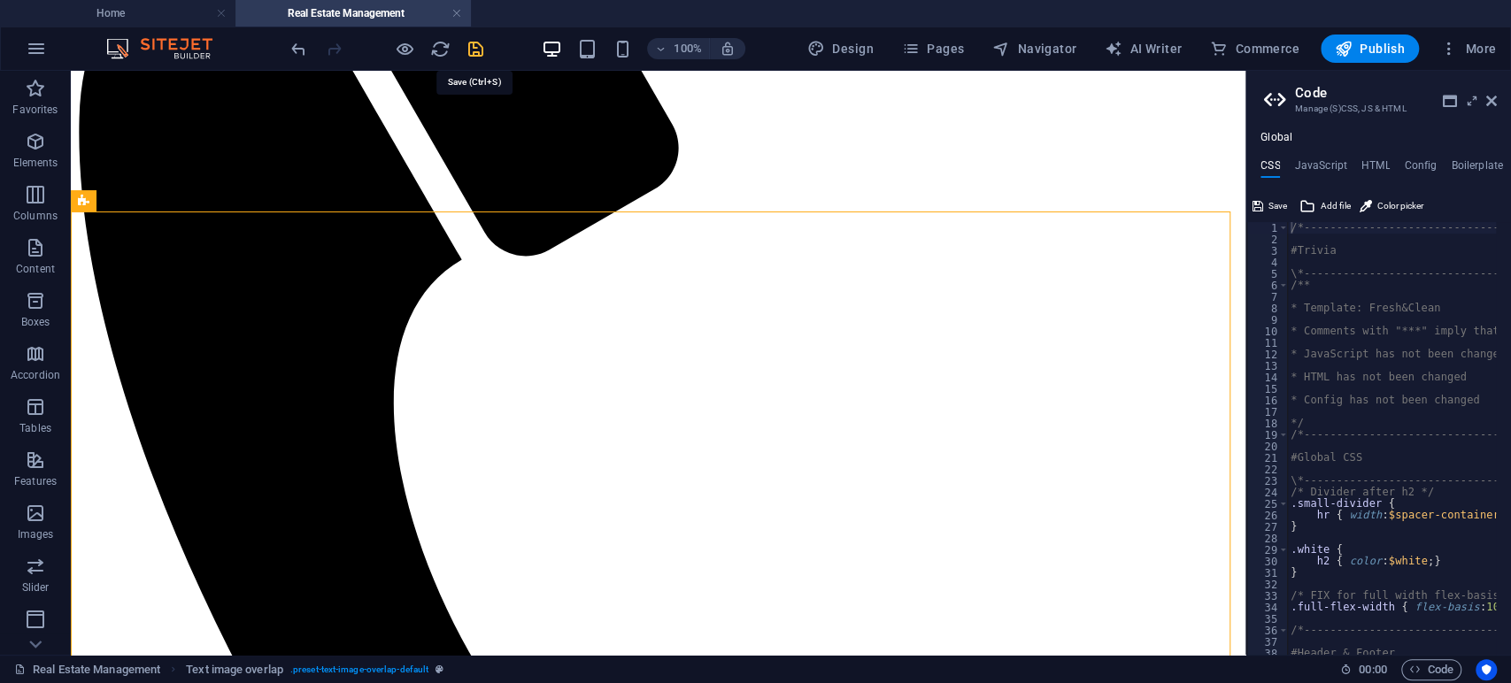
click at [470, 50] on icon "save" at bounding box center [476, 49] width 20 height 20
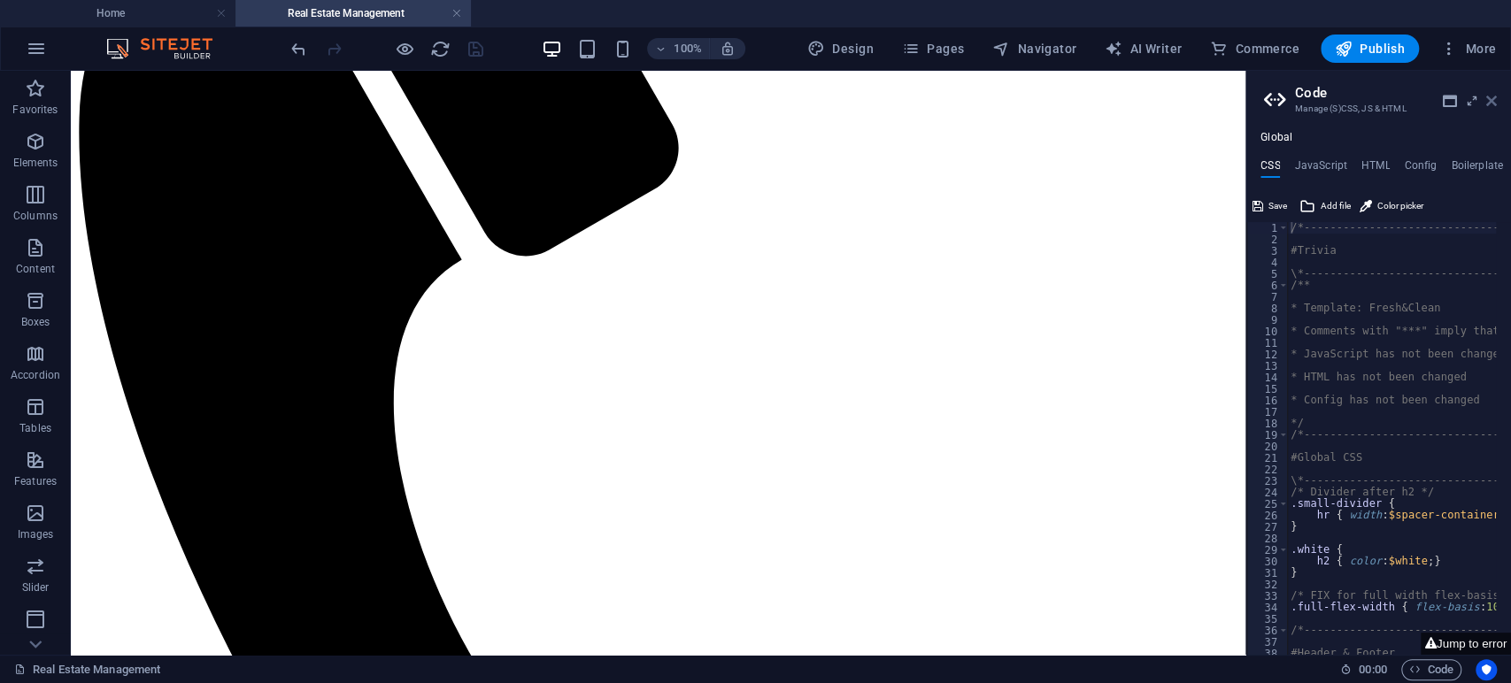
click at [1492, 99] on icon at bounding box center [1491, 101] width 11 height 14
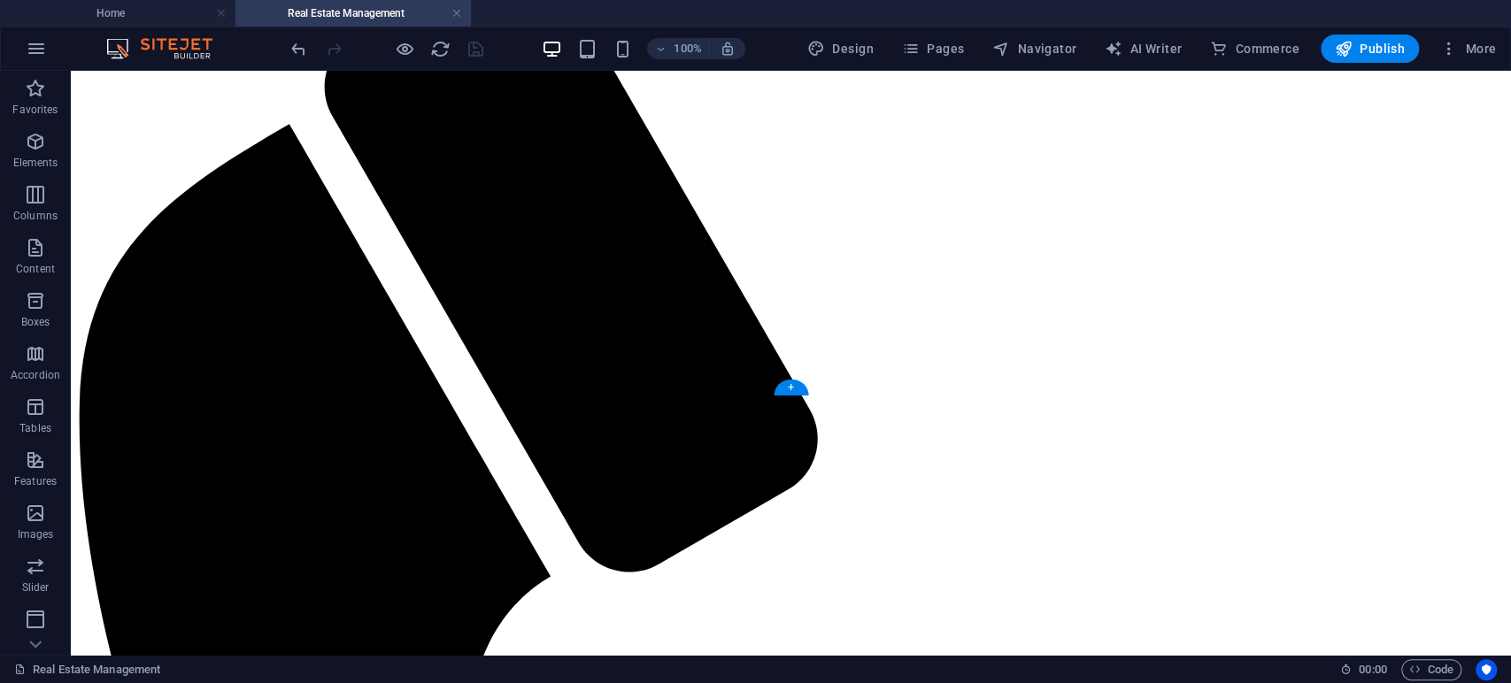
scroll to position [98, 0]
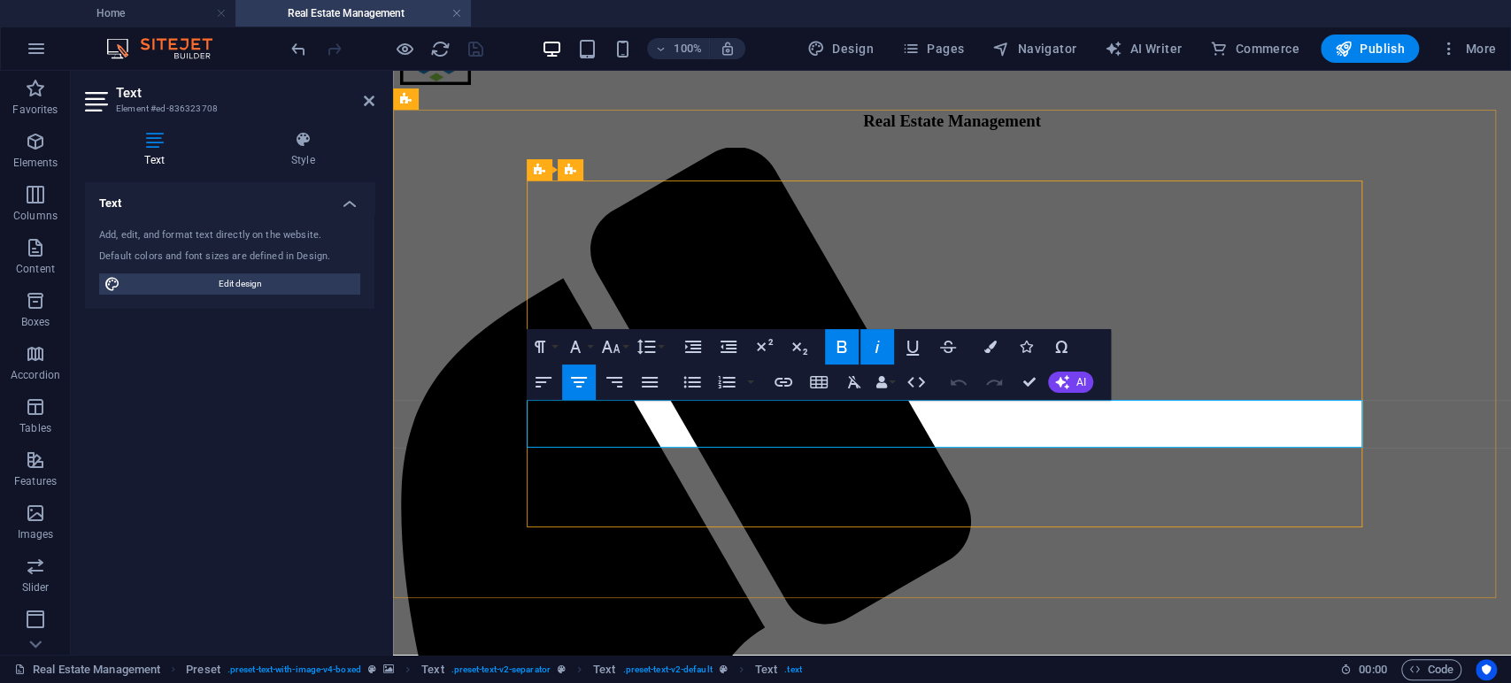
drag, startPoint x: 1284, startPoint y: 411, endPoint x: 1120, endPoint y: 420, distance: 164.0
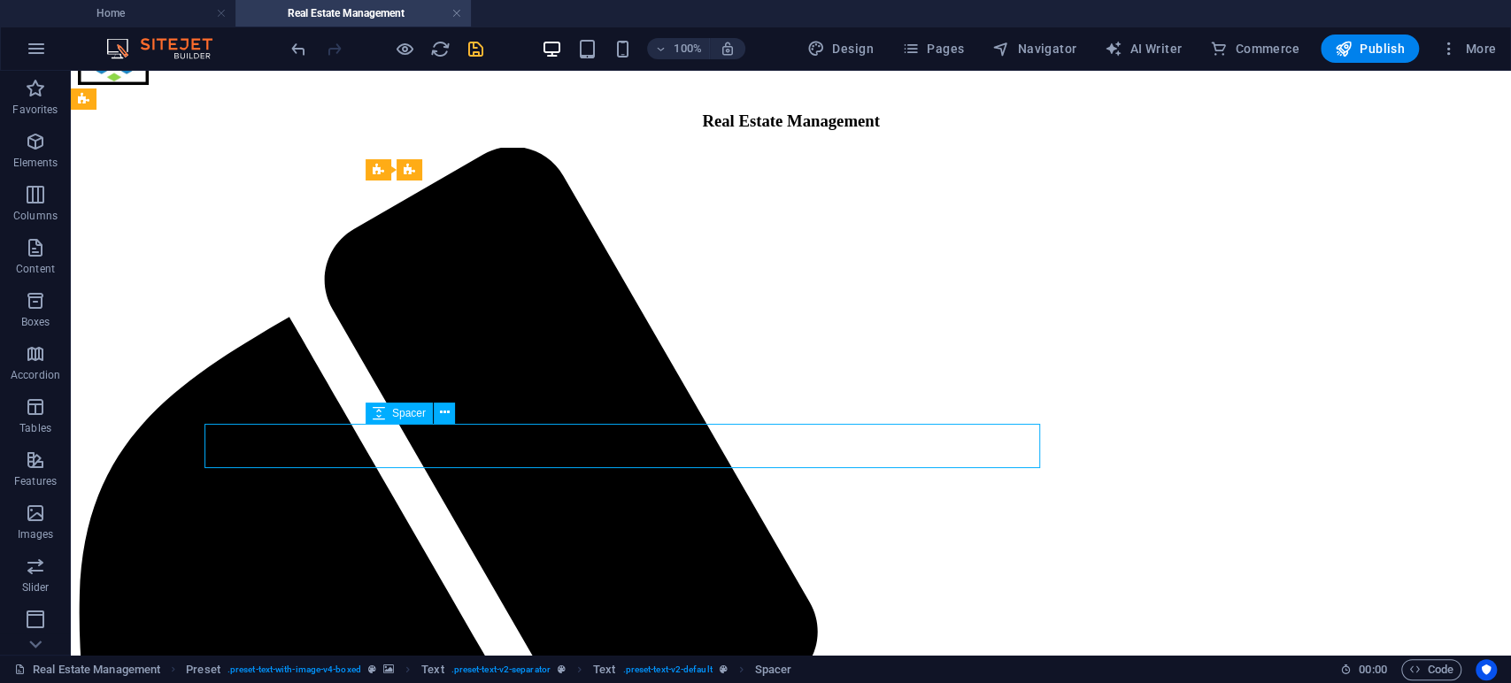
select select "px"
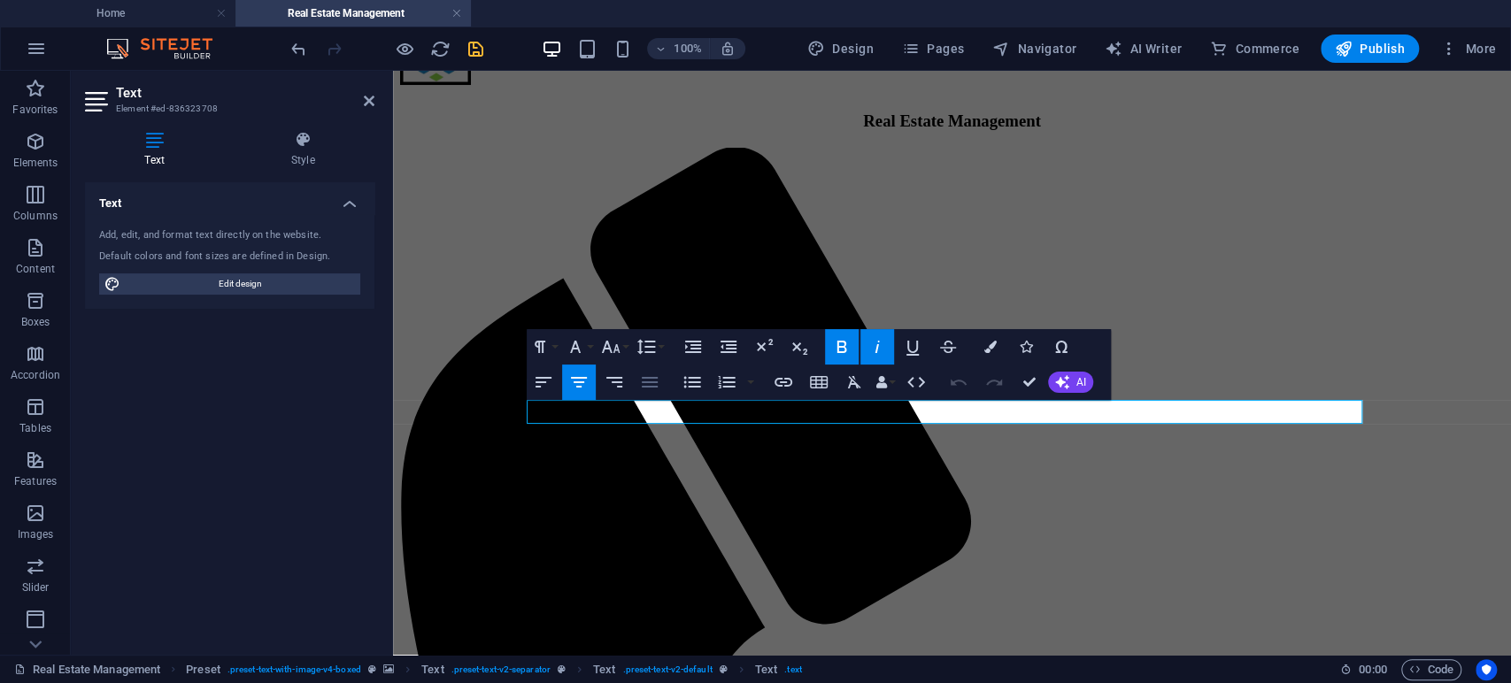
click at [649, 387] on icon "button" at bounding box center [650, 382] width 16 height 11
click at [691, 348] on icon "button" at bounding box center [693, 347] width 16 height 12
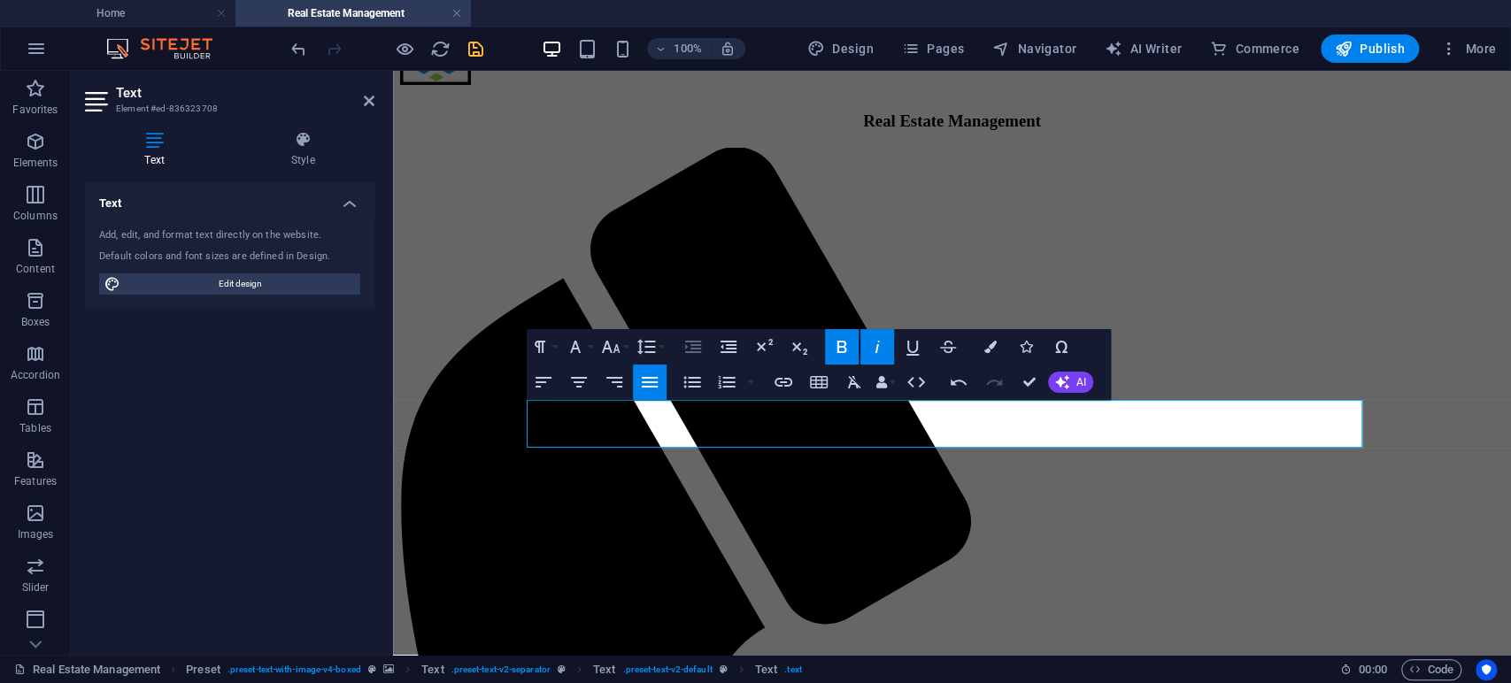
click at [691, 348] on icon "button" at bounding box center [693, 347] width 16 height 12
click at [958, 383] on icon "button" at bounding box center [958, 382] width 21 height 21
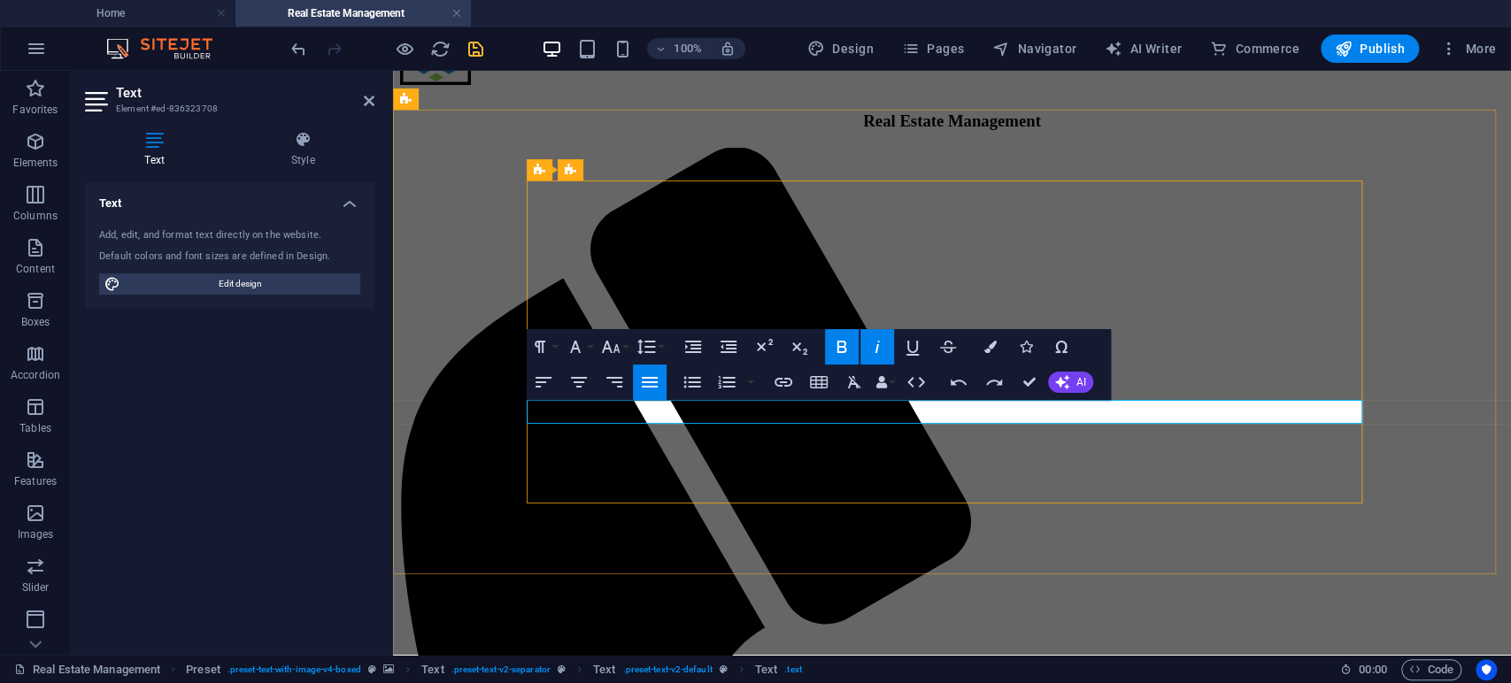
click at [576, 382] on icon "button" at bounding box center [579, 382] width 16 height 11
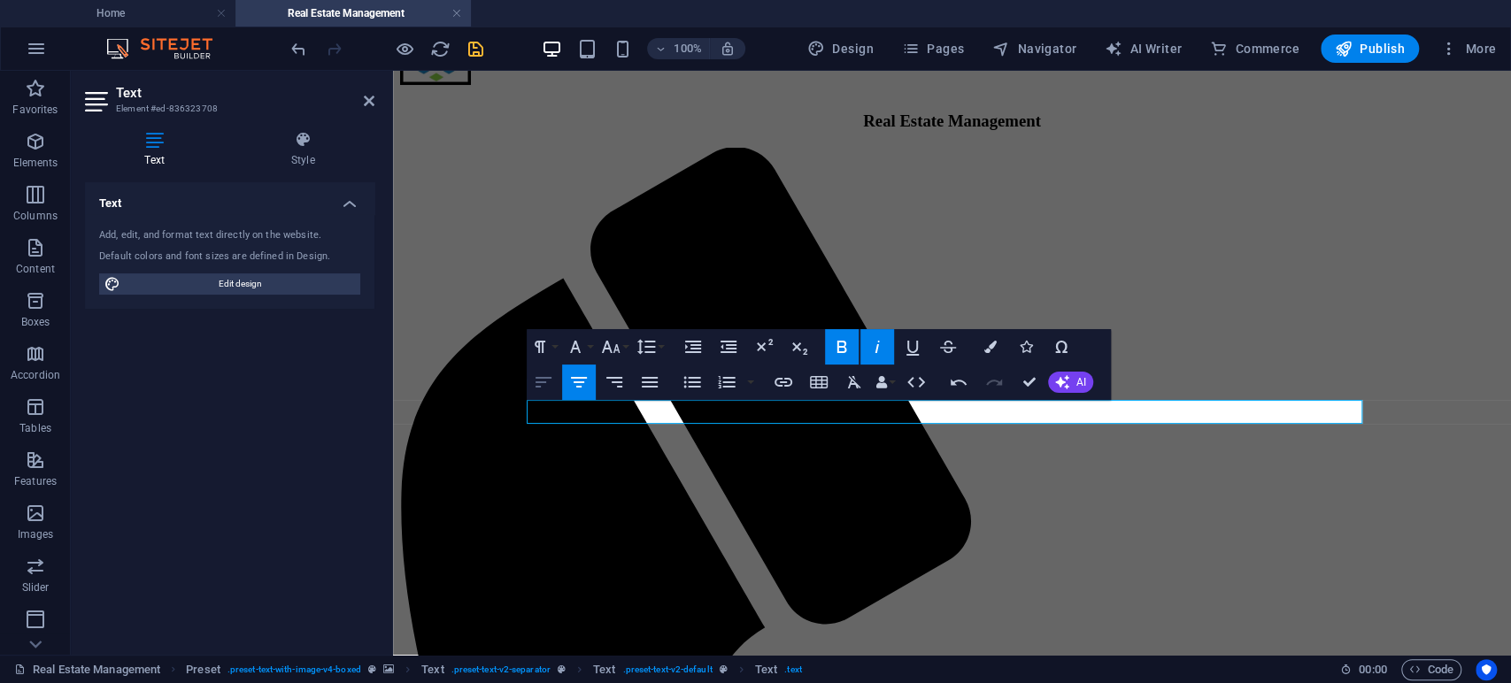
click at [538, 386] on icon "button" at bounding box center [544, 382] width 16 height 11
click at [574, 378] on icon "button" at bounding box center [579, 382] width 16 height 11
click at [472, 56] on icon "save" at bounding box center [476, 49] width 20 height 20
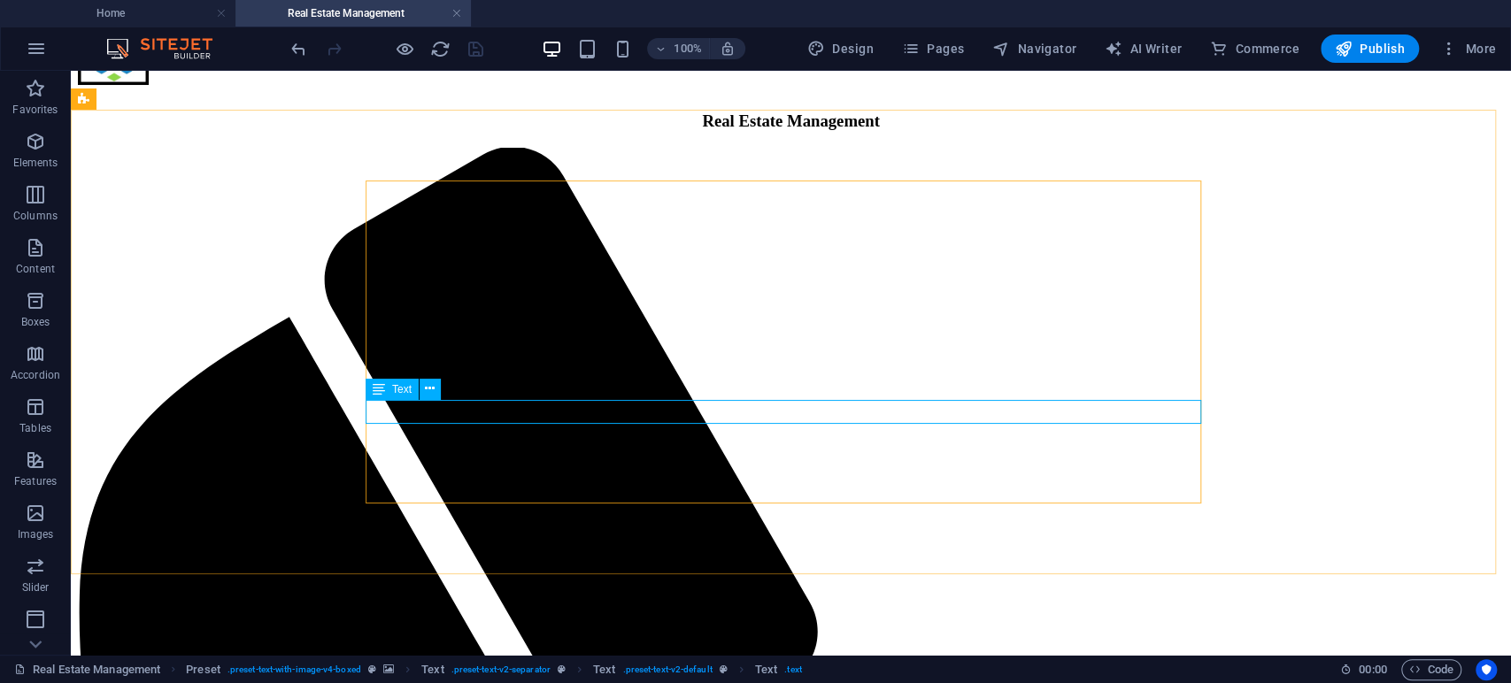
click at [392, 391] on span "Text" at bounding box center [401, 389] width 19 height 11
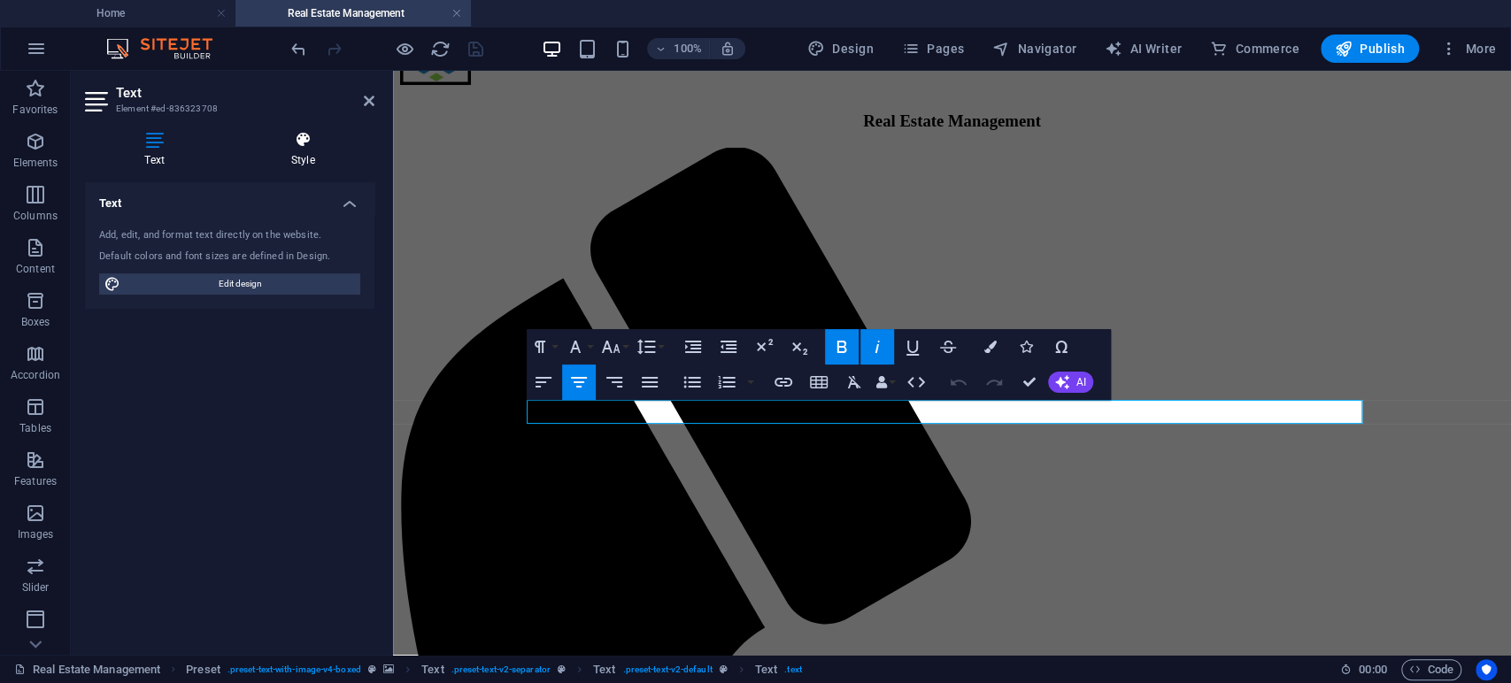
click at [317, 140] on icon at bounding box center [302, 140] width 143 height 18
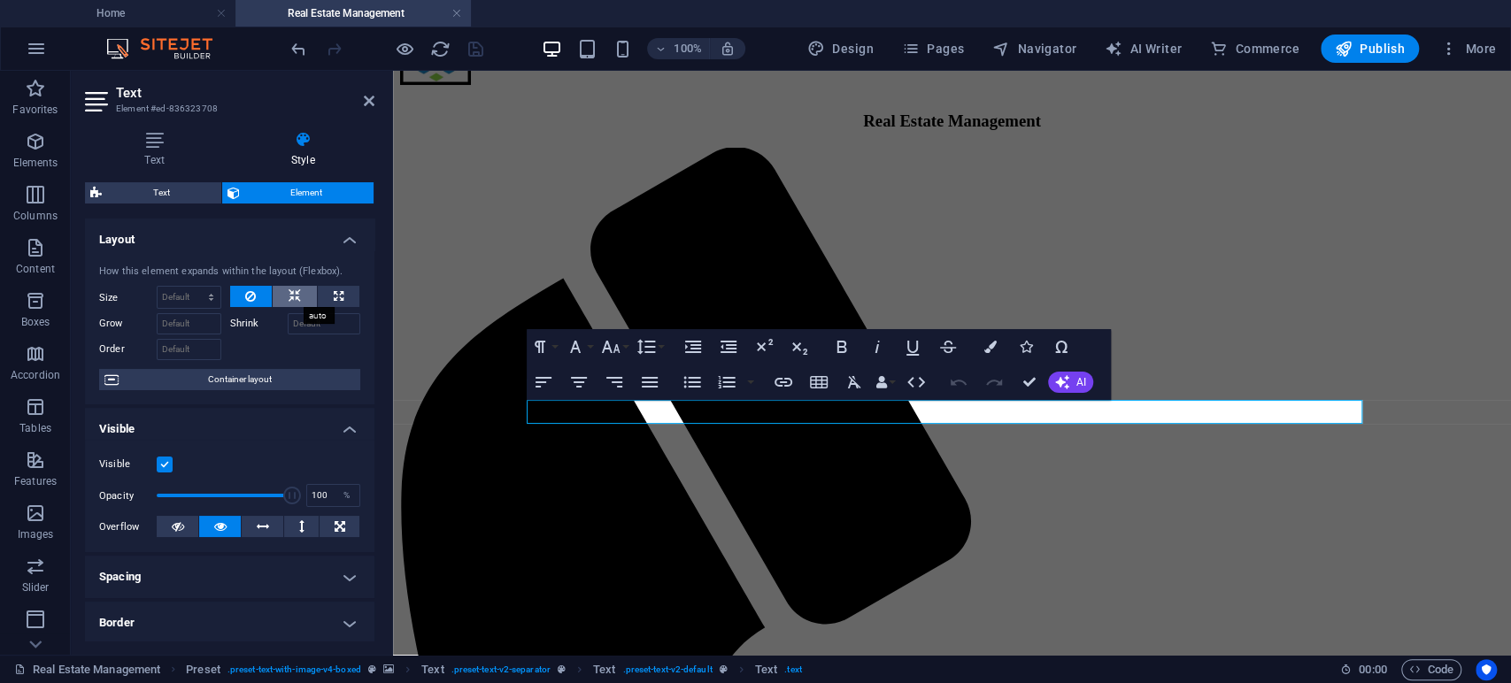
click at [295, 297] on icon at bounding box center [295, 296] width 12 height 21
click at [291, 293] on icon at bounding box center [295, 296] width 12 height 21
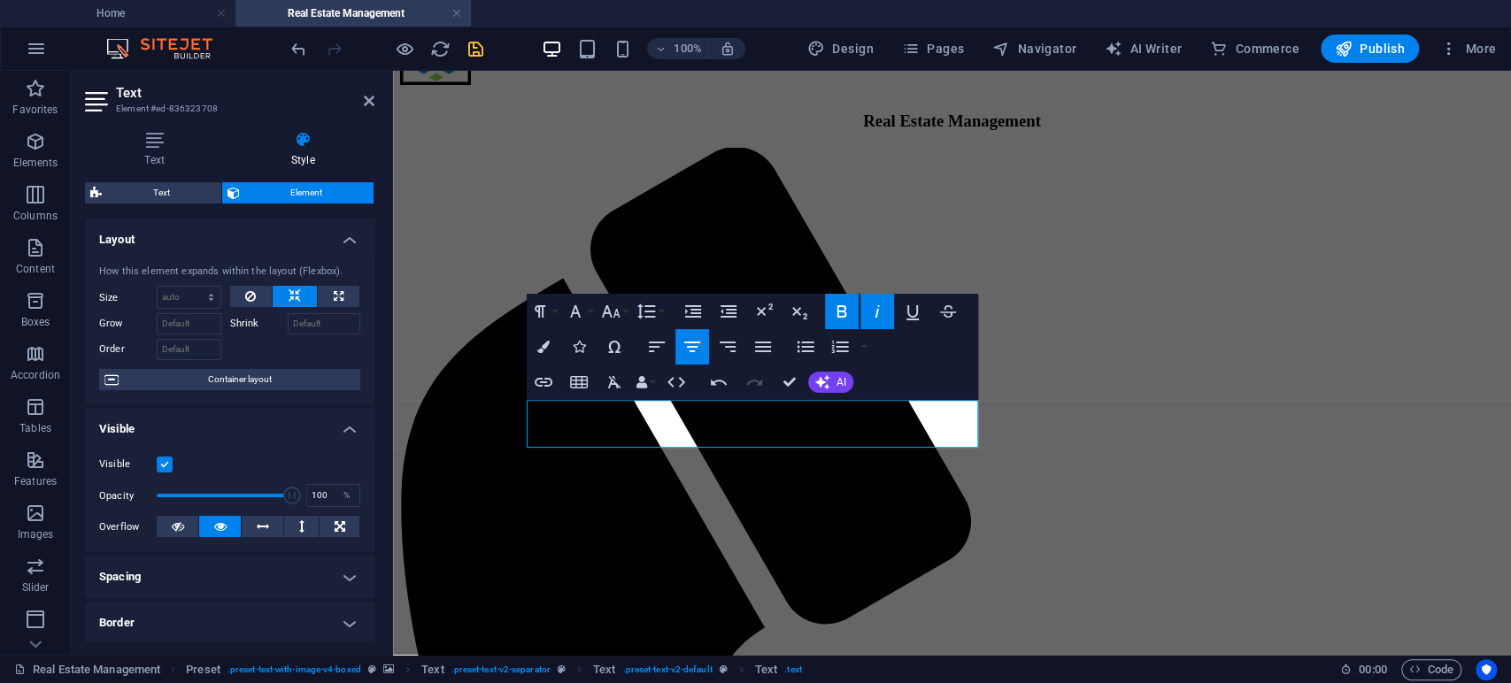
click at [686, 345] on icon "button" at bounding box center [692, 346] width 21 height 21
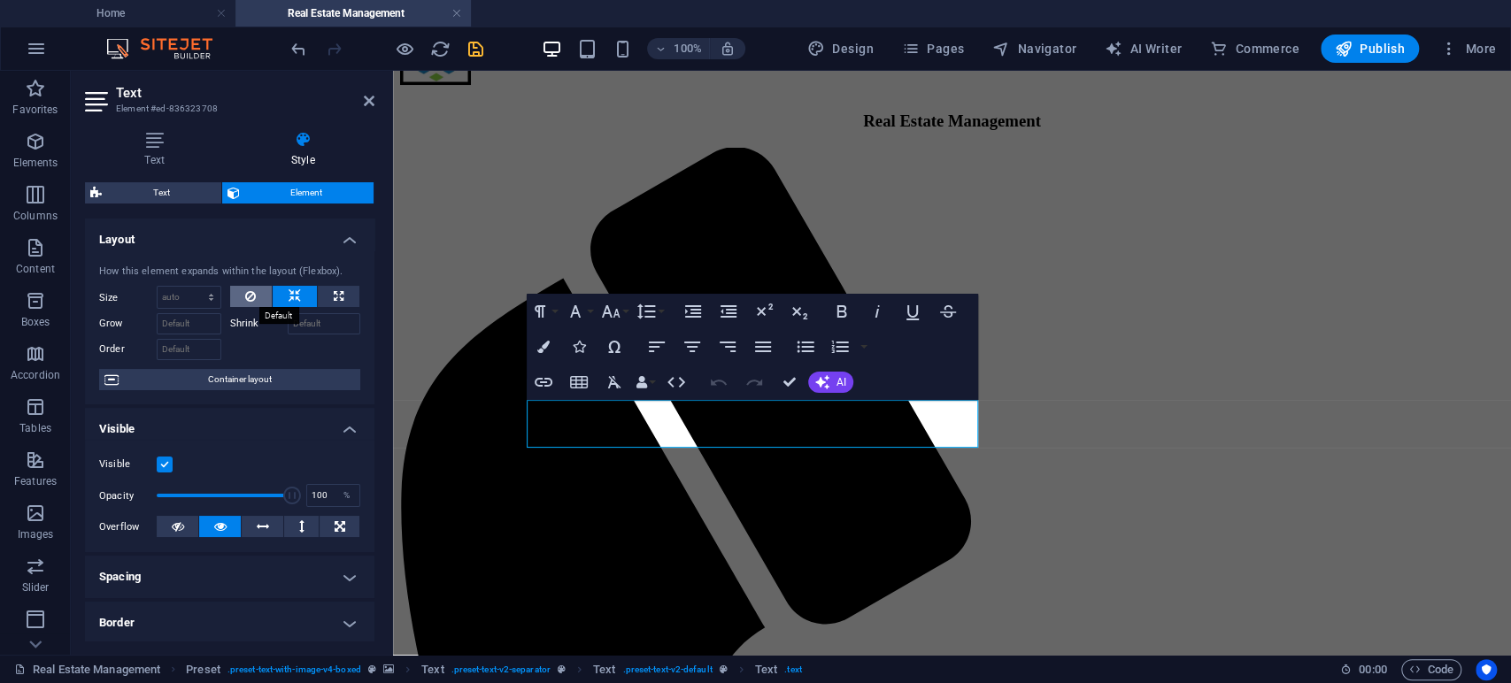
click at [249, 303] on icon at bounding box center [250, 296] width 11 height 21
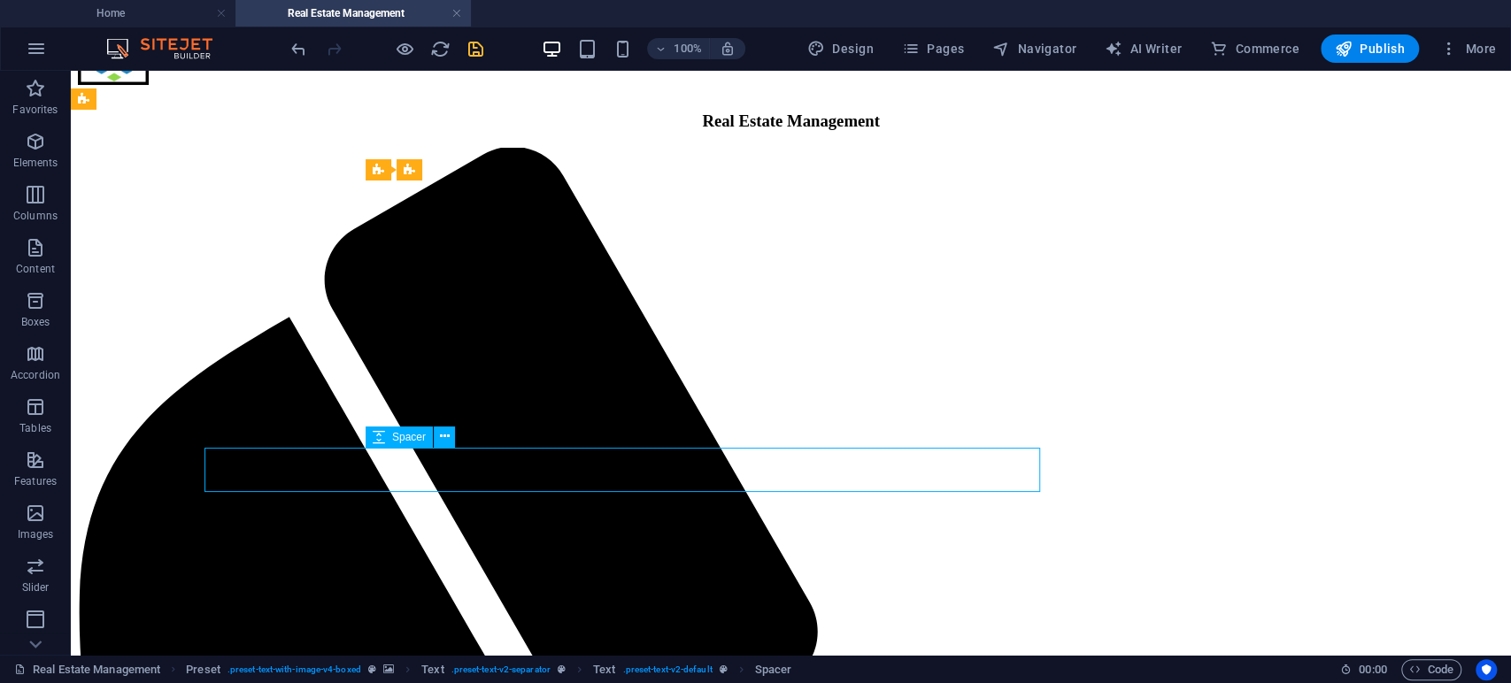
select select "px"
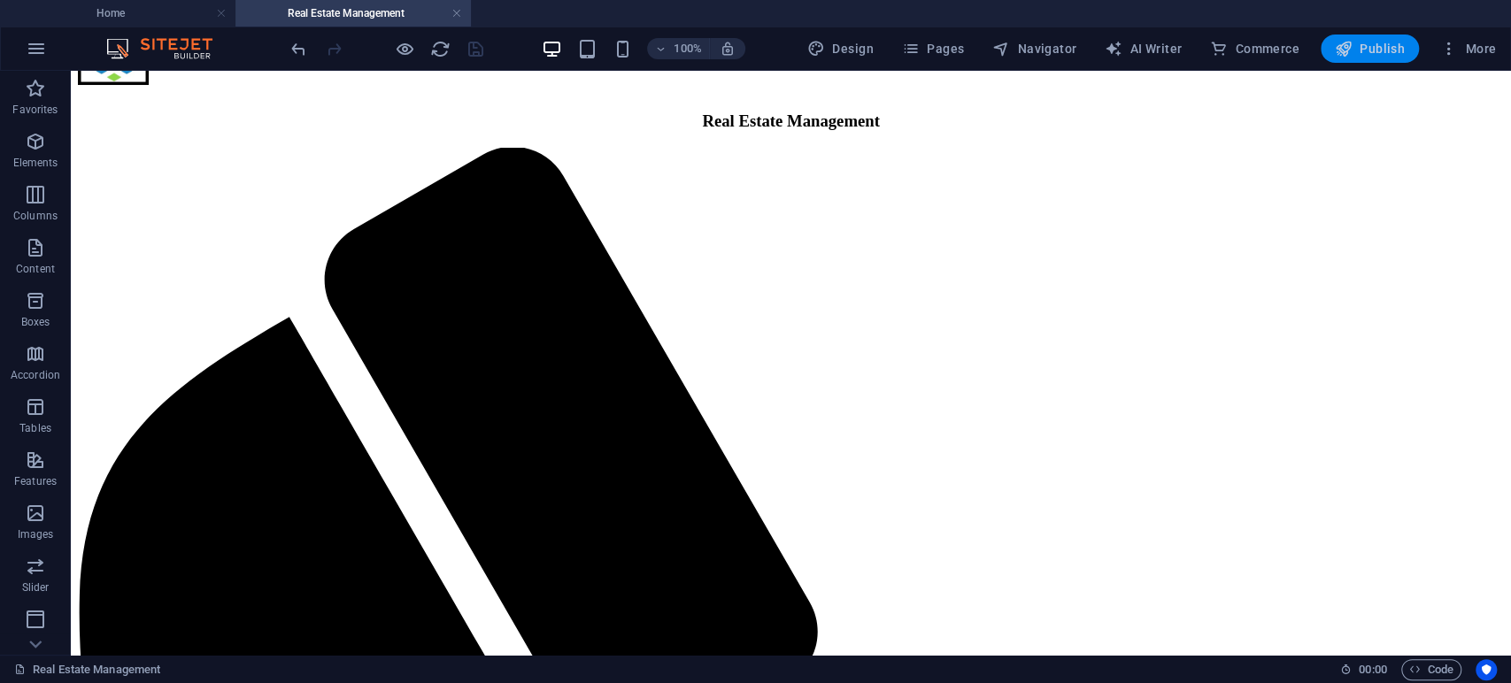
click at [1361, 47] on span "Publish" at bounding box center [1370, 49] width 70 height 18
